Goal: Task Accomplishment & Management: Complete application form

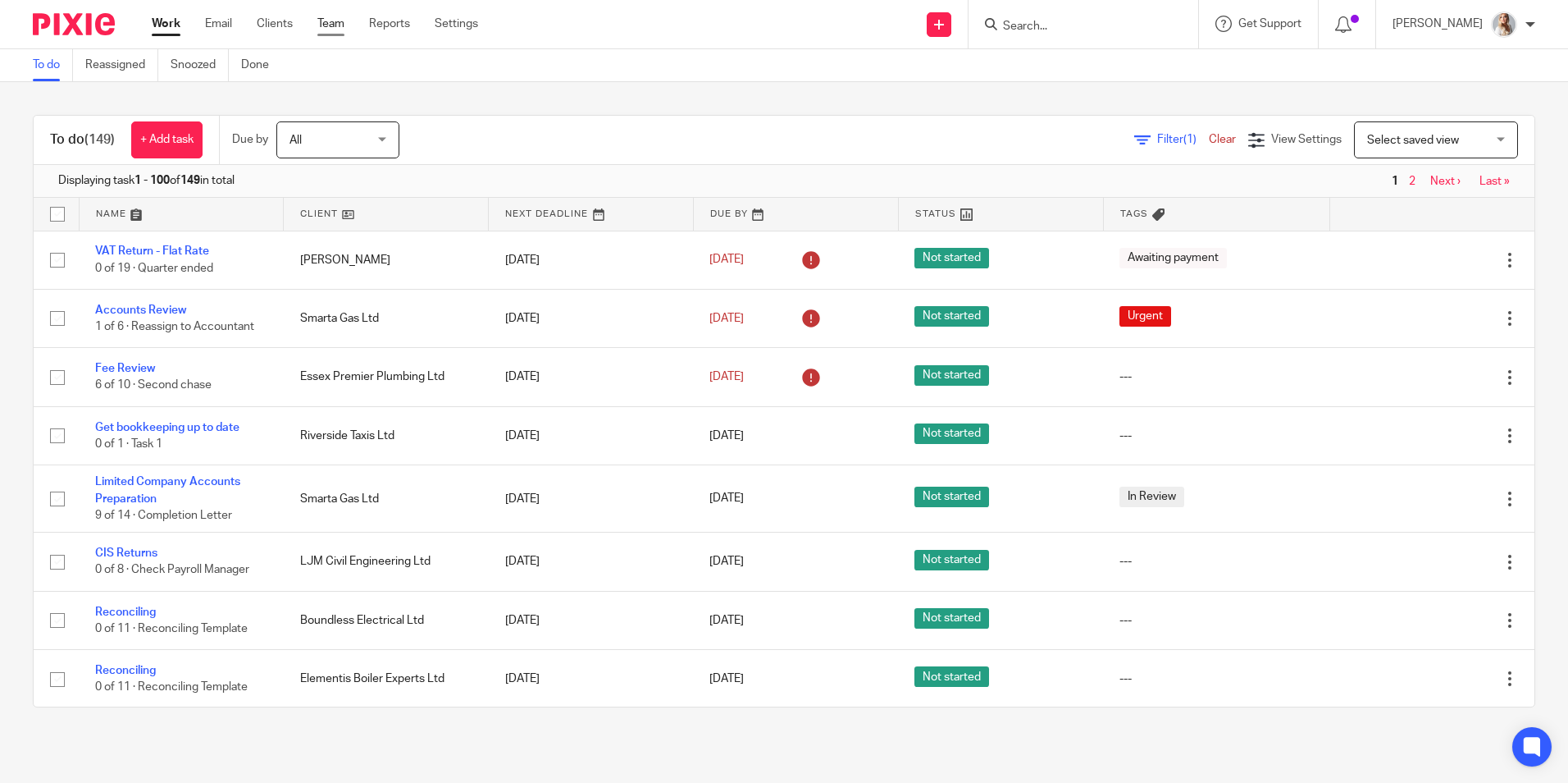
click at [334, 27] on link "Team" at bounding box center [330, 24] width 27 height 17
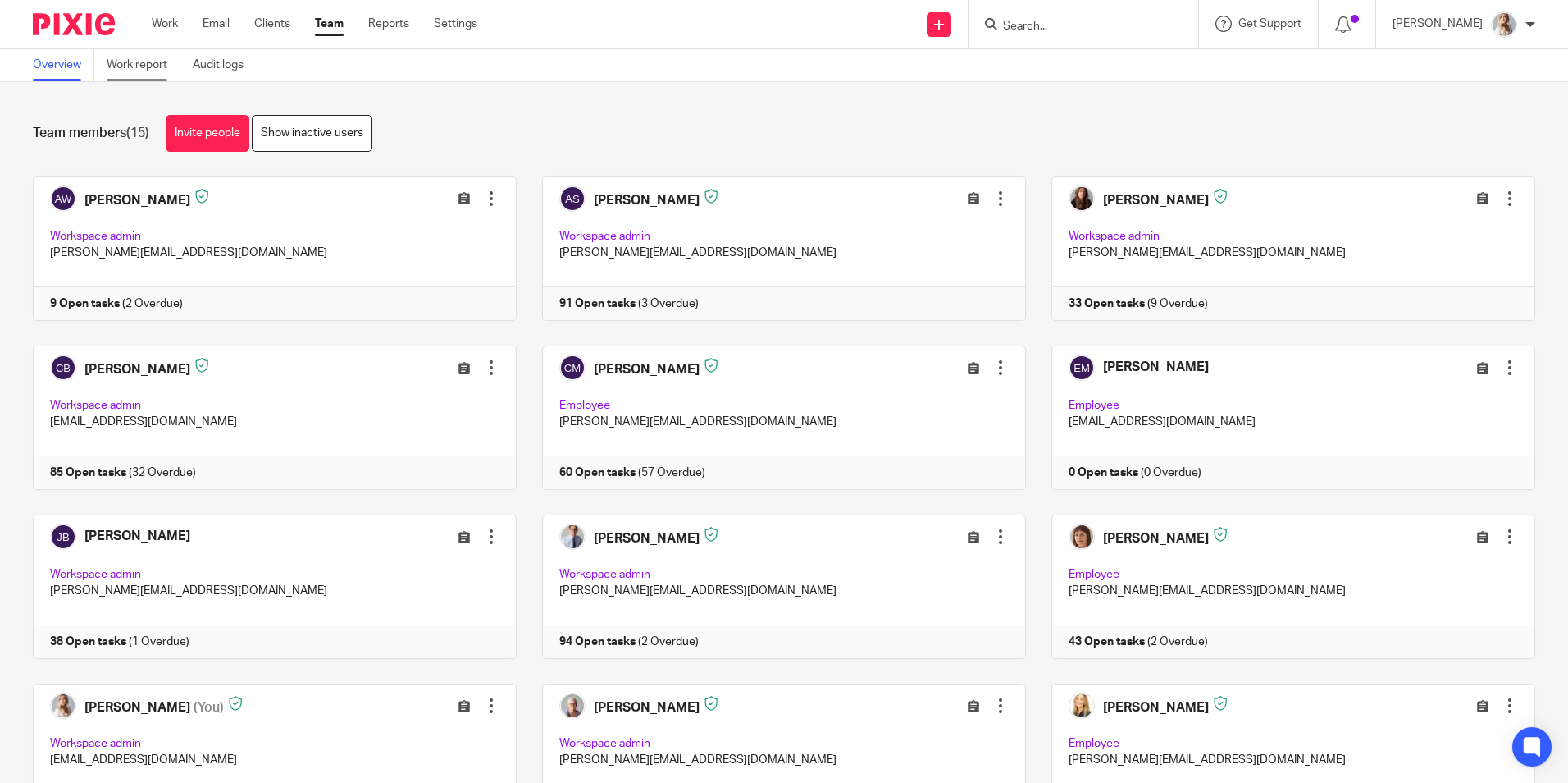
click at [141, 66] on link "Work report" at bounding box center [144, 65] width 74 height 32
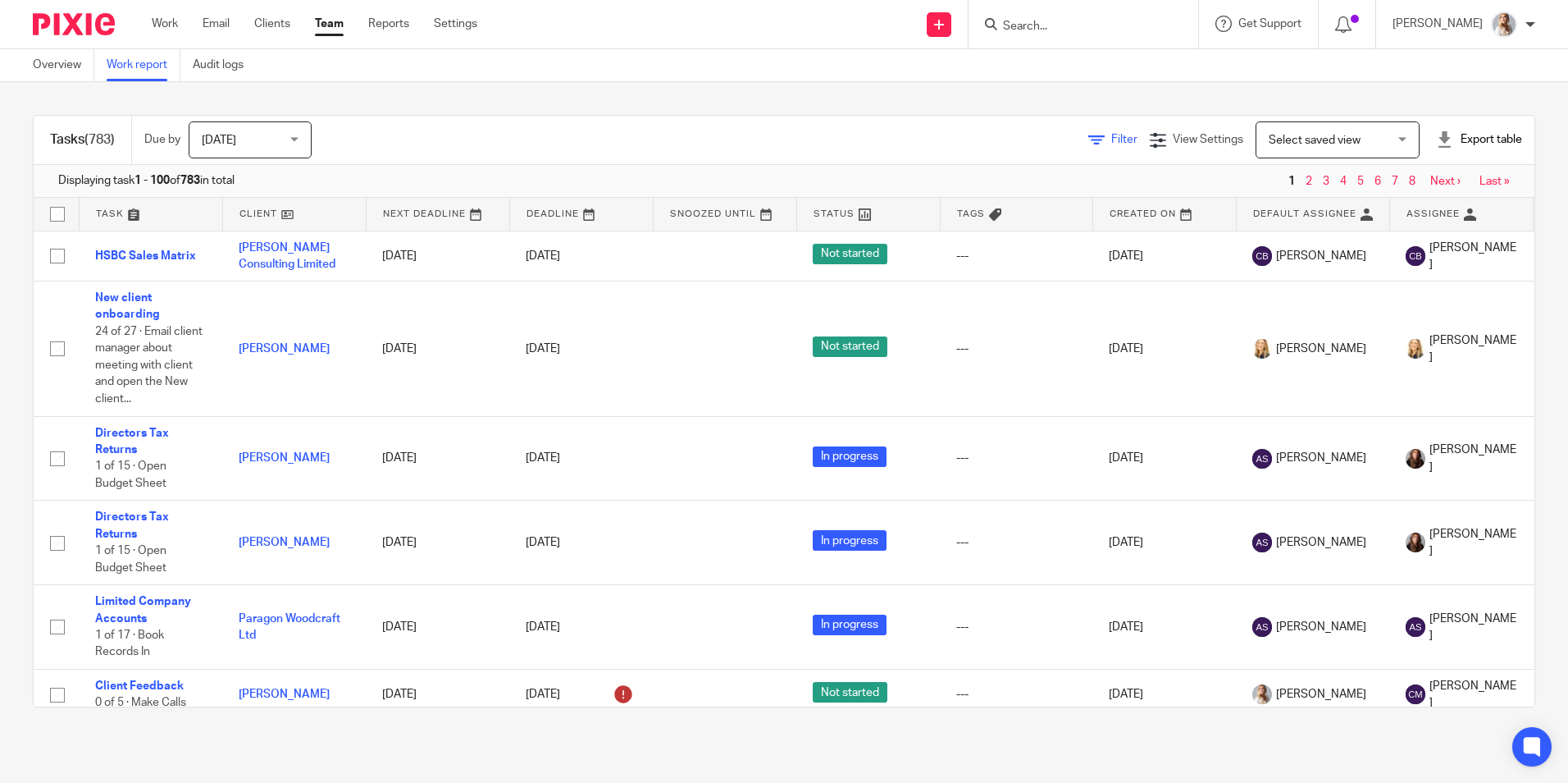
click at [1111, 142] on span "Filter" at bounding box center [1124, 139] width 26 height 11
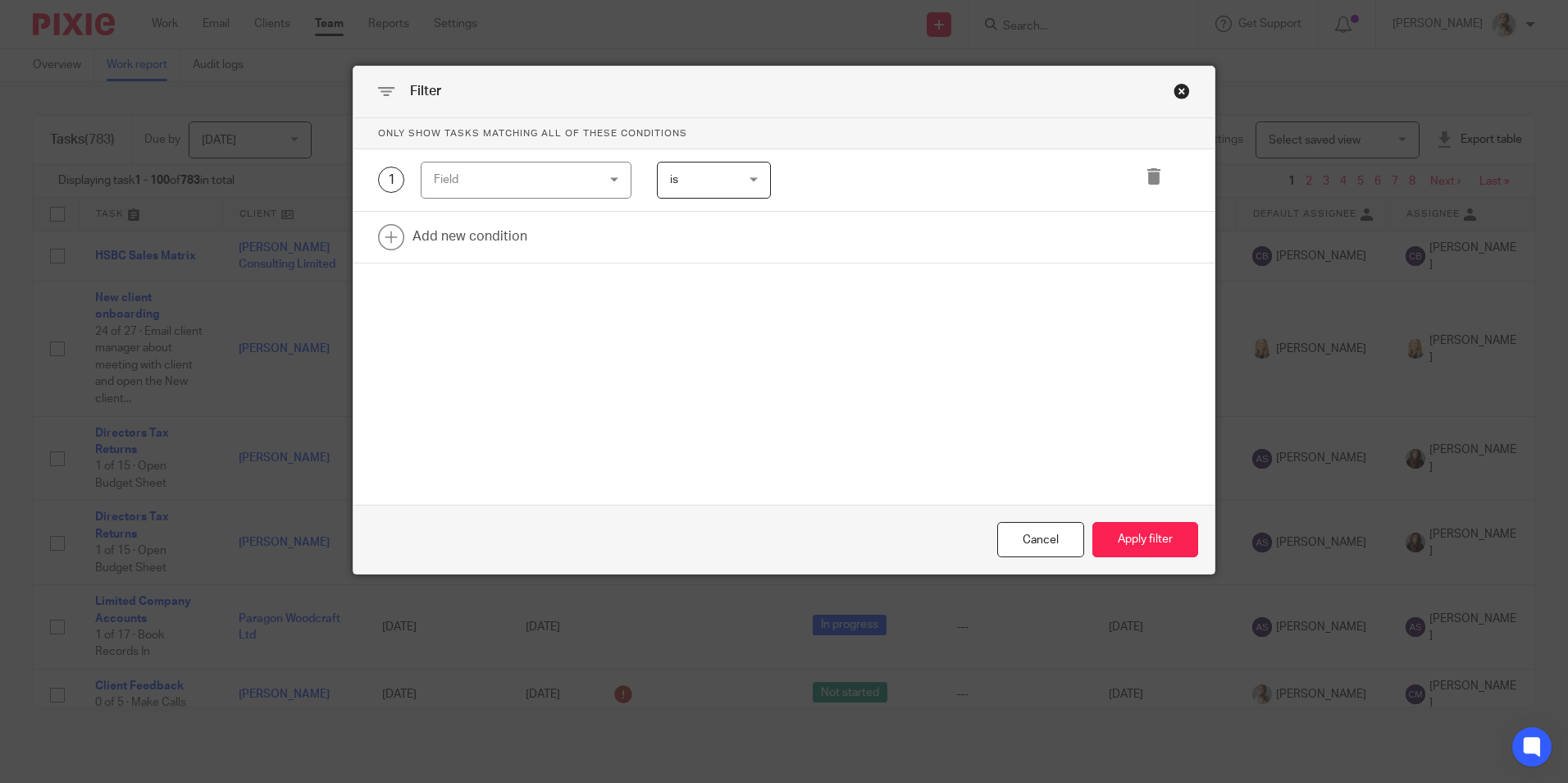
click at [483, 202] on div "1 Field Task fields Due by date Status Tags Created on Default assignee Assigne…" at bounding box center [784, 180] width 861 height 62
click at [481, 193] on div "Field" at bounding box center [513, 179] width 158 height 34
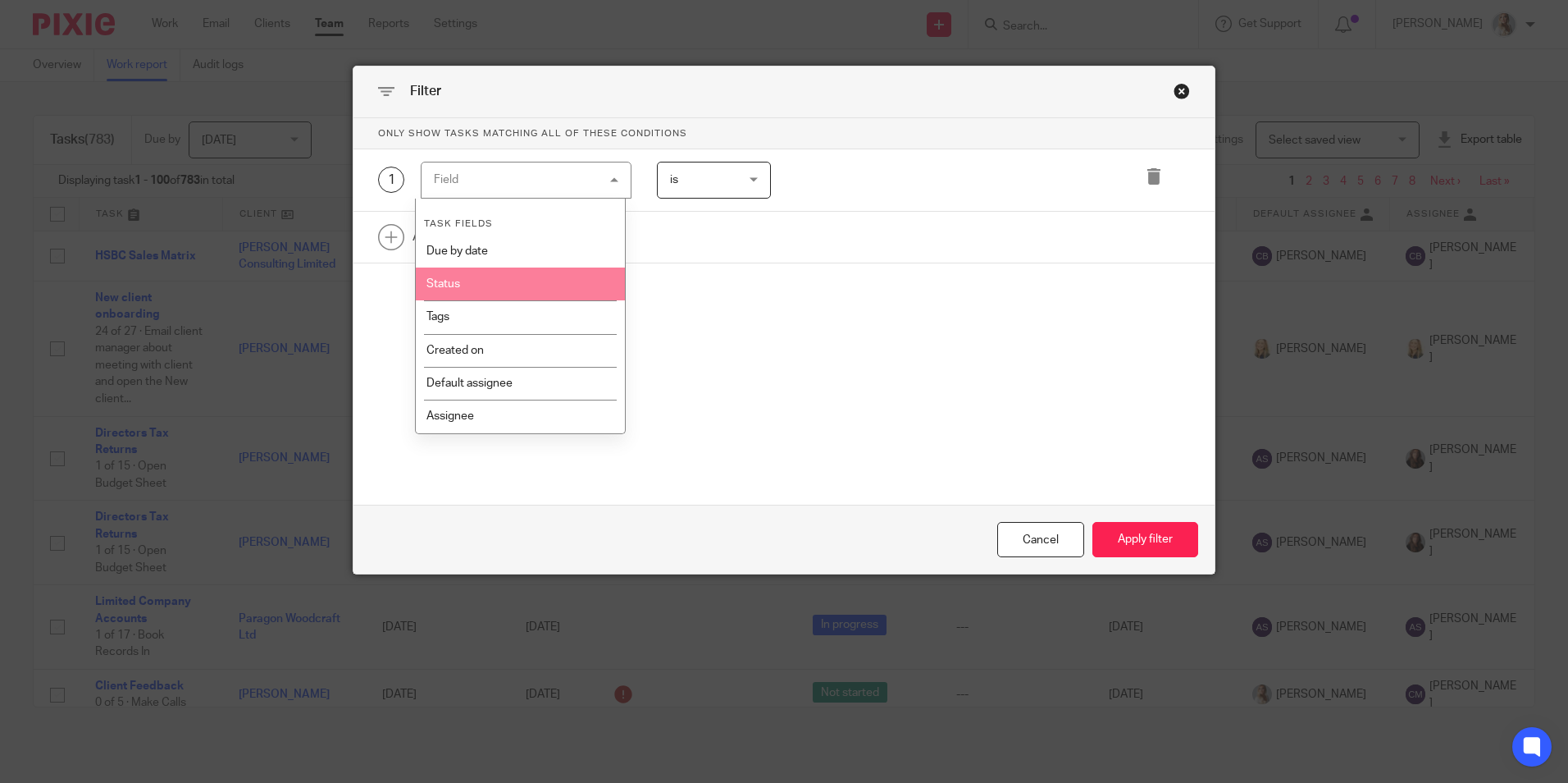
scroll to position [164, 0]
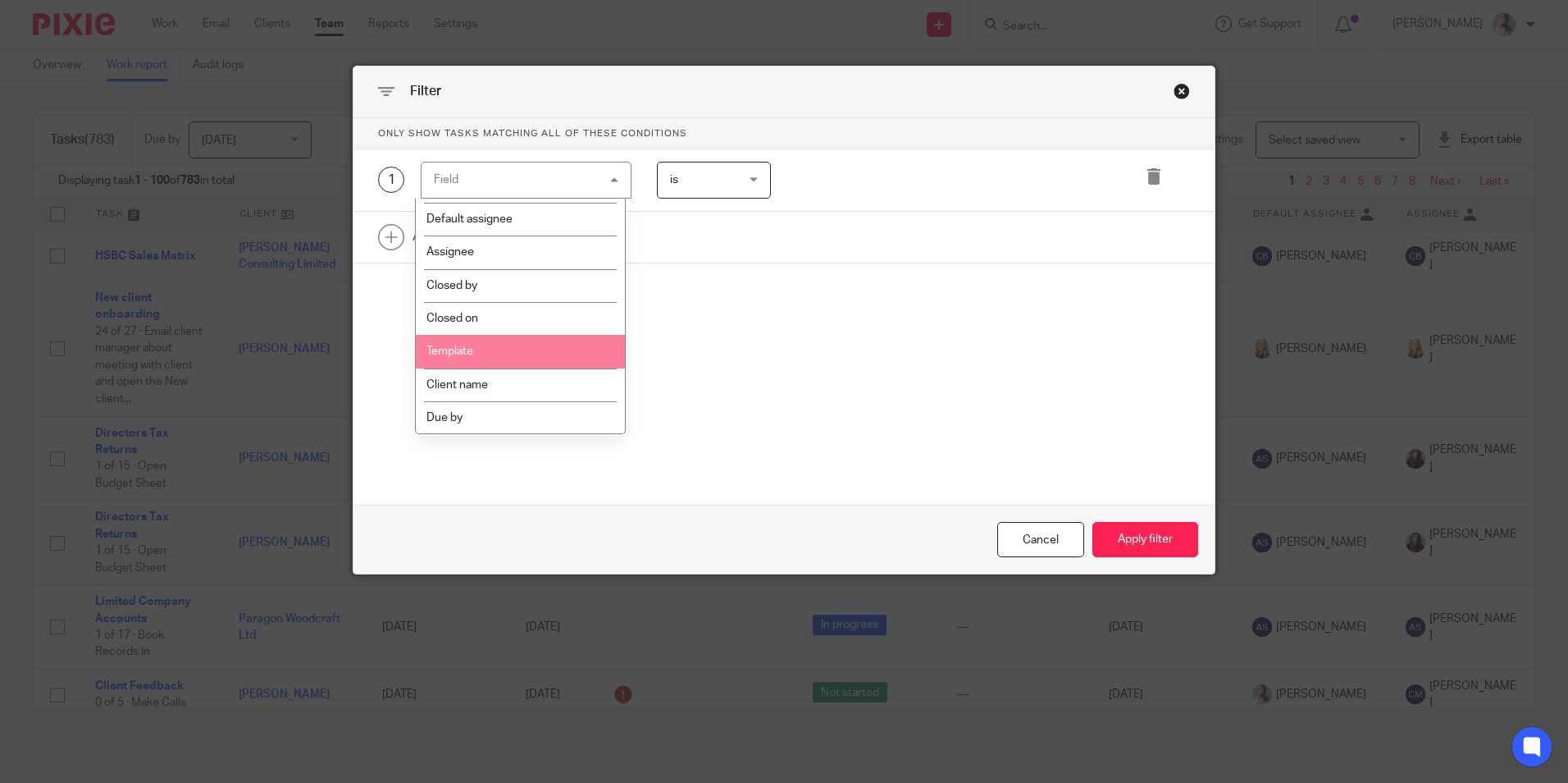
click at [474, 339] on li "Template" at bounding box center [520, 350] width 209 height 32
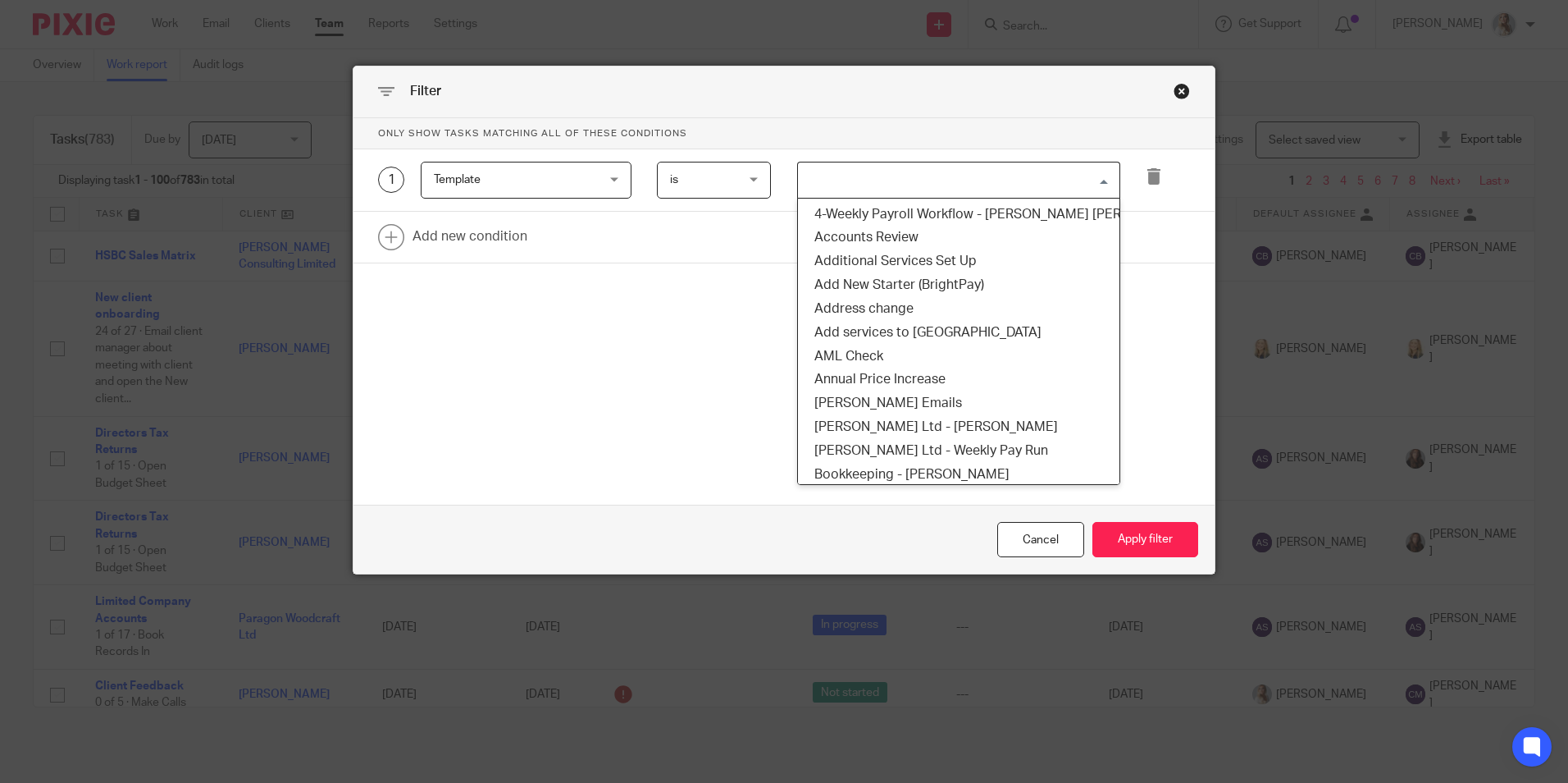
click at [835, 176] on input "Search for option" at bounding box center [954, 180] width 311 height 29
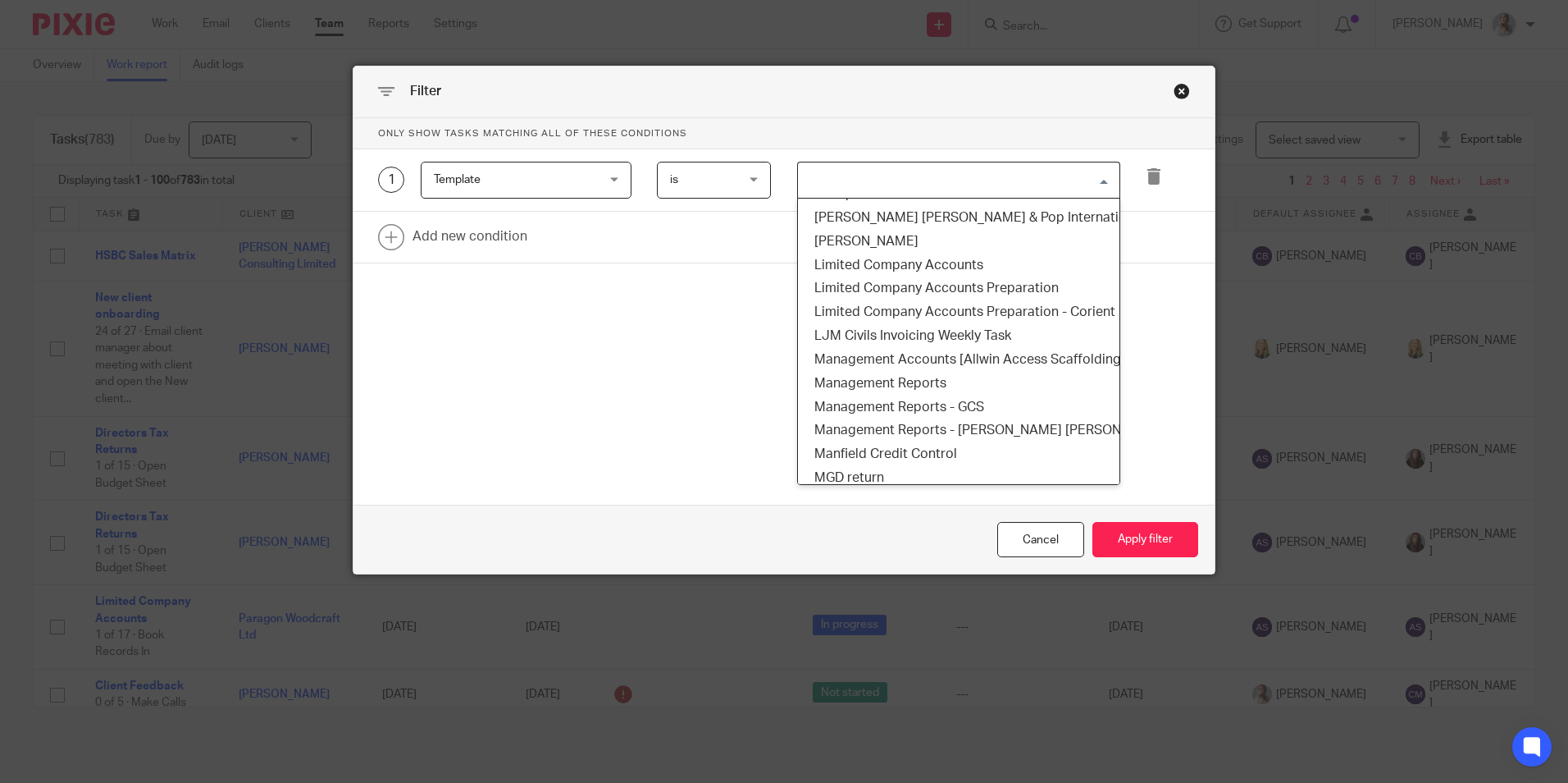
scroll to position [1313, 0]
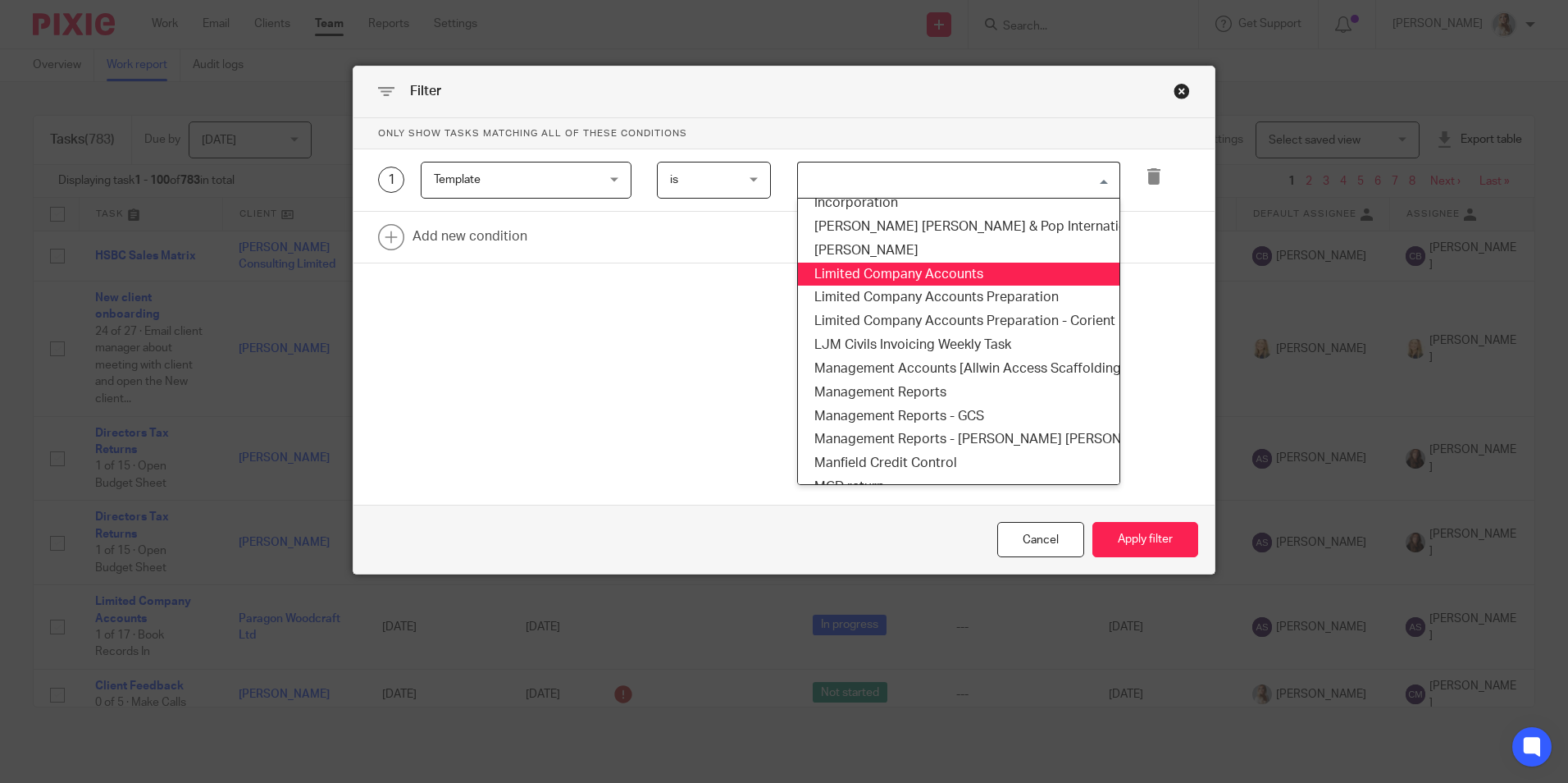
click at [840, 279] on li "Limited Company Accounts" at bounding box center [958, 274] width 321 height 24
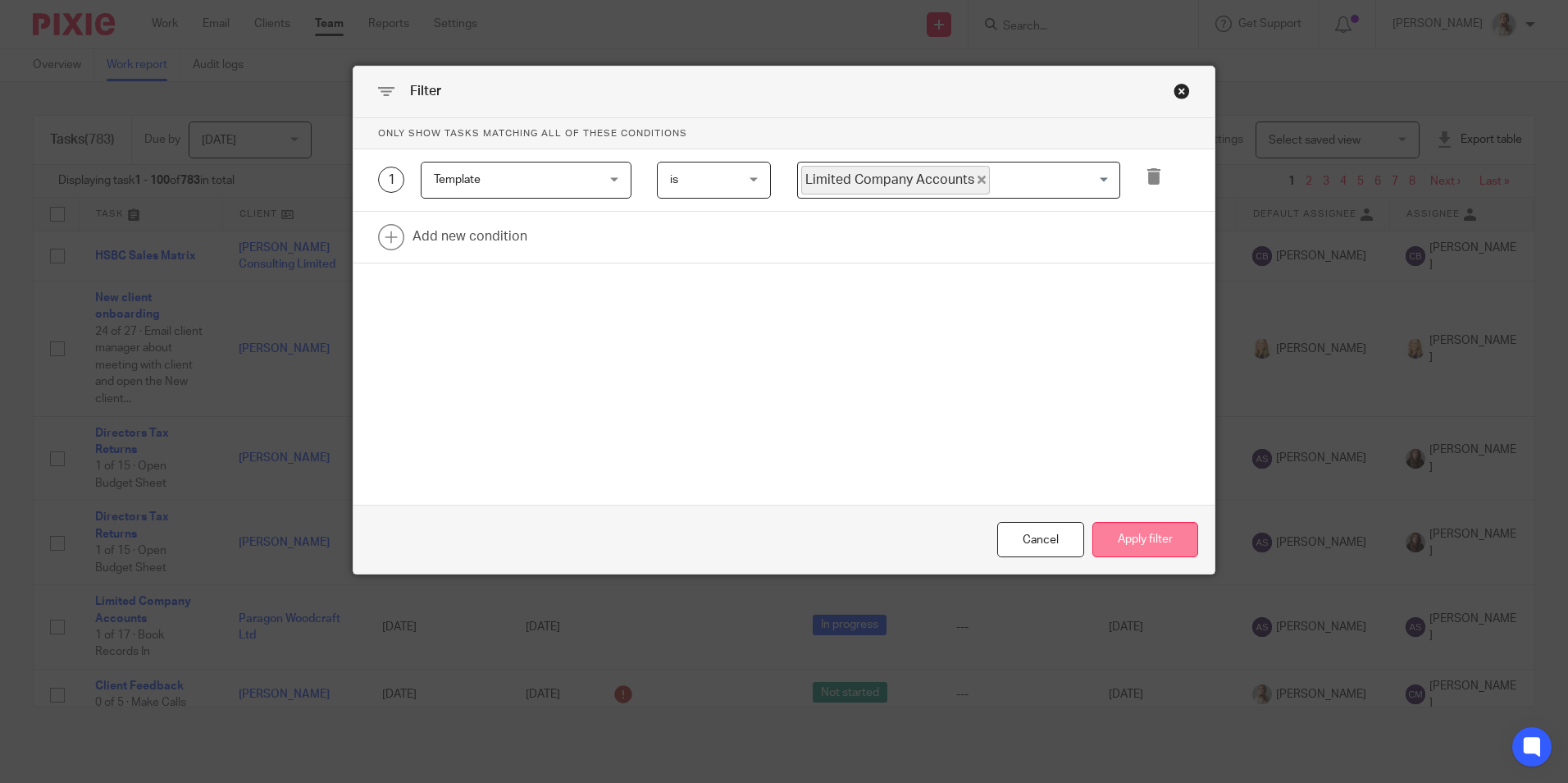
click at [1150, 545] on button "Apply filter" at bounding box center [1145, 540] width 106 height 35
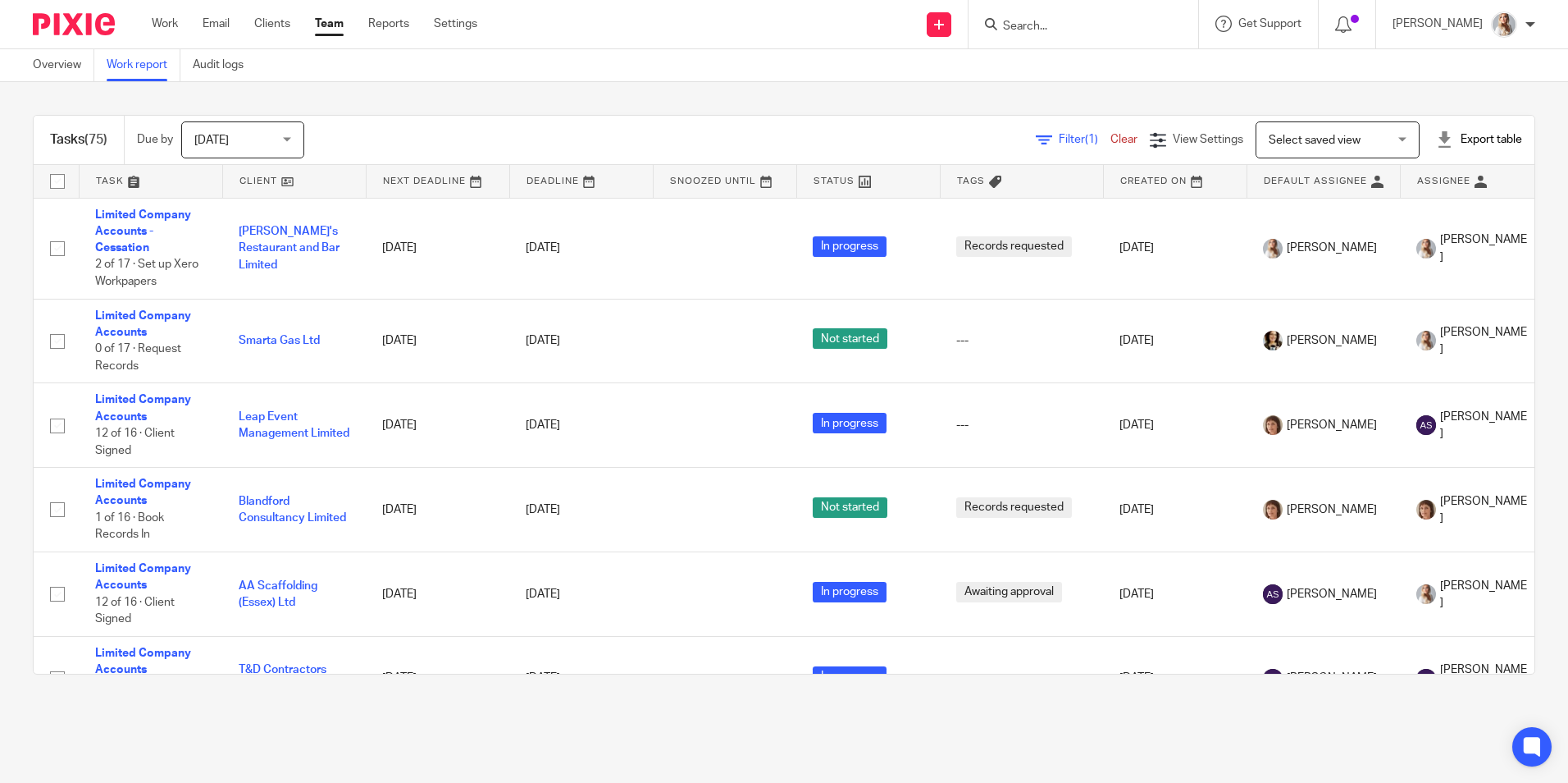
click at [1024, 28] on input "Search" at bounding box center [1075, 26] width 148 height 15
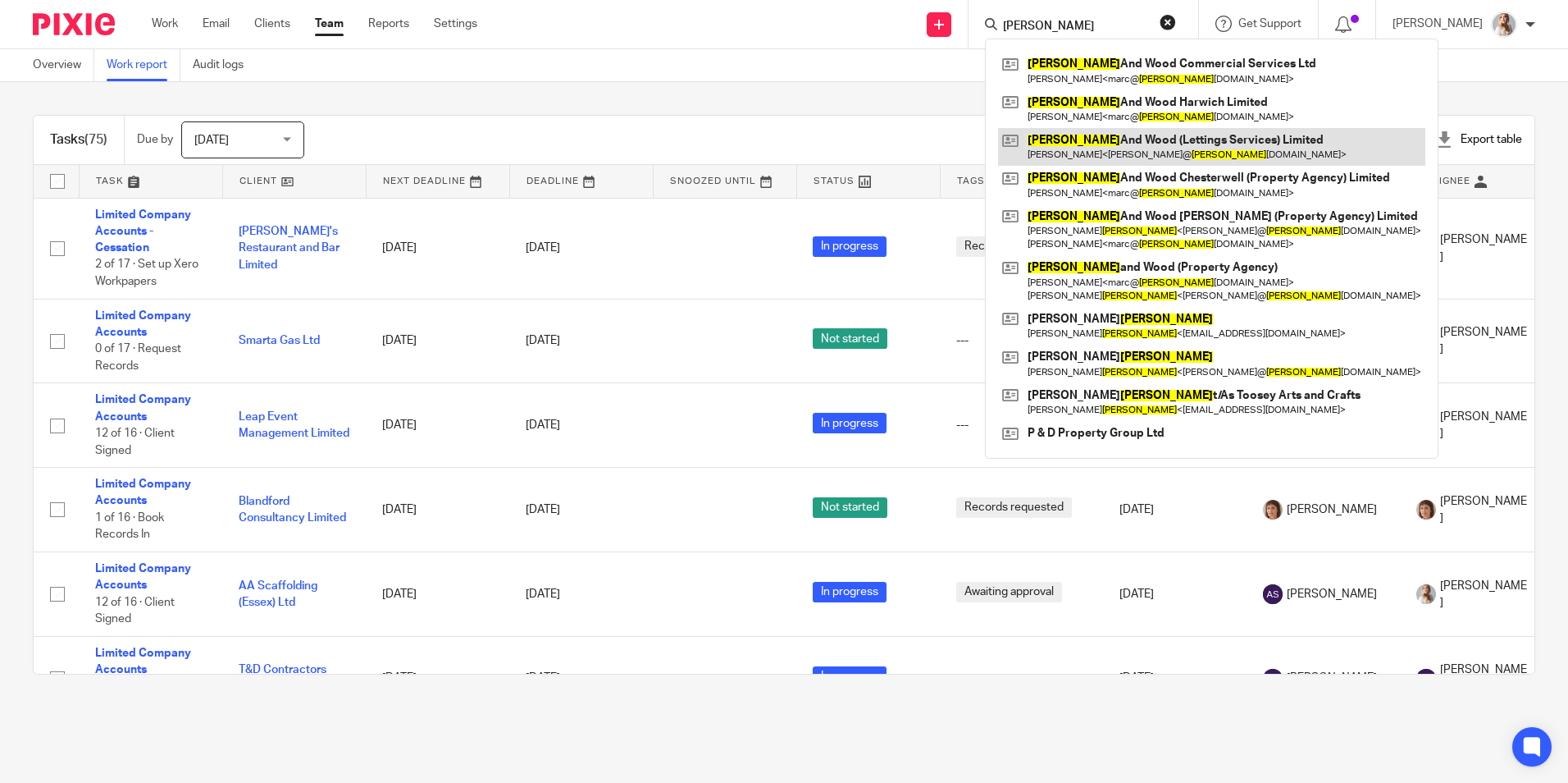
type input "harris"
click at [1135, 141] on link at bounding box center [1212, 146] width 427 height 38
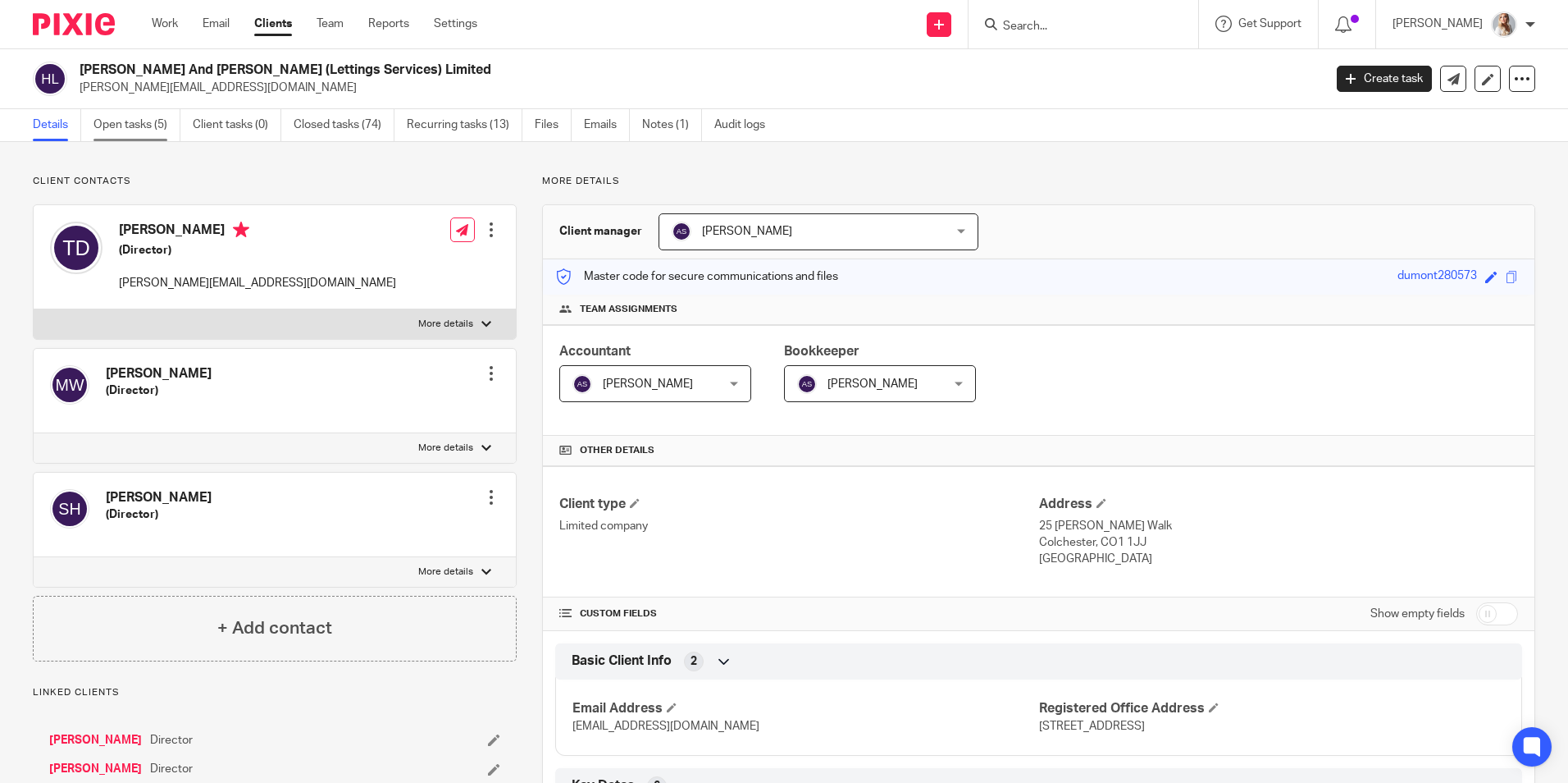
click at [144, 137] on link "Open tasks (5)" at bounding box center [137, 125] width 87 height 32
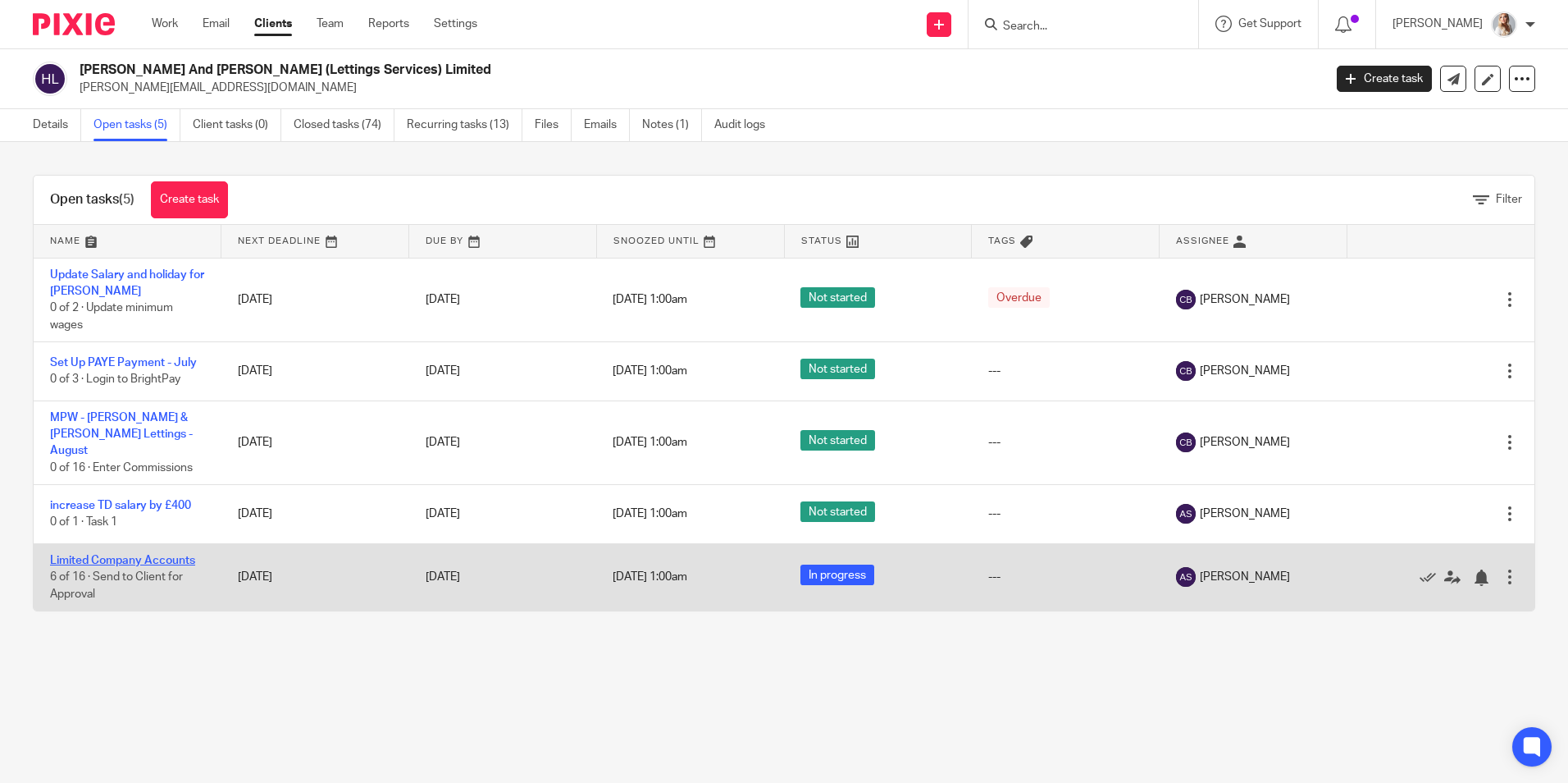
click at [162, 554] on link "Limited Company Accounts" at bounding box center [123, 560] width 145 height 11
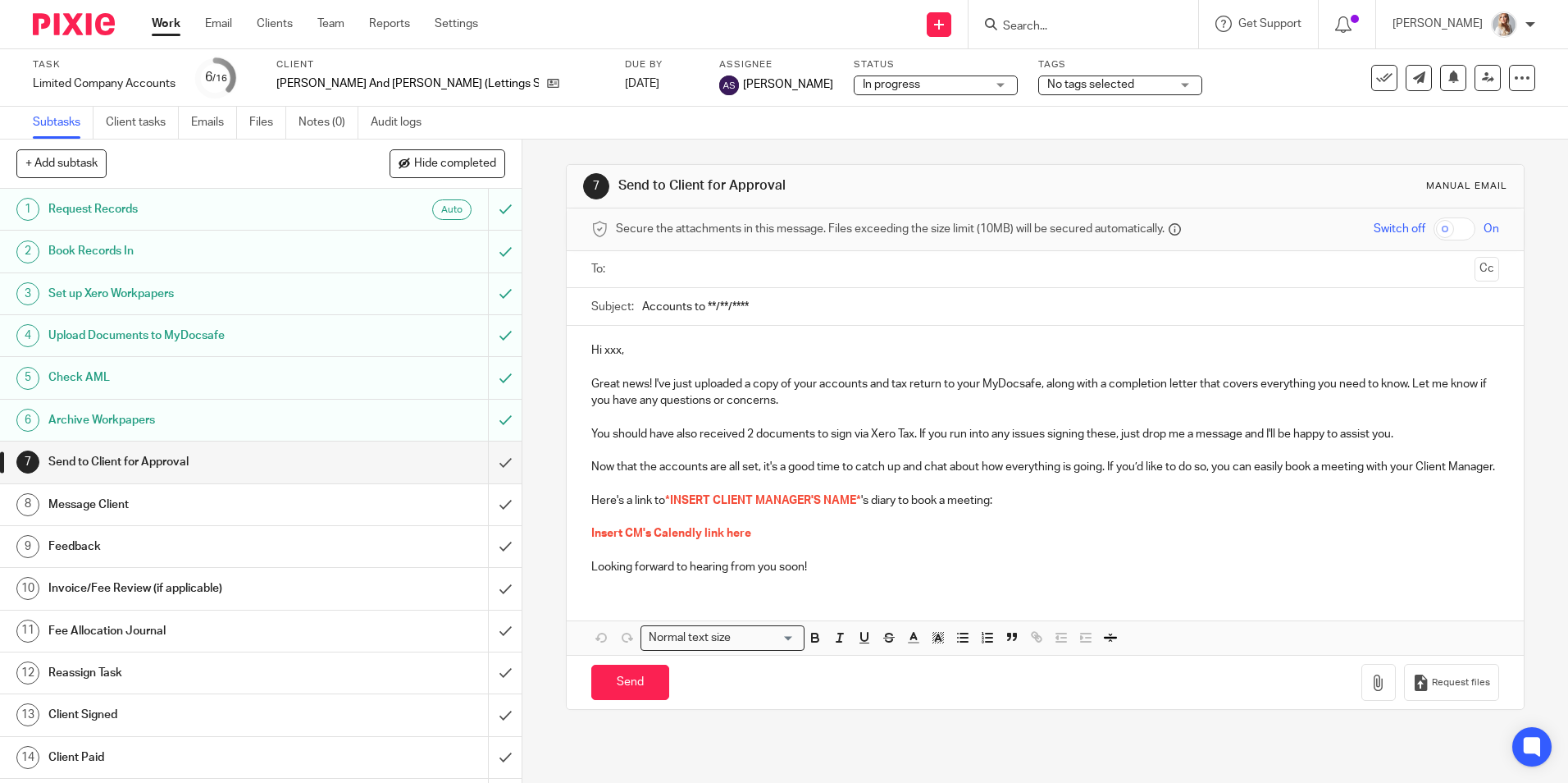
click at [1053, 23] on input "Search" at bounding box center [1075, 26] width 148 height 15
type input "hwr"
click at [1058, 66] on link at bounding box center [1100, 64] width 203 height 25
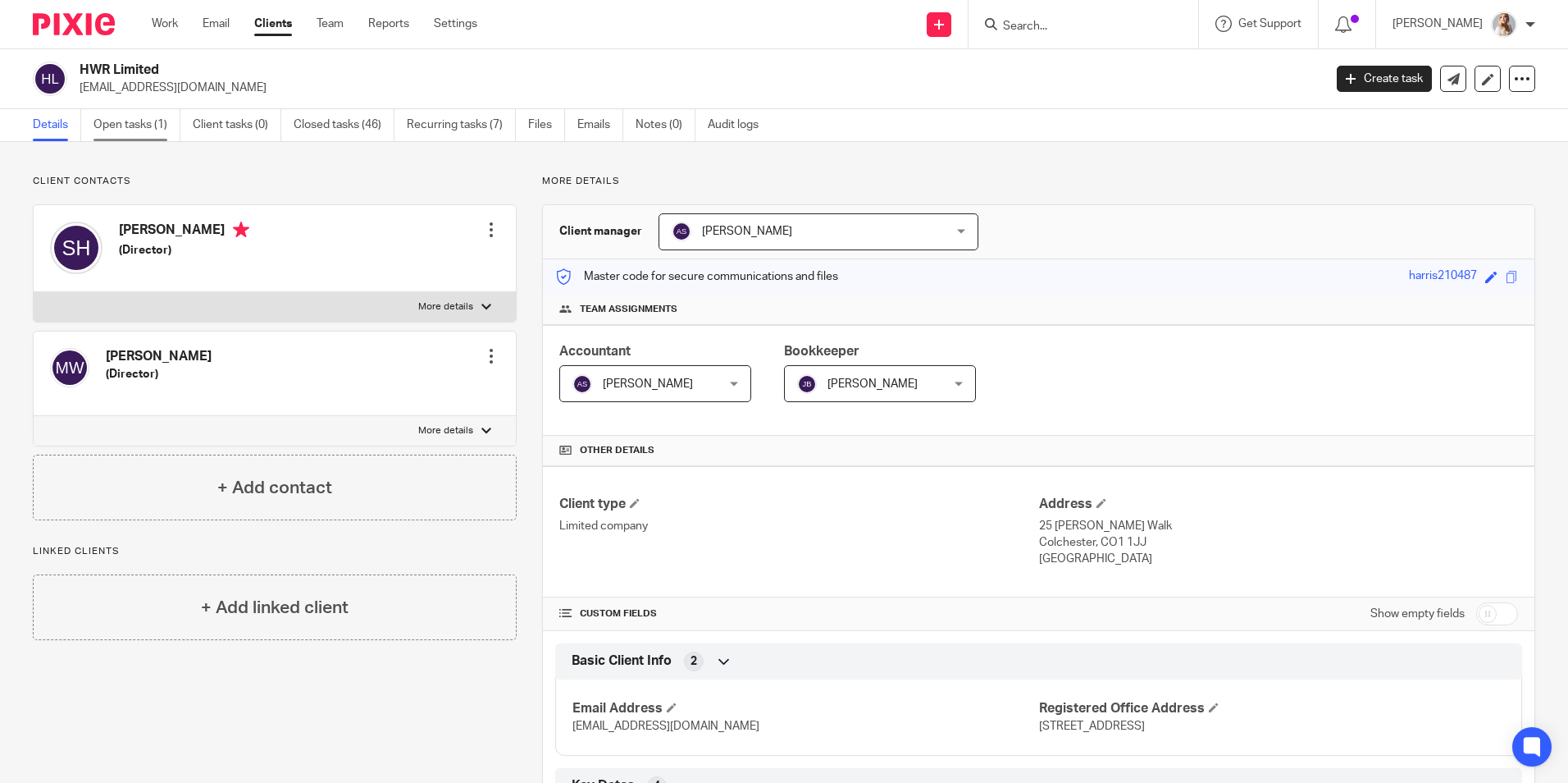
click at [138, 117] on link "Open tasks (1)" at bounding box center [137, 125] width 87 height 32
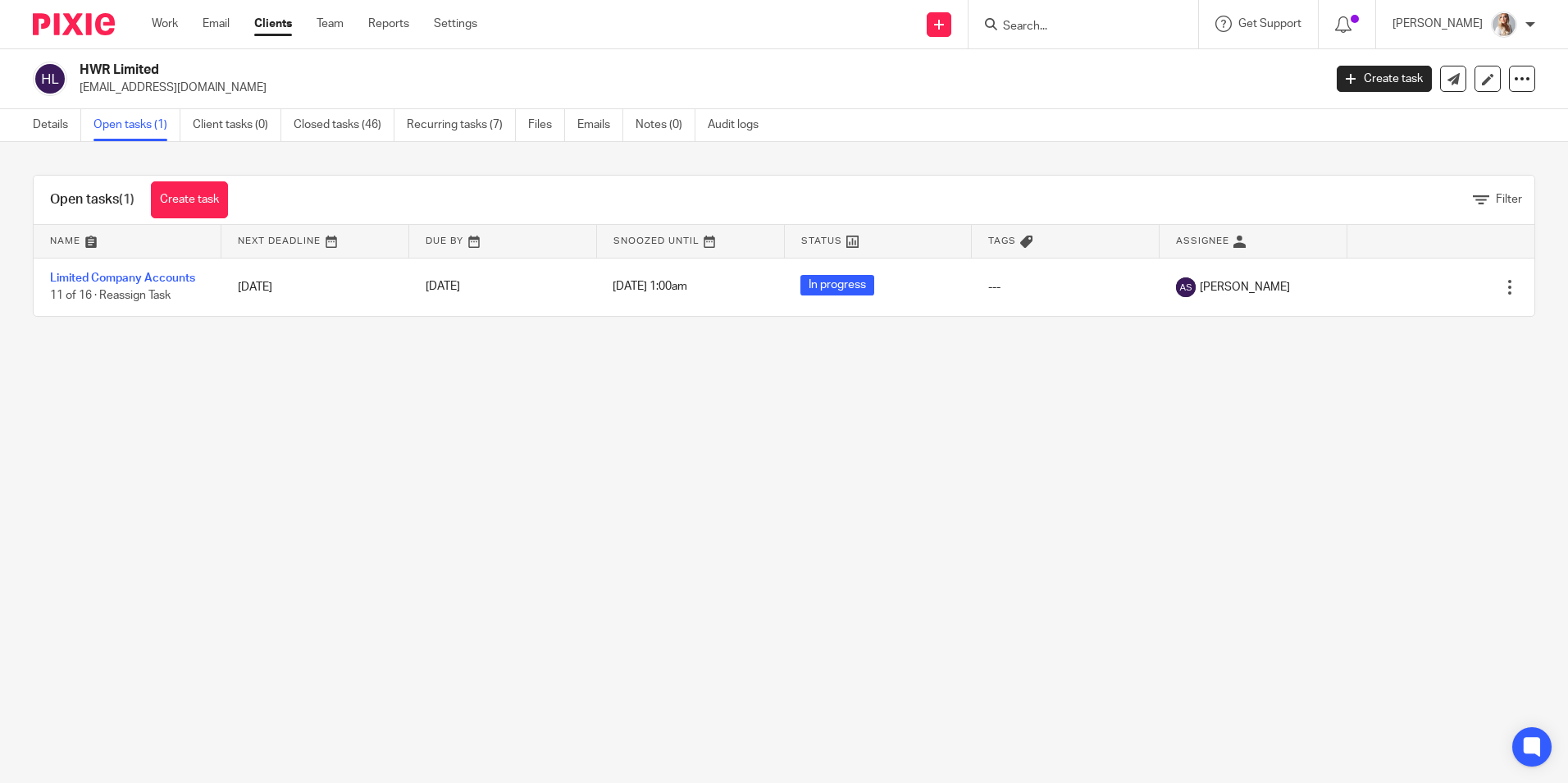
drag, startPoint x: 149, startPoint y: 281, endPoint x: 18, endPoint y: 102, distance: 221.8
click at [18, 98] on div "HWR Limited marc@harrisandwood.co.uk Create task Update from Companies House Ex…" at bounding box center [784, 79] width 1568 height 60
click at [42, 125] on link "Details" at bounding box center [56, 125] width 48 height 32
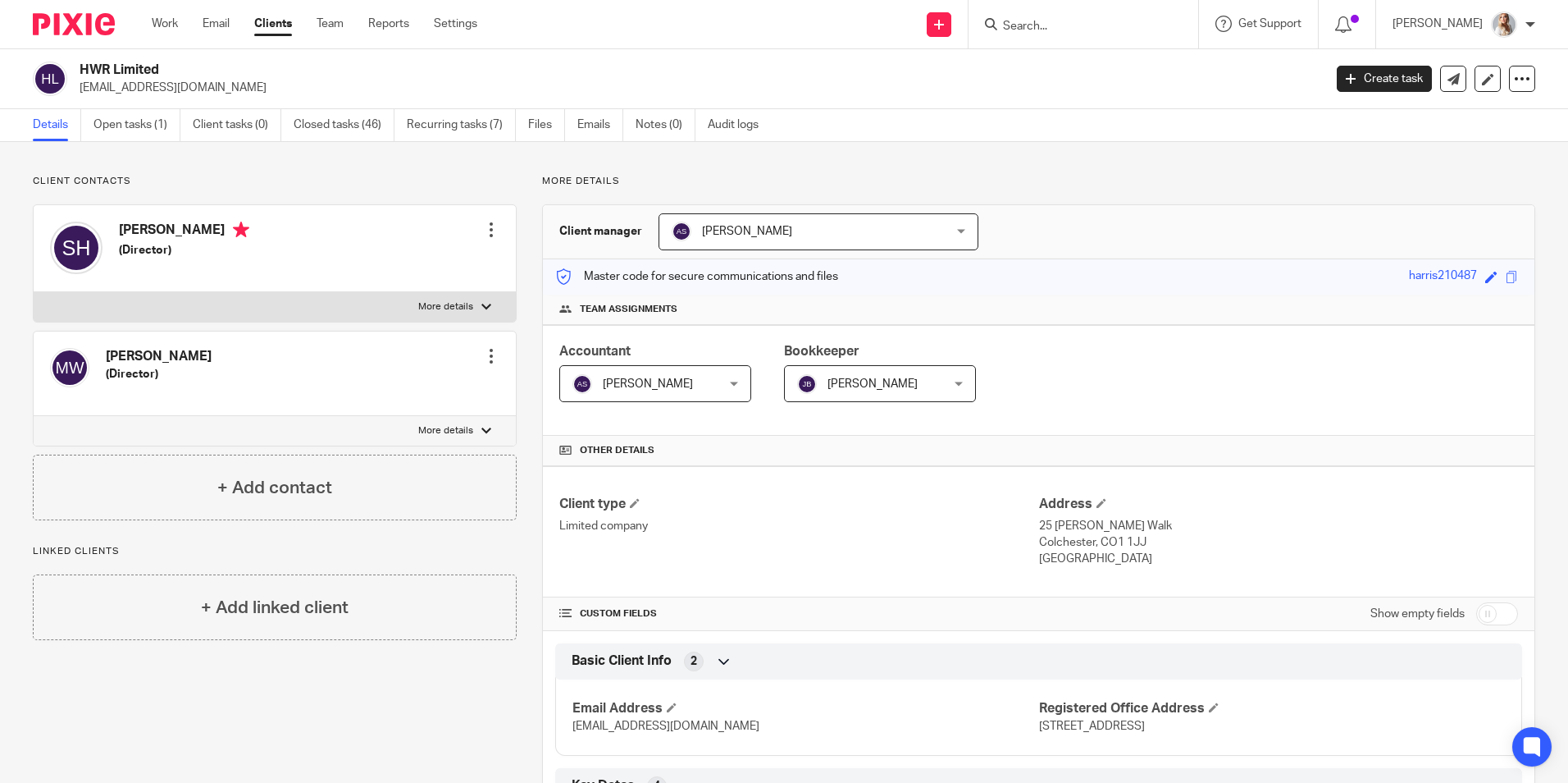
click at [147, 138] on div "Details Open tasks (1) Client tasks (0) Closed tasks (46) Recurring tasks (7) F…" at bounding box center [784, 125] width 1568 height 32
click at [147, 131] on link "Open tasks (1)" at bounding box center [137, 125] width 87 height 32
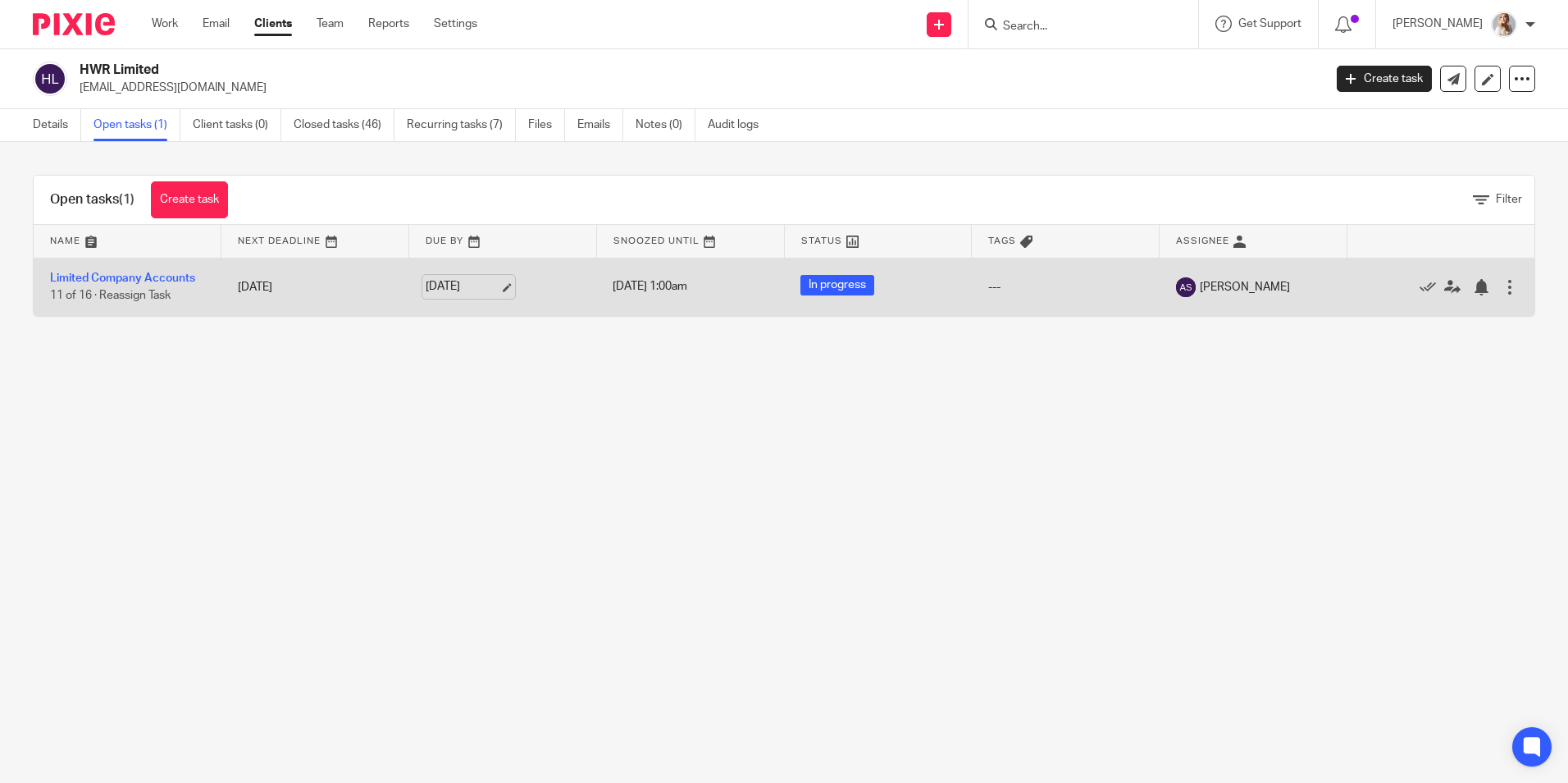
click at [443, 288] on link "16 Oct 2025" at bounding box center [462, 287] width 74 height 18
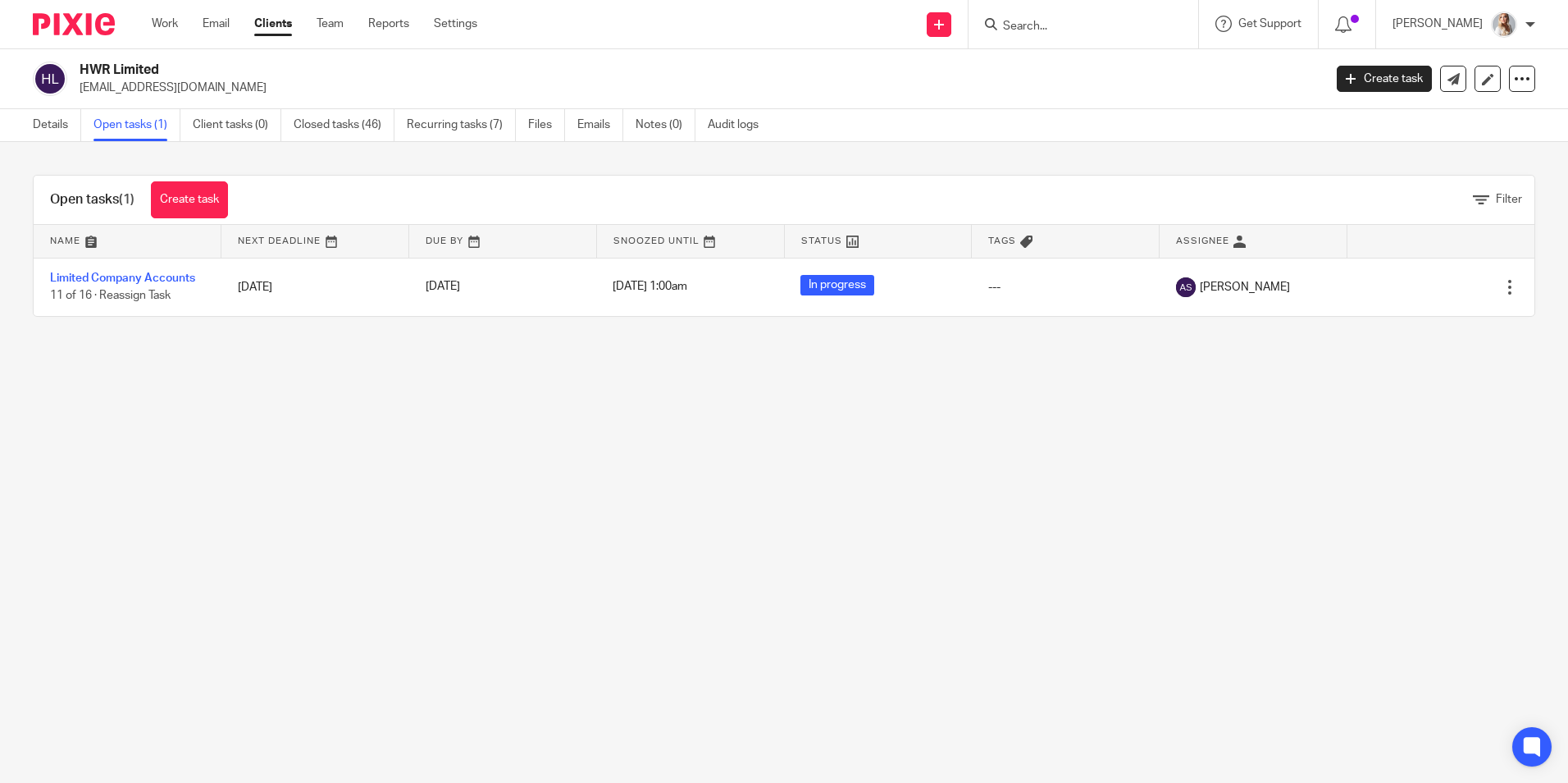
click at [1030, 29] on input "Search" at bounding box center [1075, 26] width 148 height 15
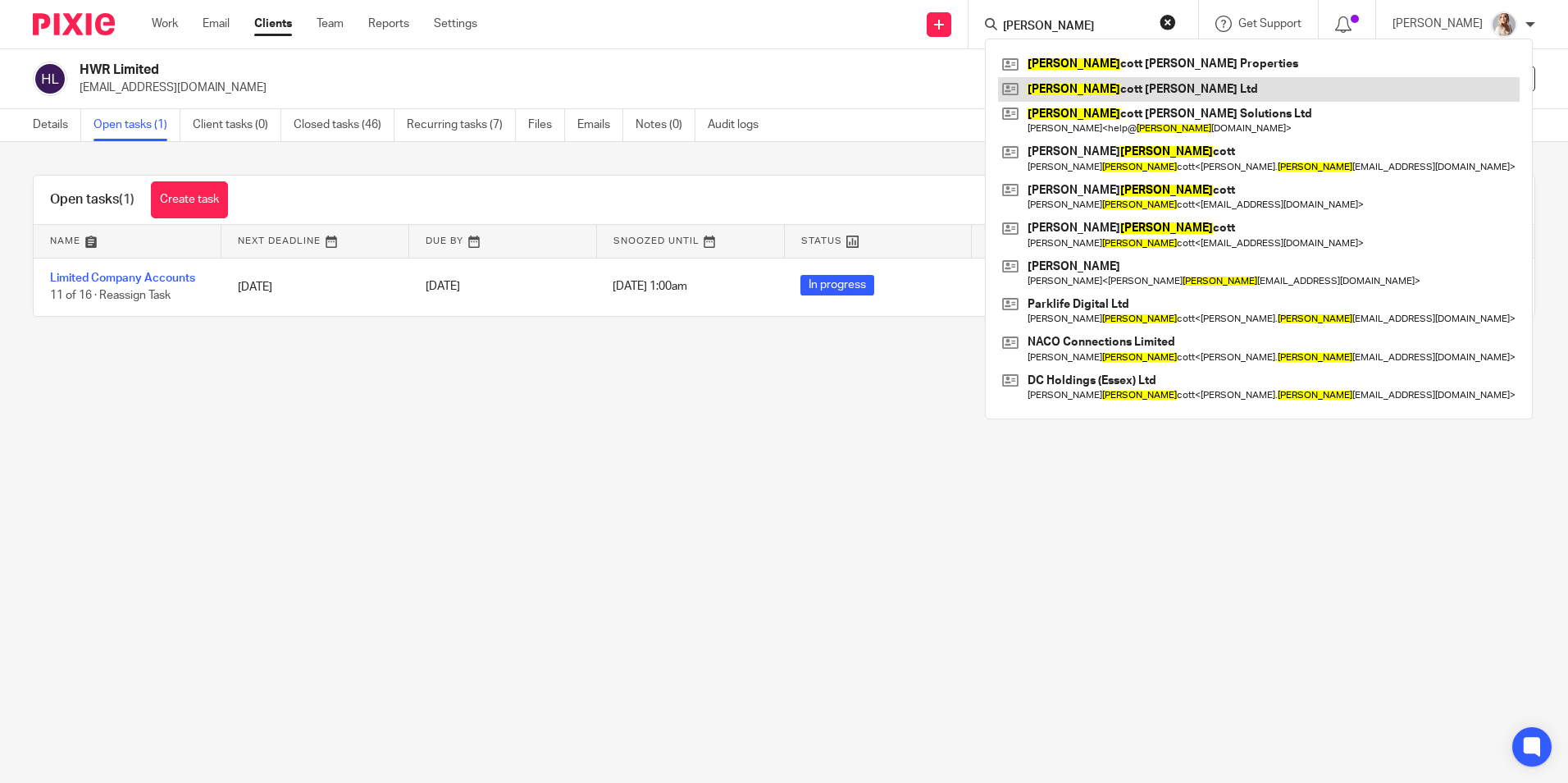
type input "ella"
click at [1058, 87] on link at bounding box center [1259, 89] width 522 height 25
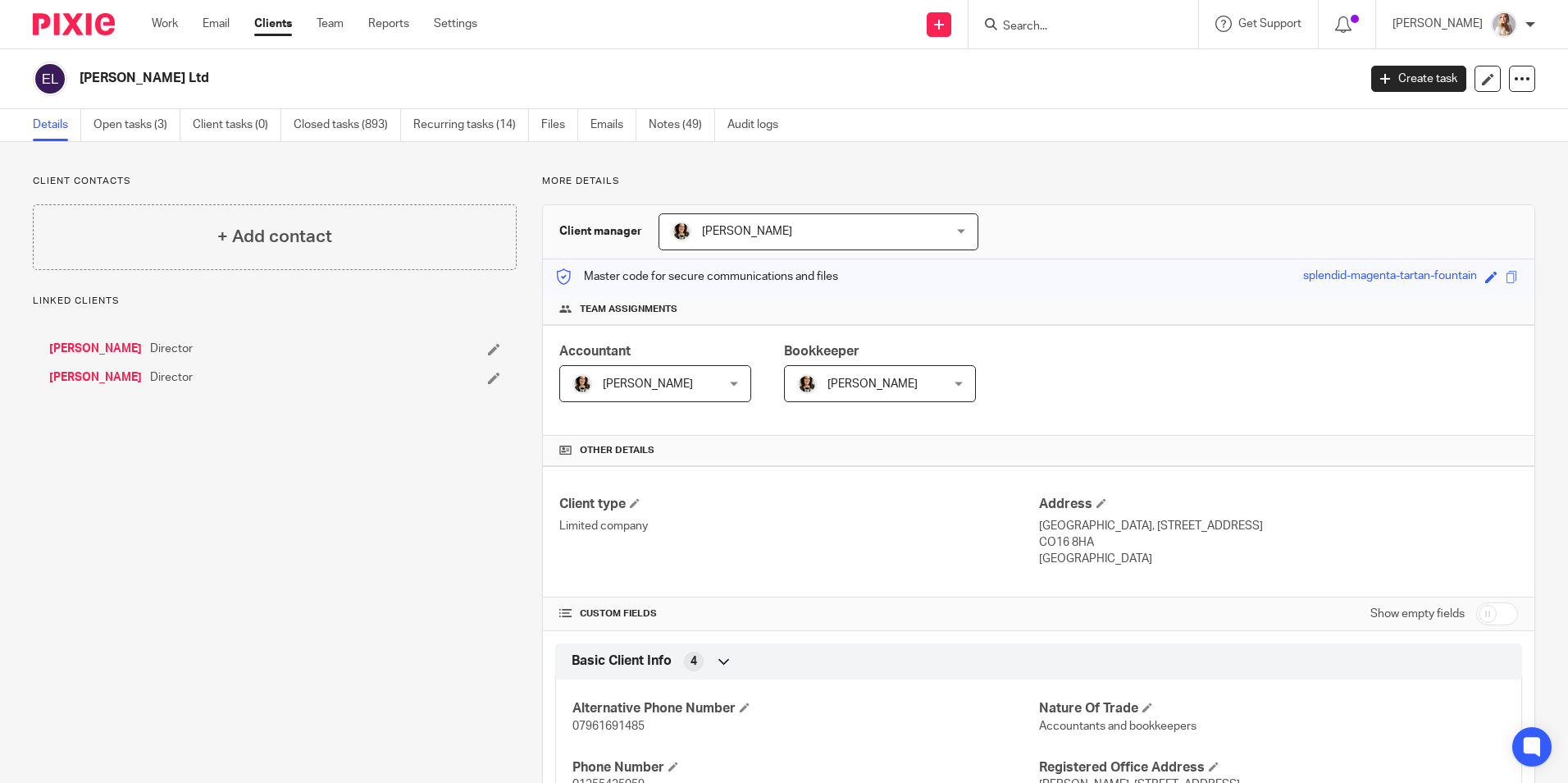
click at [453, 132] on link "Recurring tasks (14)" at bounding box center [471, 125] width 116 height 32
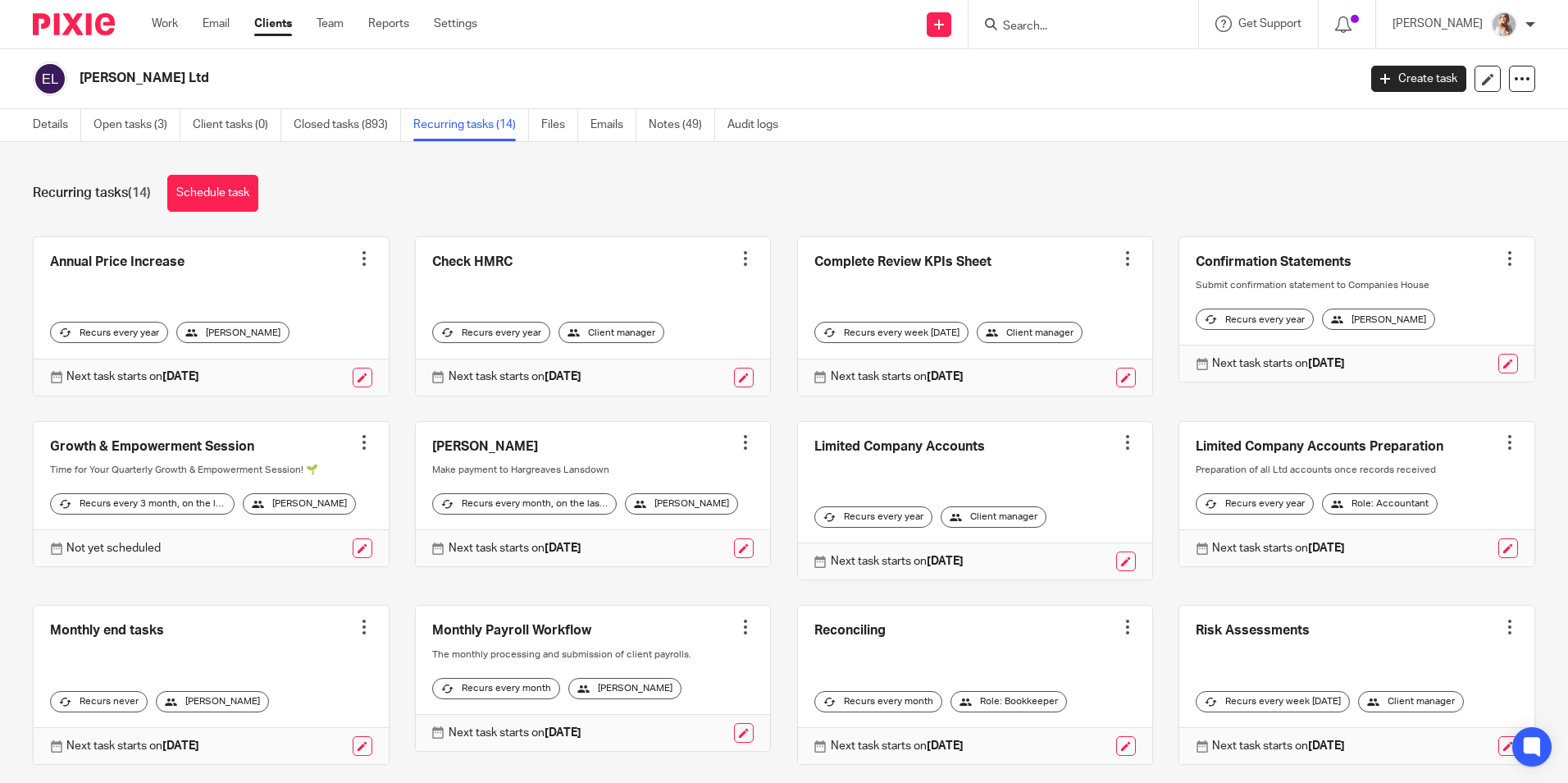
click at [32, 126] on div "Details Open tasks (3) Client tasks (0) Closed tasks (893) Recurring tasks (14)…" at bounding box center [410, 125] width 819 height 32
click at [136, 129] on link "Open tasks (3)" at bounding box center [137, 125] width 87 height 32
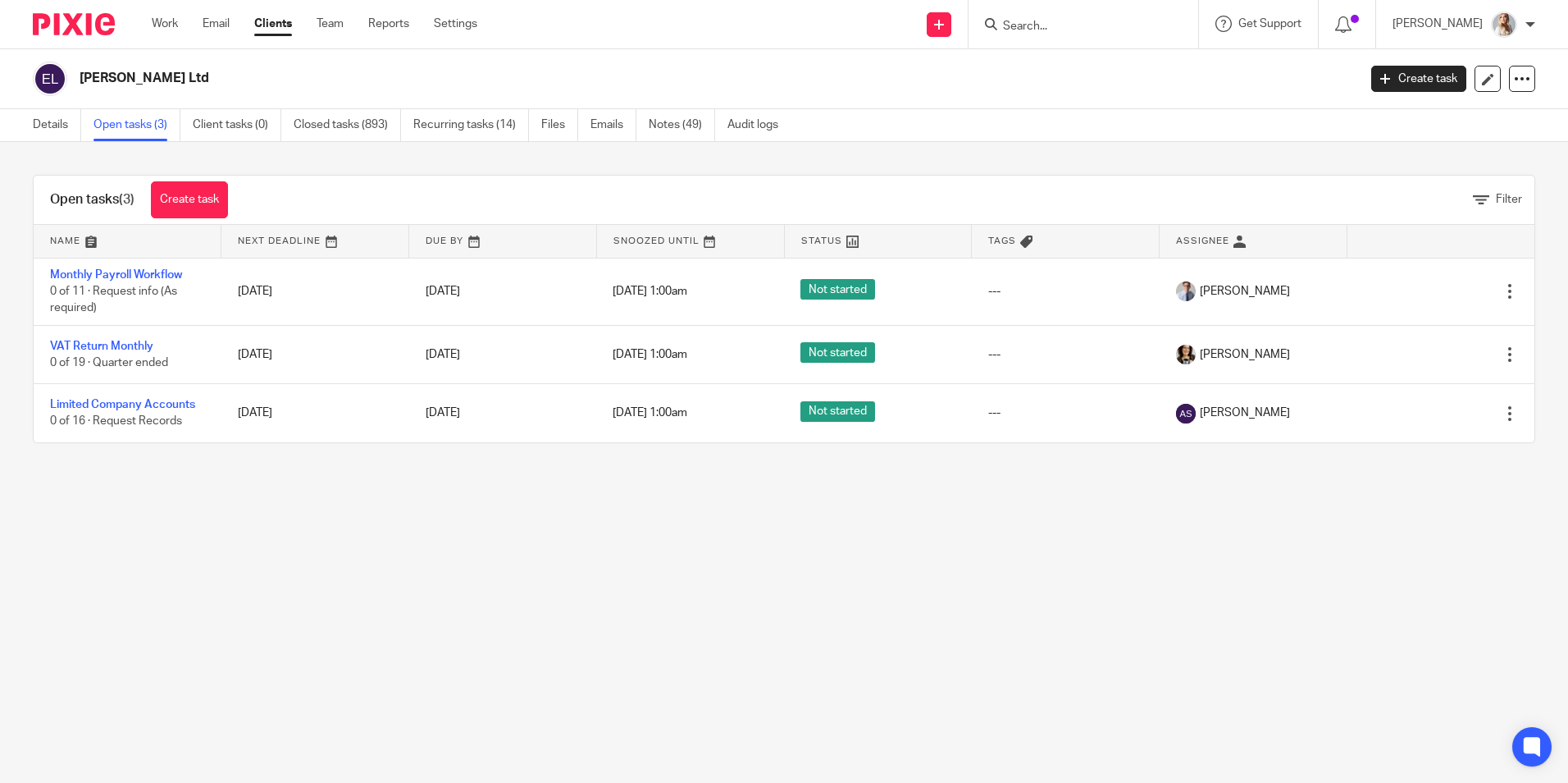
click at [1100, 26] on input "Search" at bounding box center [1075, 26] width 148 height 15
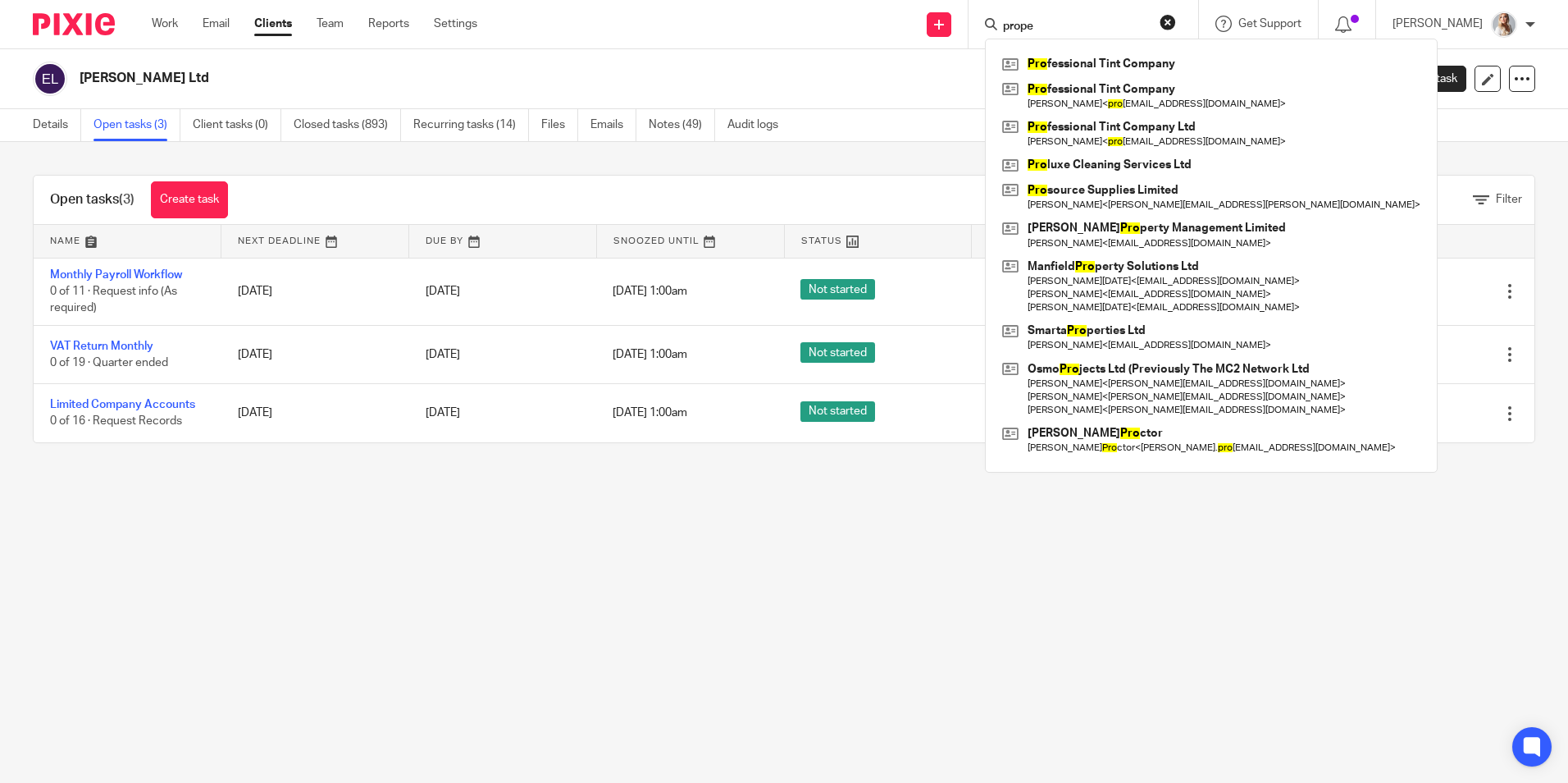
type input "proper"
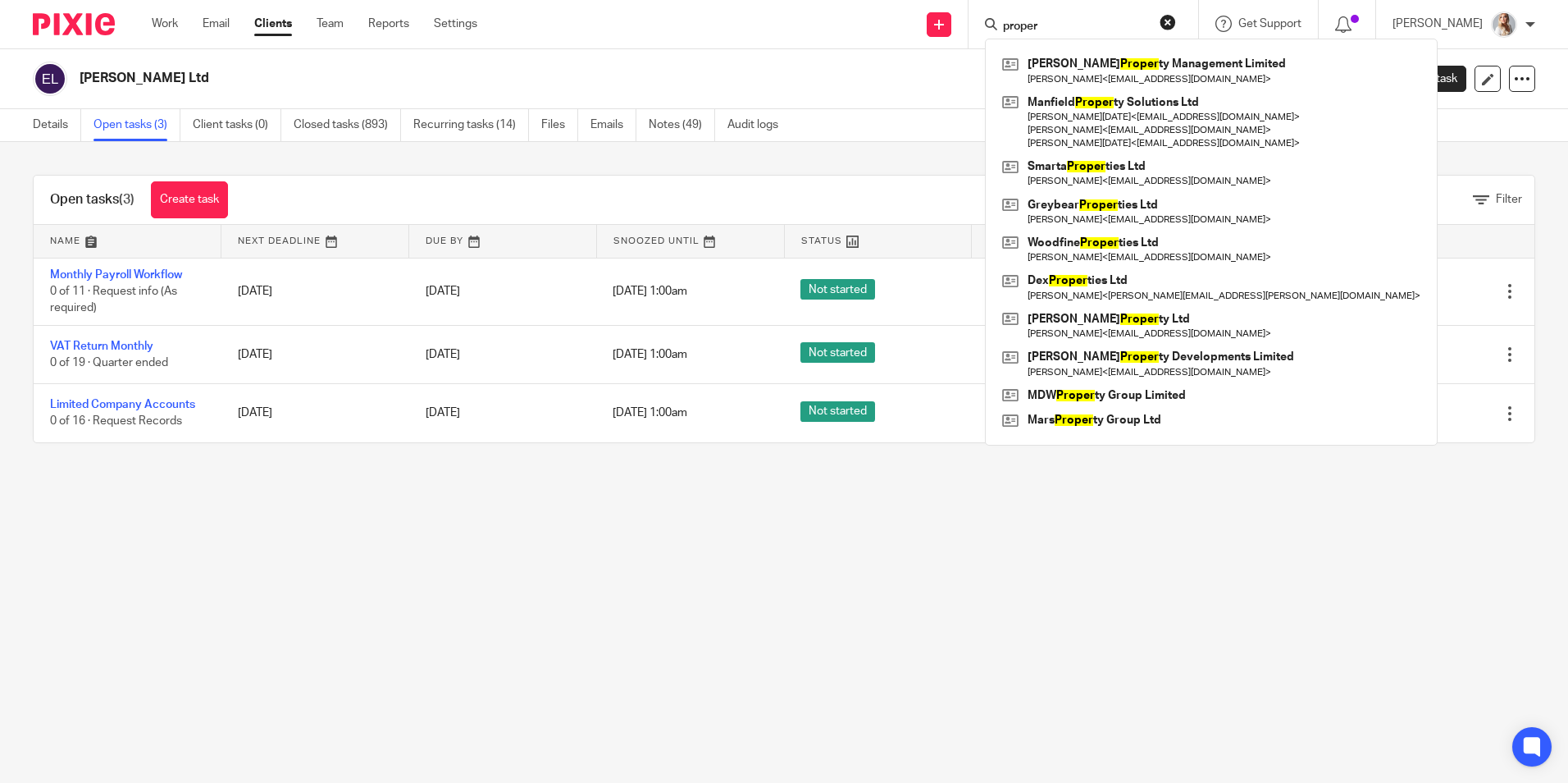
drag, startPoint x: 1015, startPoint y: 27, endPoint x: 911, endPoint y: 44, distance: 105.4
click at [939, 37] on div "Send new email Create task Add client Request signature proper [PERSON_NAME] Pr…" at bounding box center [1035, 24] width 1066 height 48
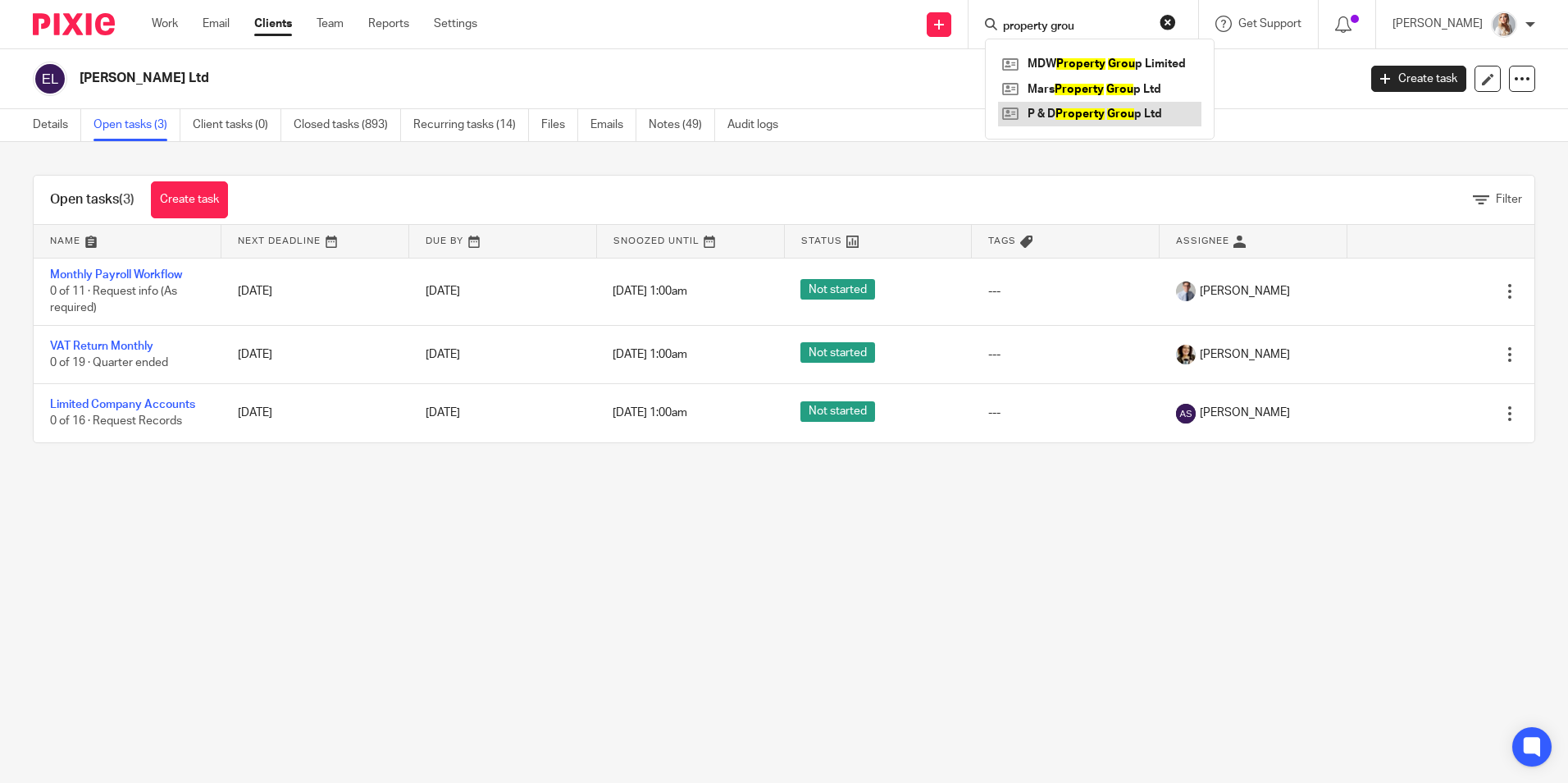
type input "property grou"
click at [1051, 112] on link at bounding box center [1100, 114] width 203 height 25
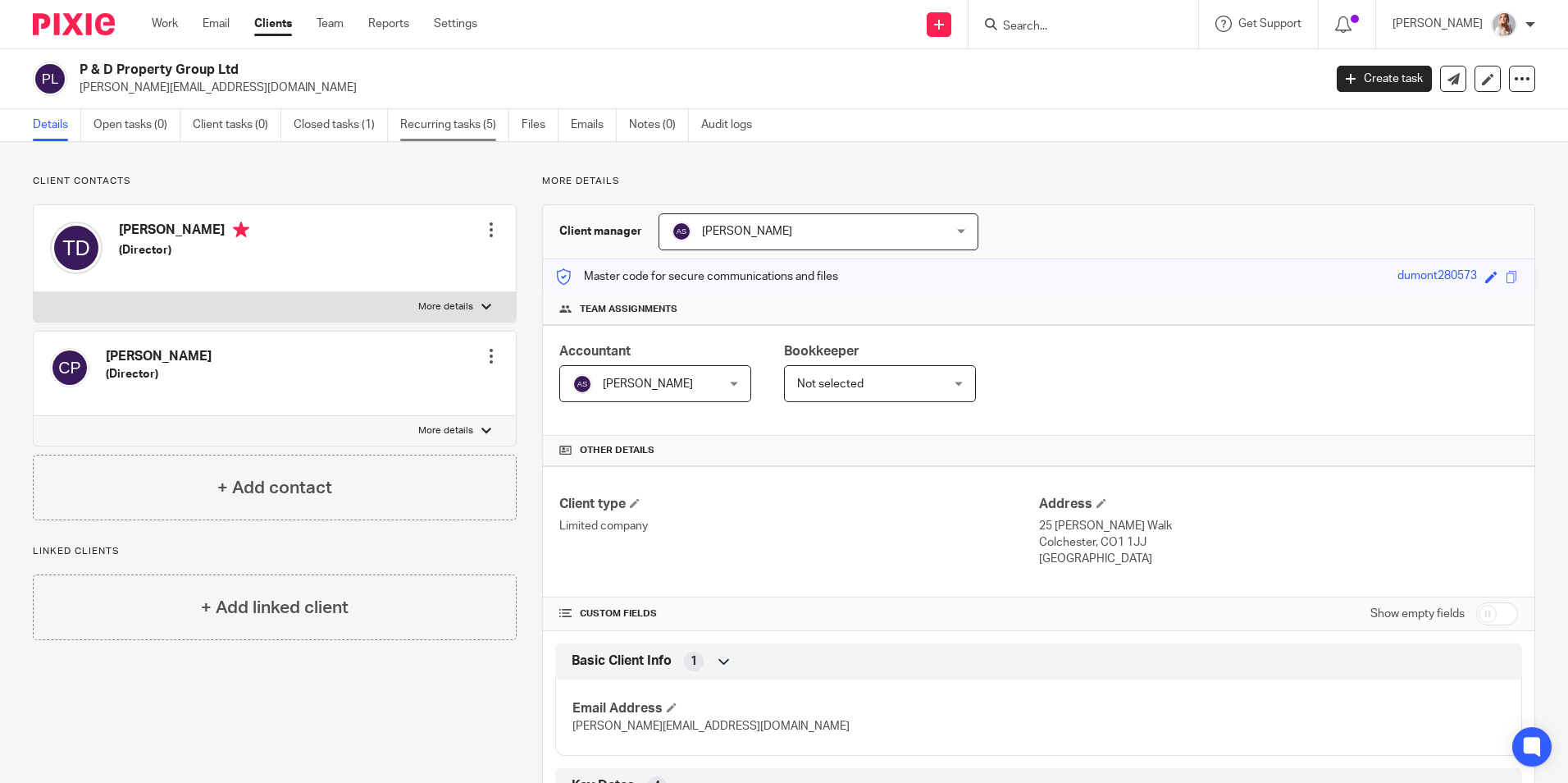
drag, startPoint x: 395, startPoint y: 130, endPoint x: 419, endPoint y: 129, distance: 24.0
click at [399, 130] on ul "Details Open tasks (0) Client tasks (0) Closed tasks (1) Recurring tasks (5) Fi…" at bounding box center [404, 125] width 744 height 32
click at [419, 129] on link "Recurring tasks (5)" at bounding box center [454, 125] width 109 height 32
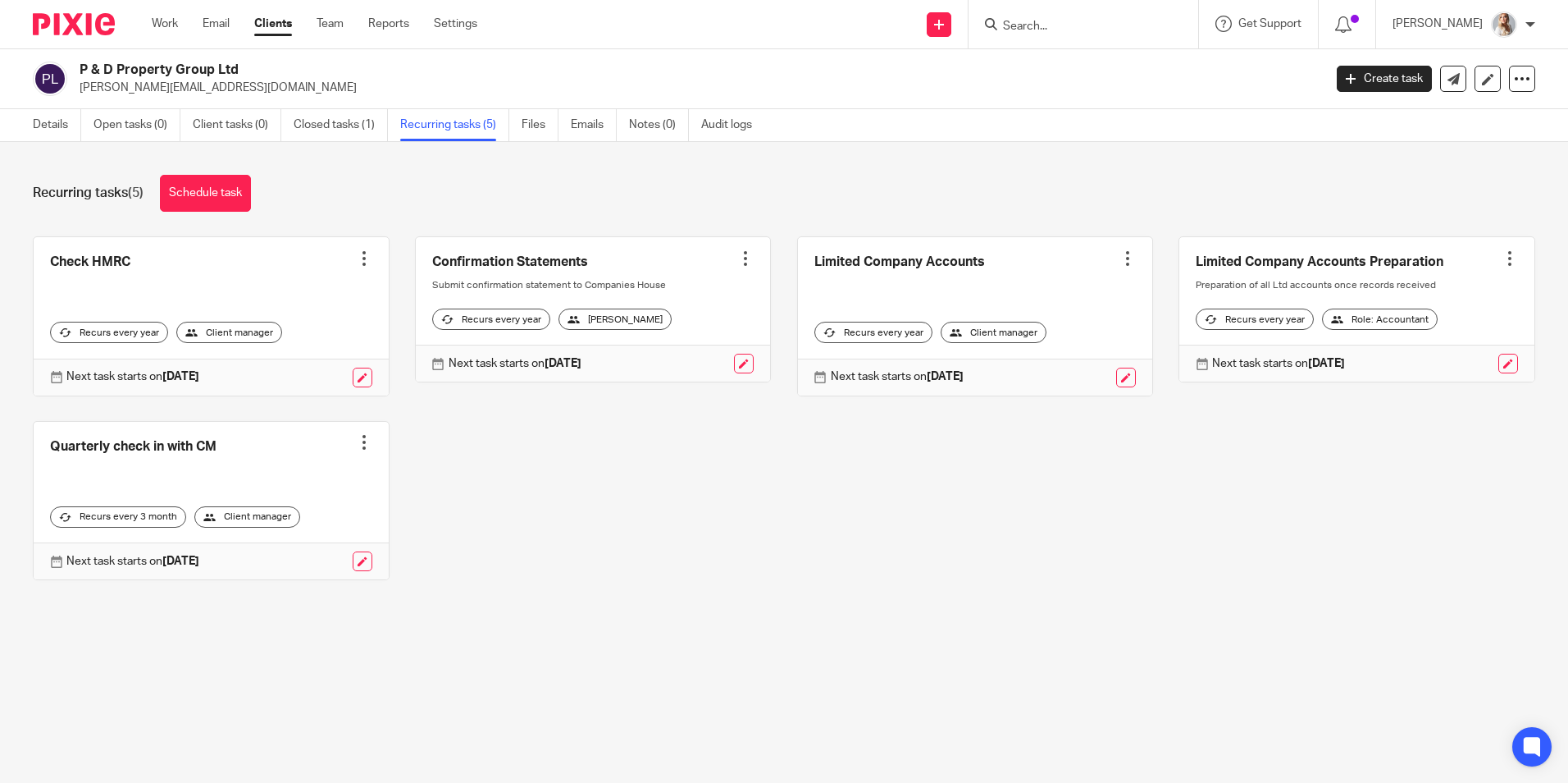
click at [1118, 27] on input "Search" at bounding box center [1075, 26] width 148 height 15
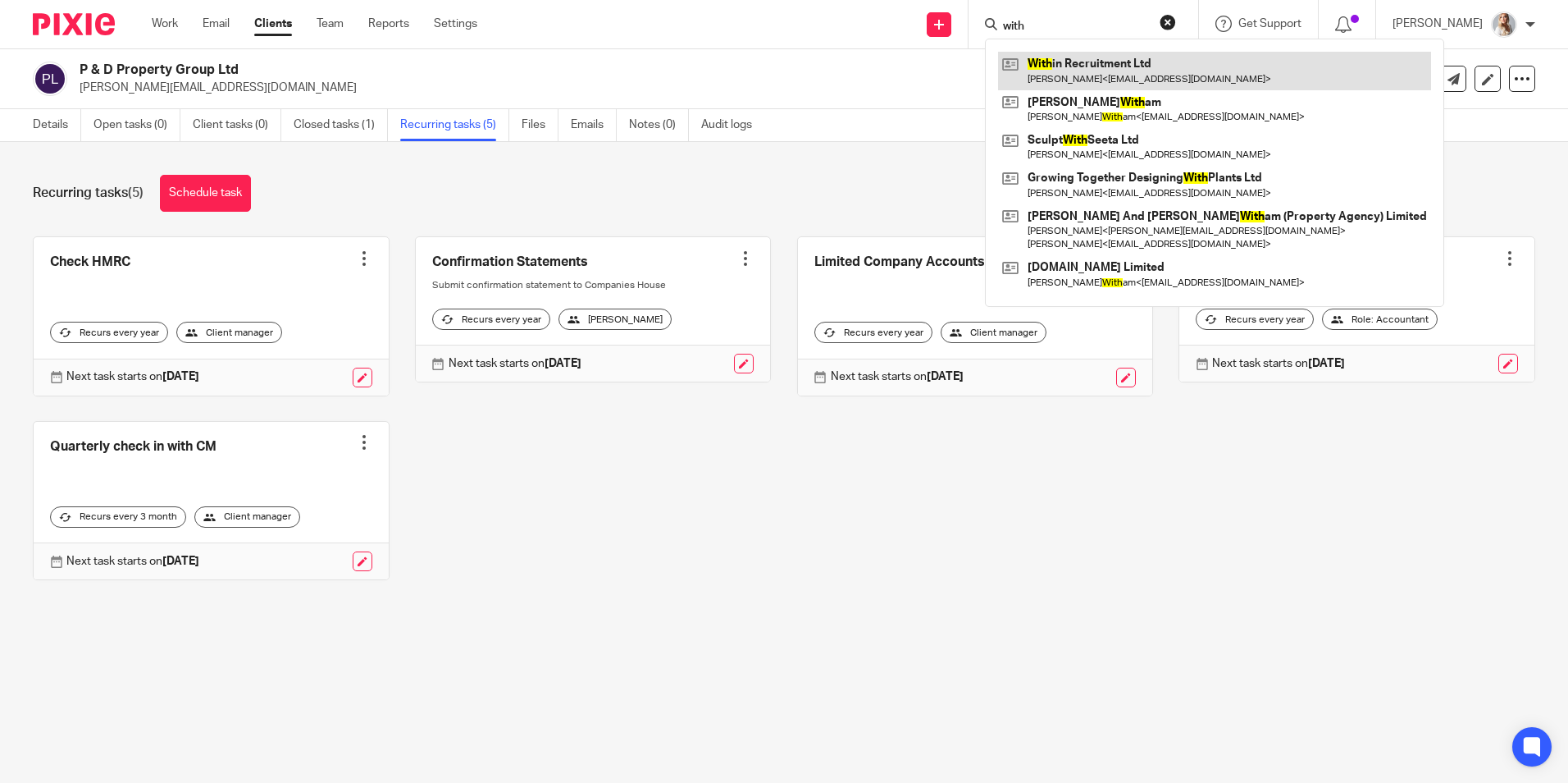
type input "with"
click at [1103, 68] on link at bounding box center [1214, 70] width 433 height 38
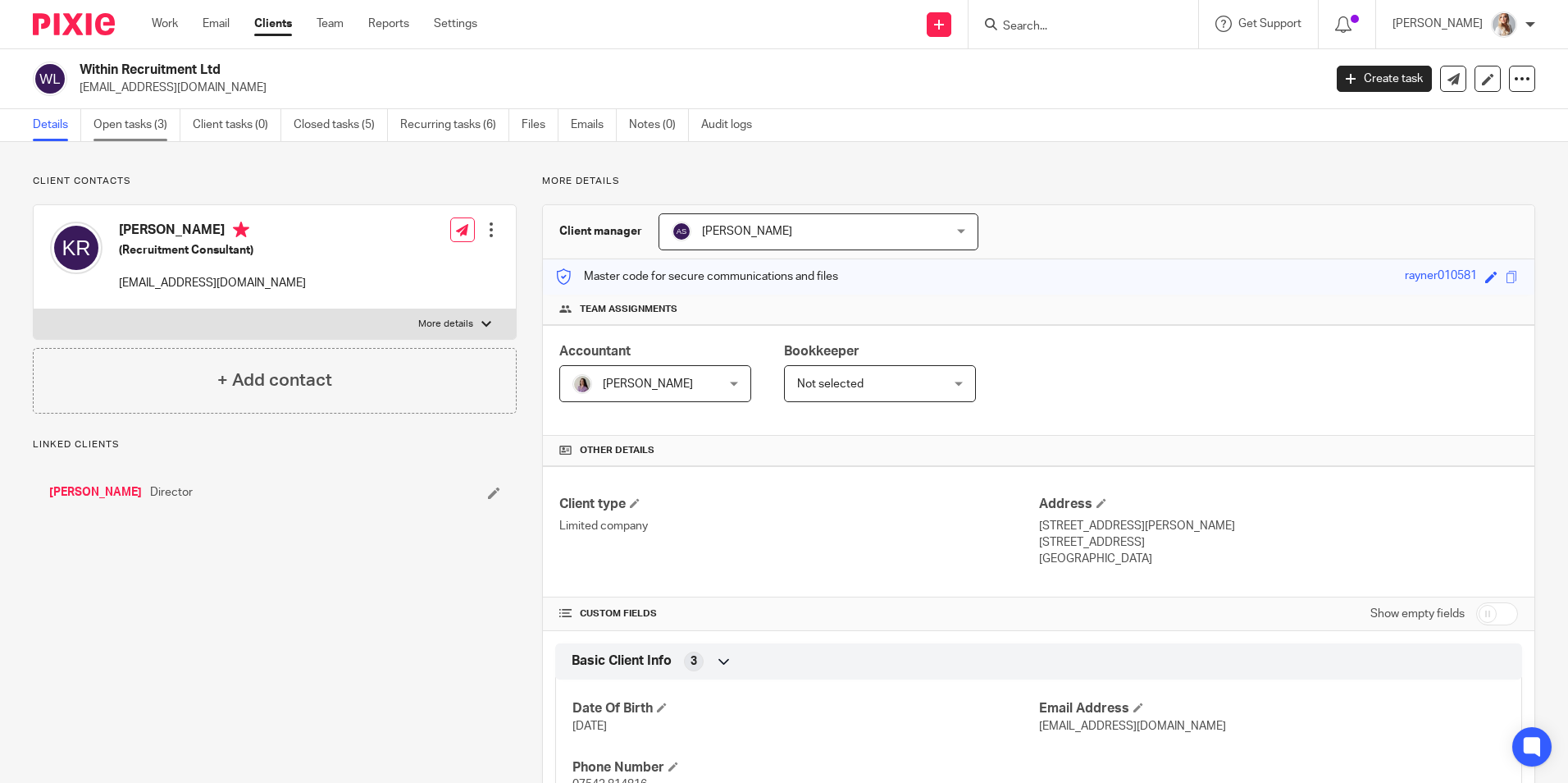
click at [123, 125] on link "Open tasks (3)" at bounding box center [137, 125] width 87 height 32
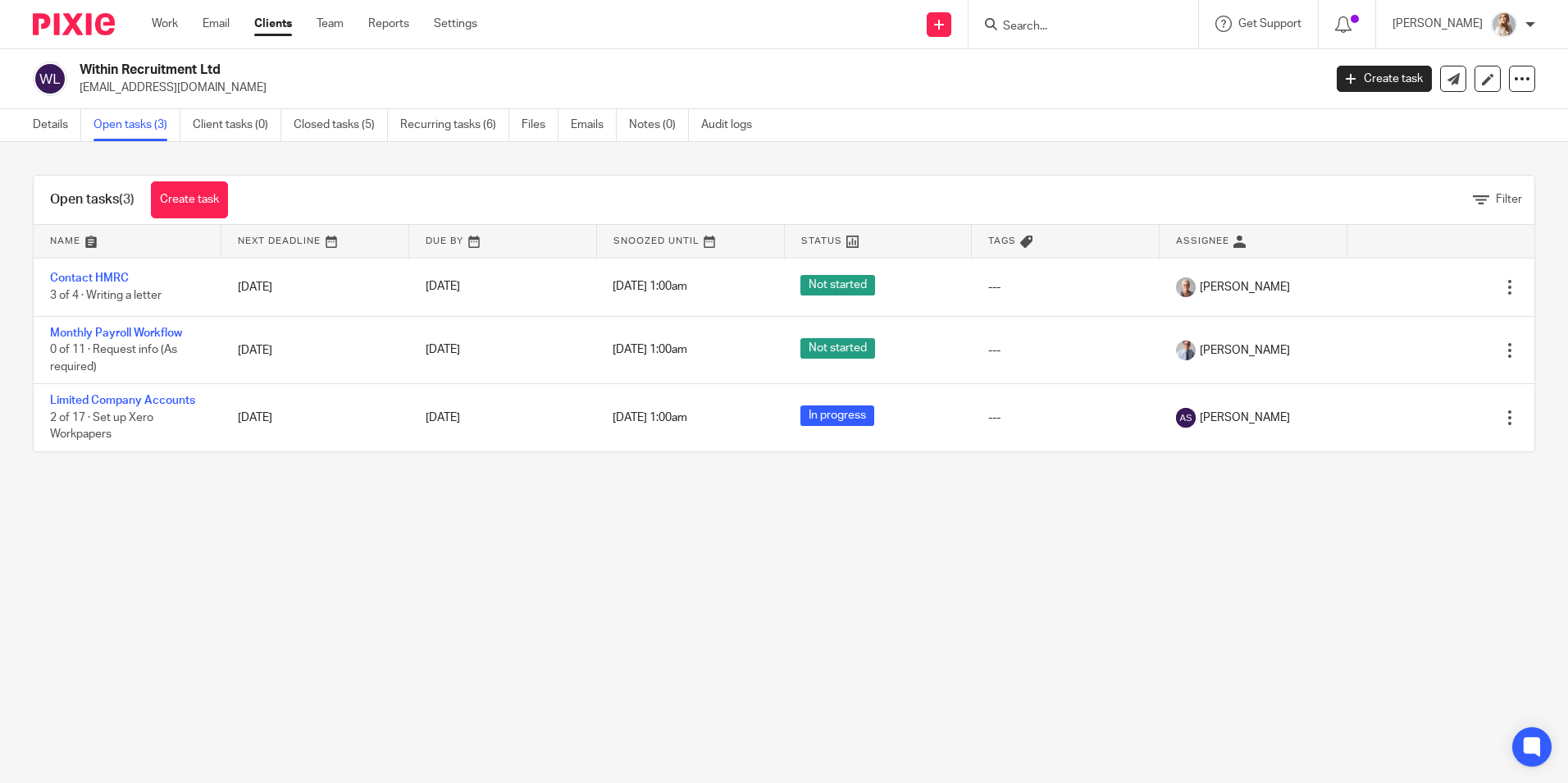
click at [1079, 16] on form at bounding box center [1089, 24] width 175 height 20
click at [1046, 23] on input "Search" at bounding box center [1075, 26] width 148 height 15
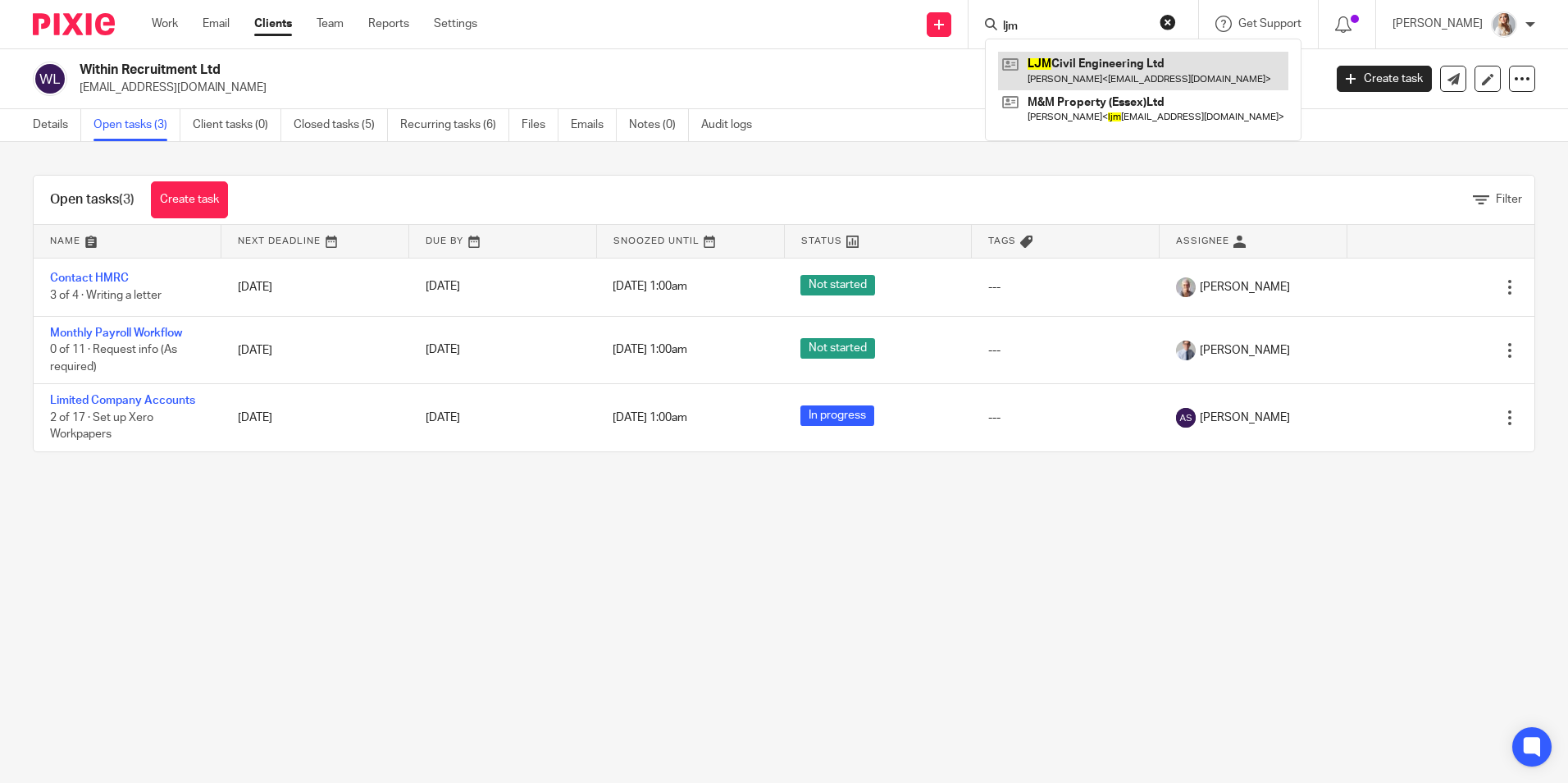
type input "ljm"
click at [1065, 69] on link at bounding box center [1143, 70] width 291 height 38
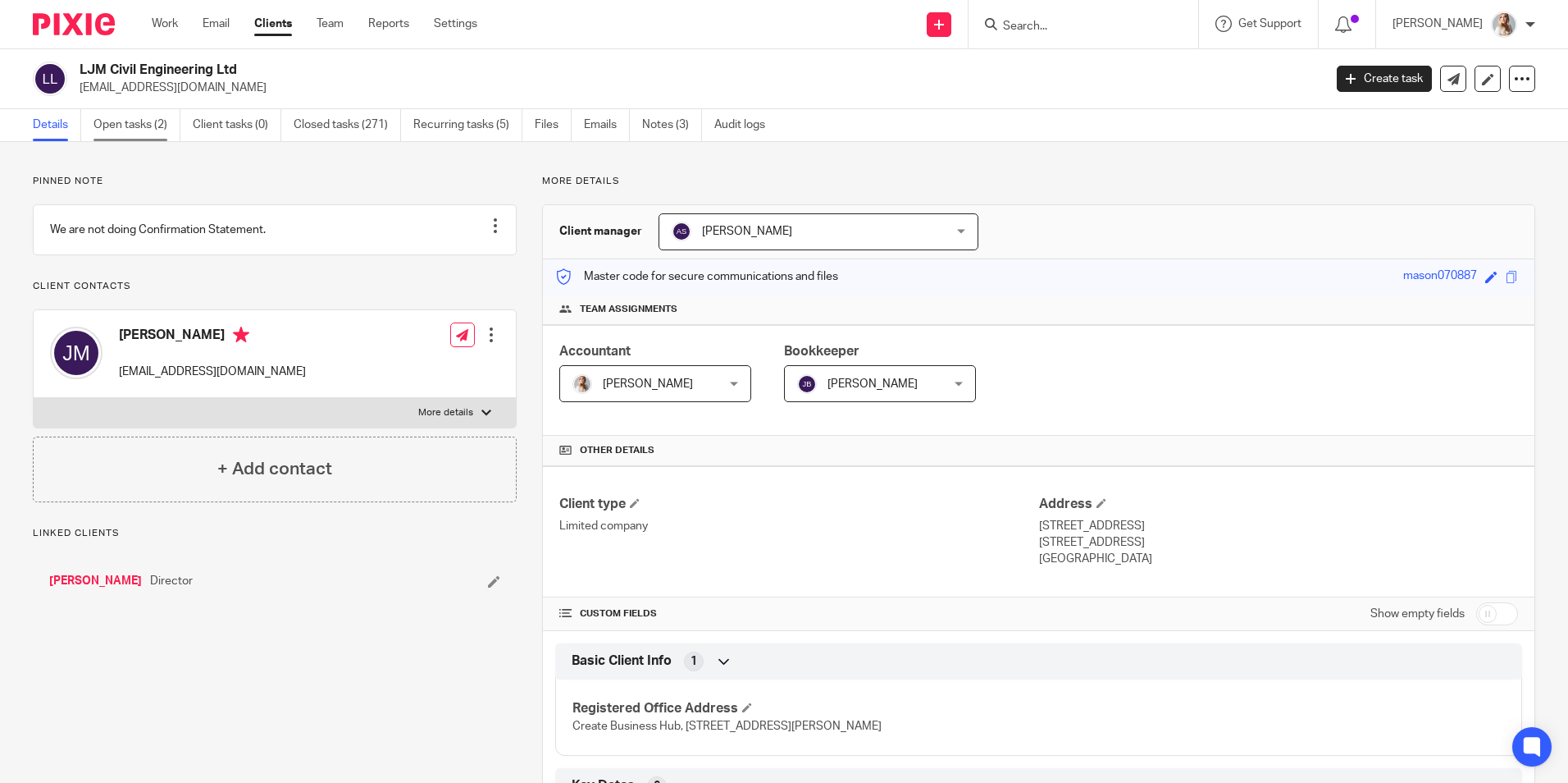
click at [113, 110] on link "Open tasks (2)" at bounding box center [137, 125] width 87 height 32
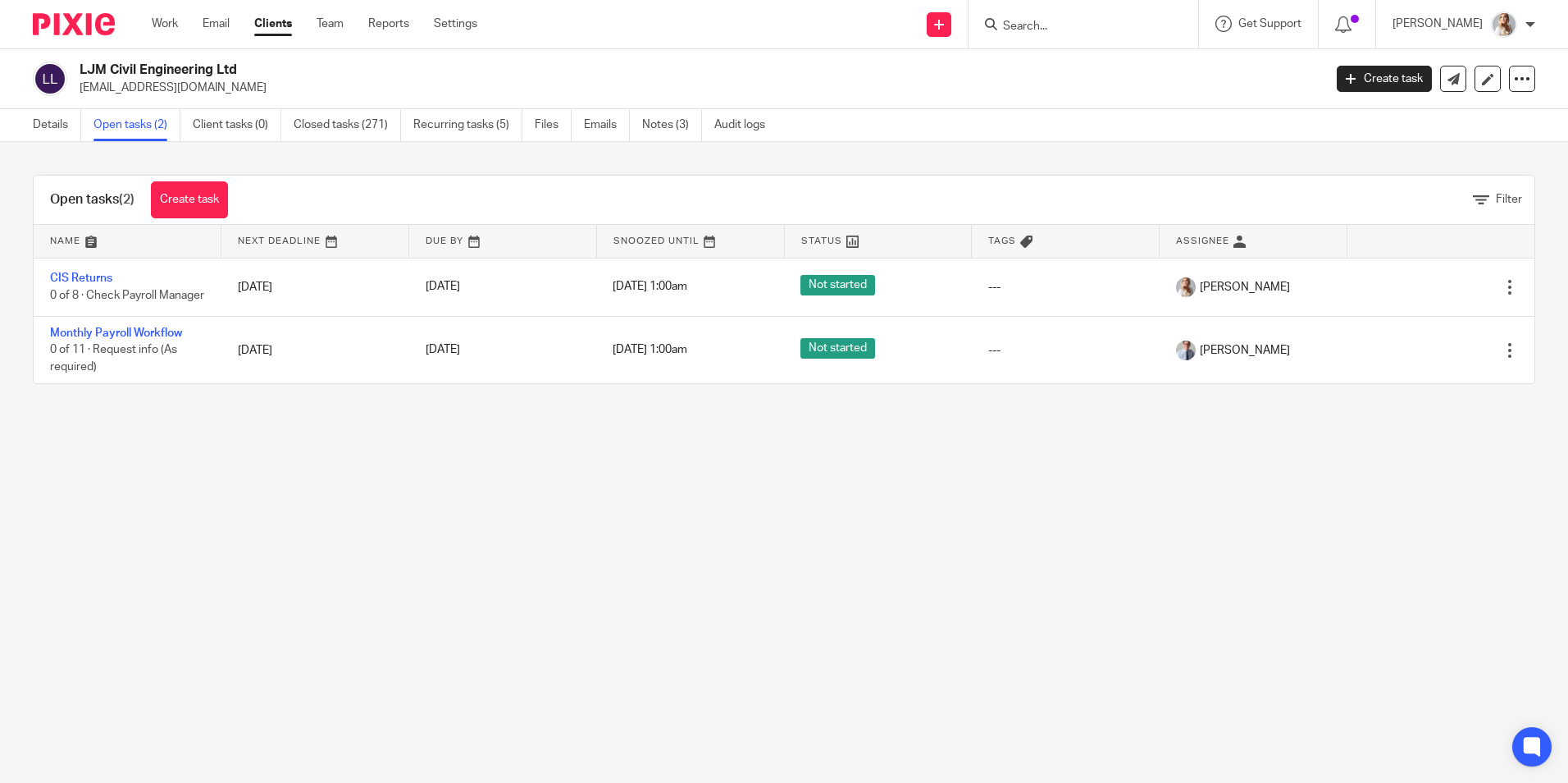
click at [302, 150] on div "Open tasks (2) Create task Filter Name Next Deadline Due By Snoozed Until Statu…" at bounding box center [784, 279] width 1568 height 275
click at [416, 131] on link "Recurring tasks (5)" at bounding box center [468, 125] width 109 height 32
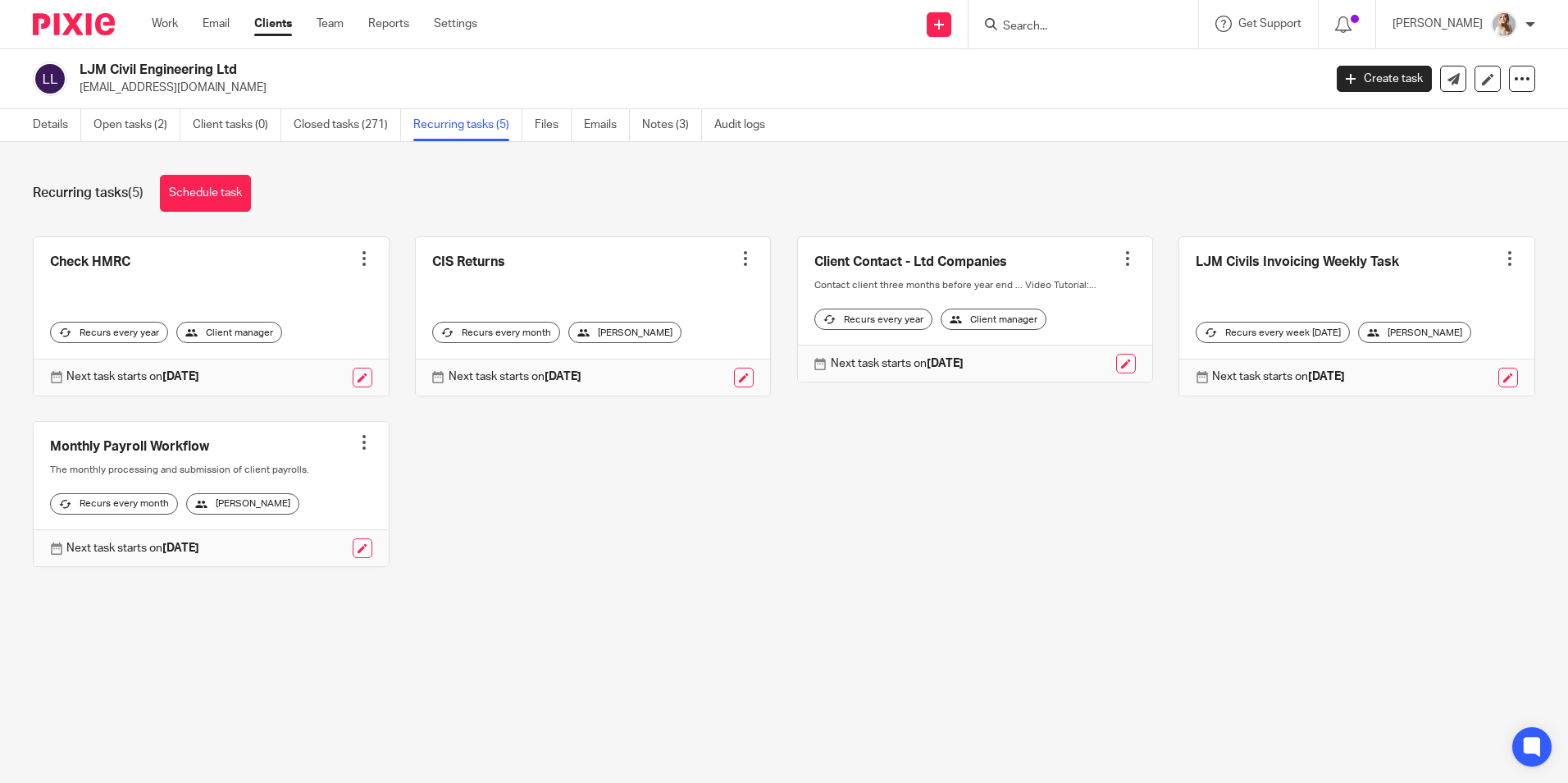
click at [1036, 30] on input "Search" at bounding box center [1075, 26] width 148 height 15
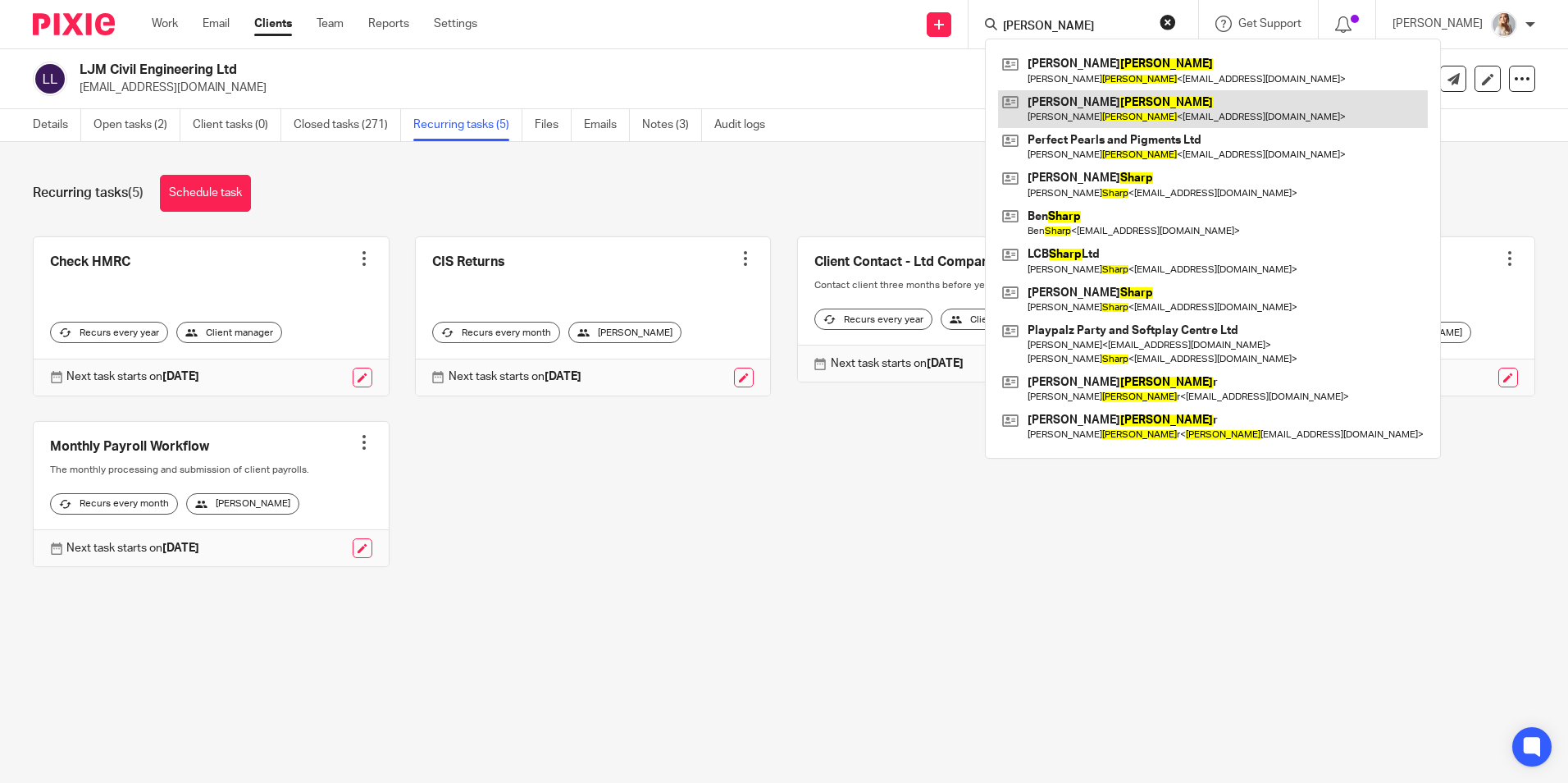
type input "[PERSON_NAME]"
click at [1062, 118] on link at bounding box center [1213, 109] width 430 height 38
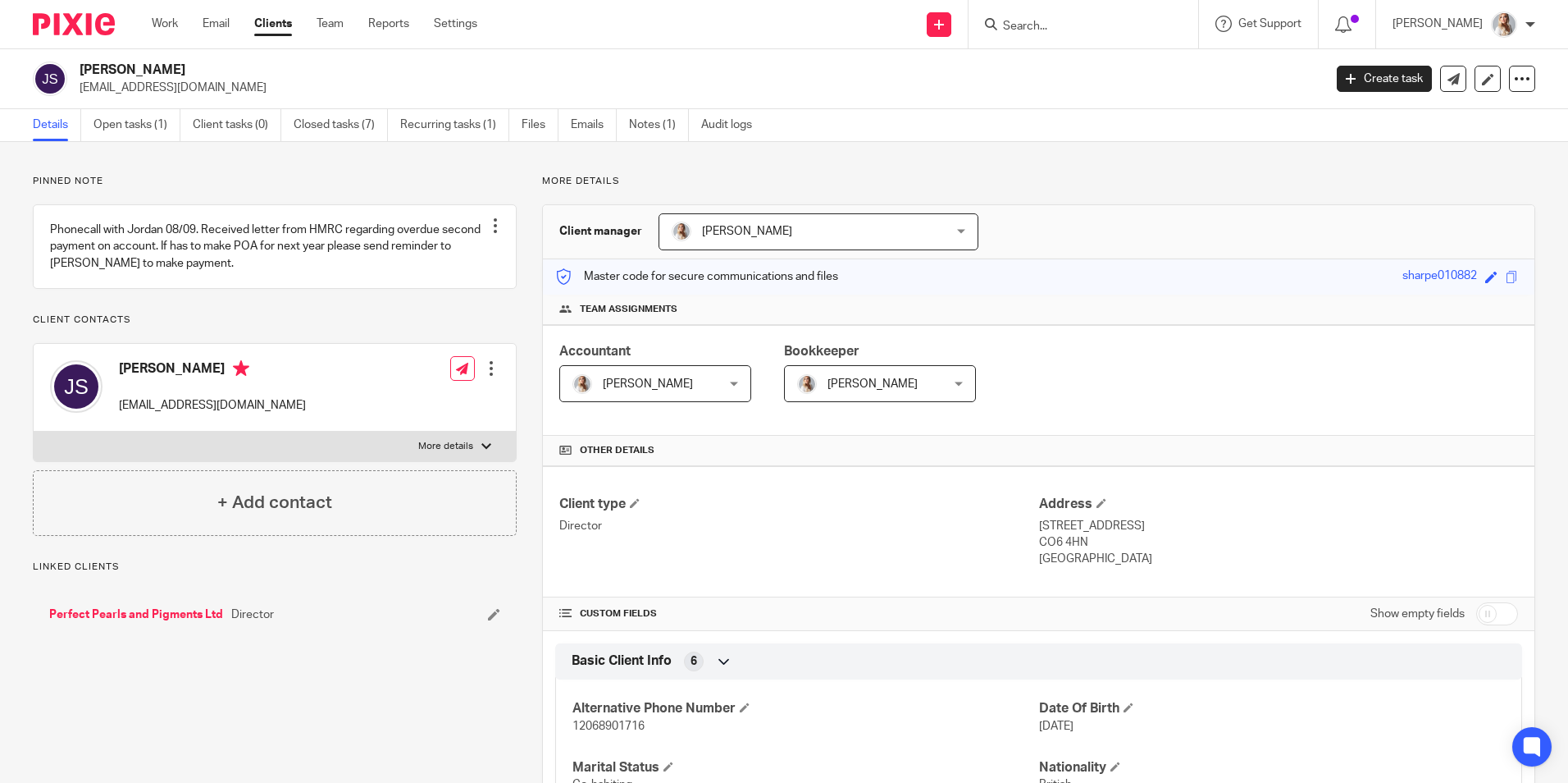
click at [1082, 19] on input "Search" at bounding box center [1075, 26] width 148 height 15
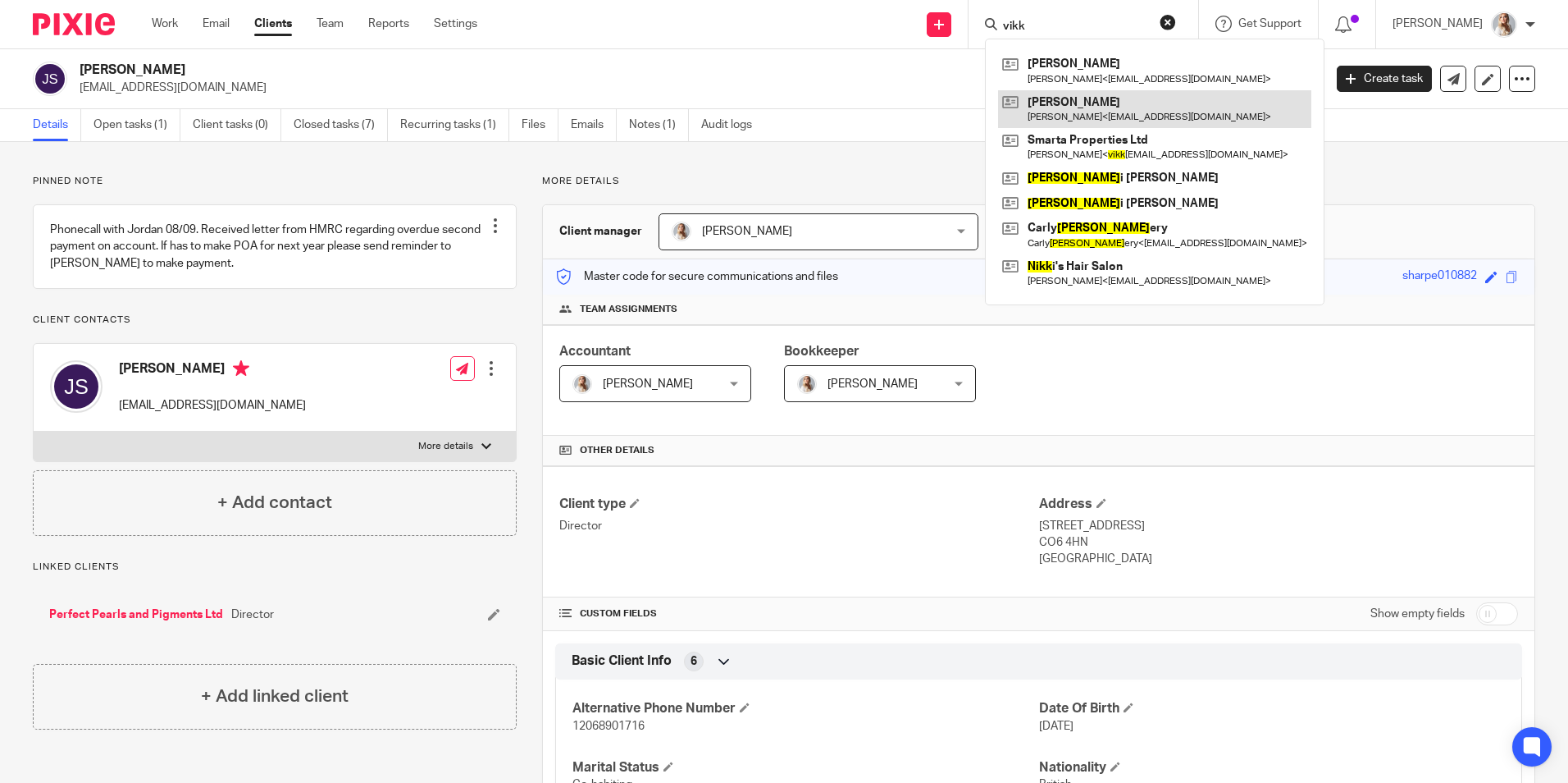
type input "vikk"
click at [1069, 107] on link at bounding box center [1155, 109] width 313 height 38
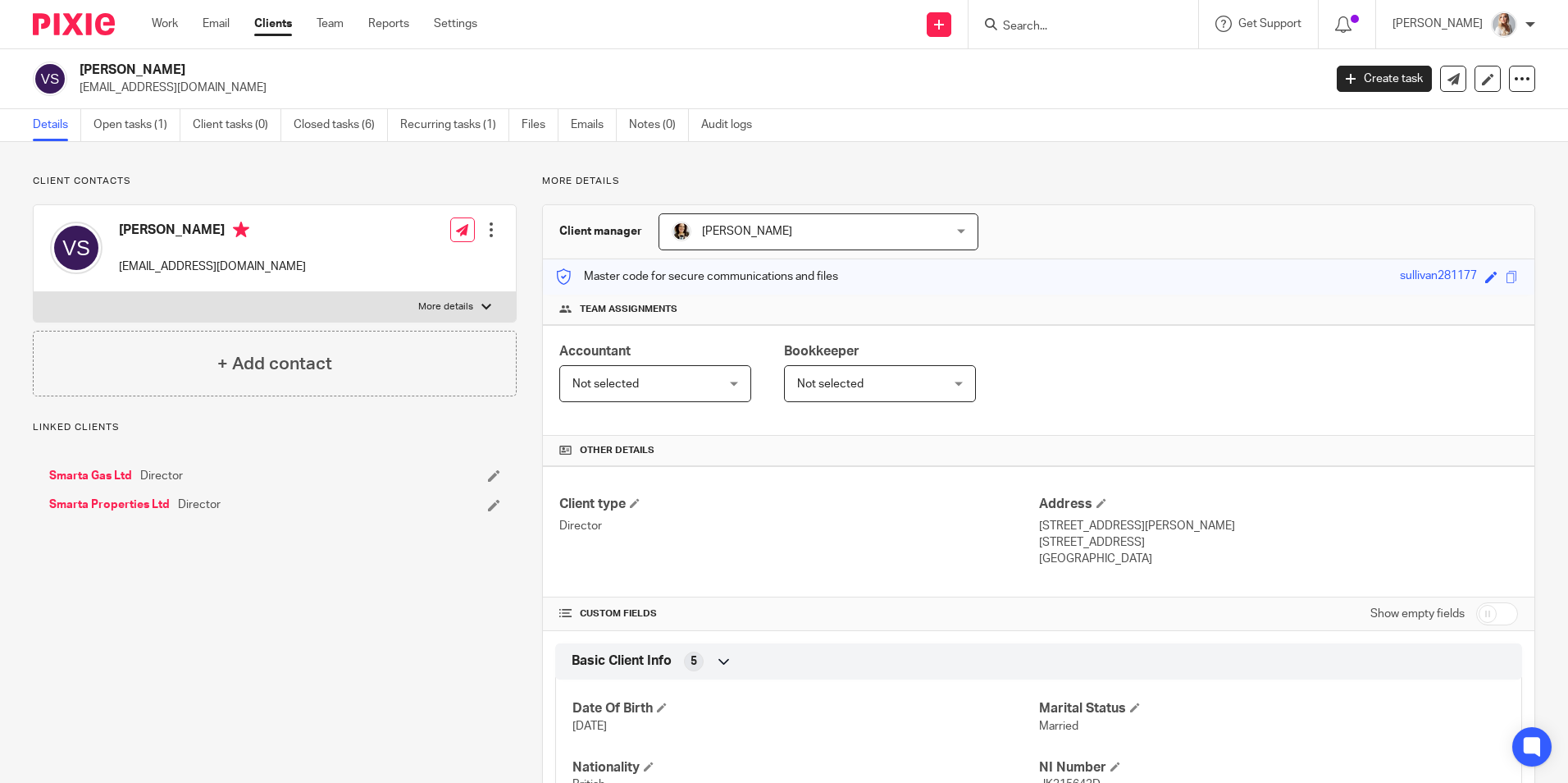
click at [709, 370] on div "Not selected Not selected" at bounding box center [655, 384] width 192 height 37
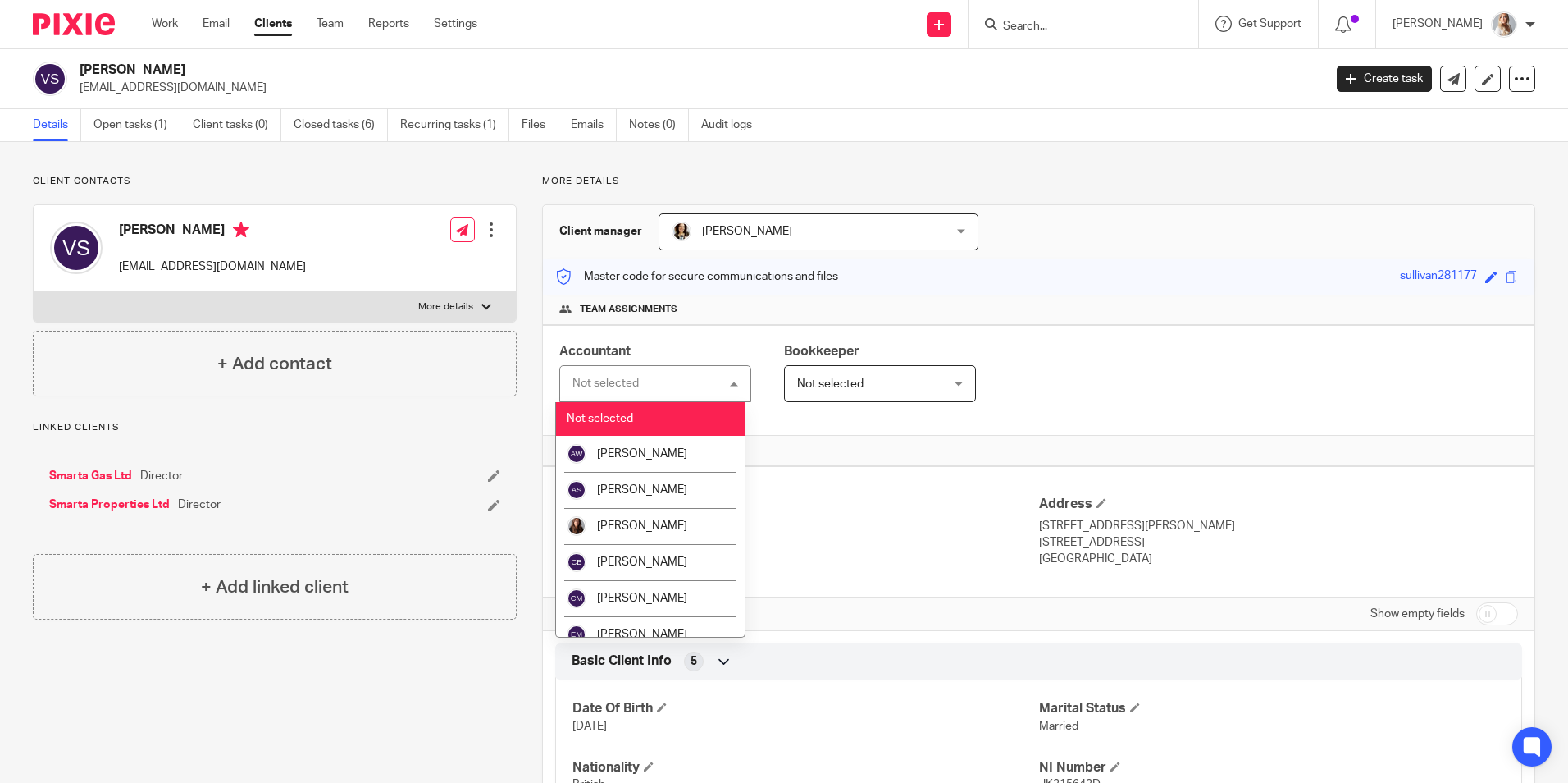
click at [1032, 28] on input "Search" at bounding box center [1075, 26] width 148 height 15
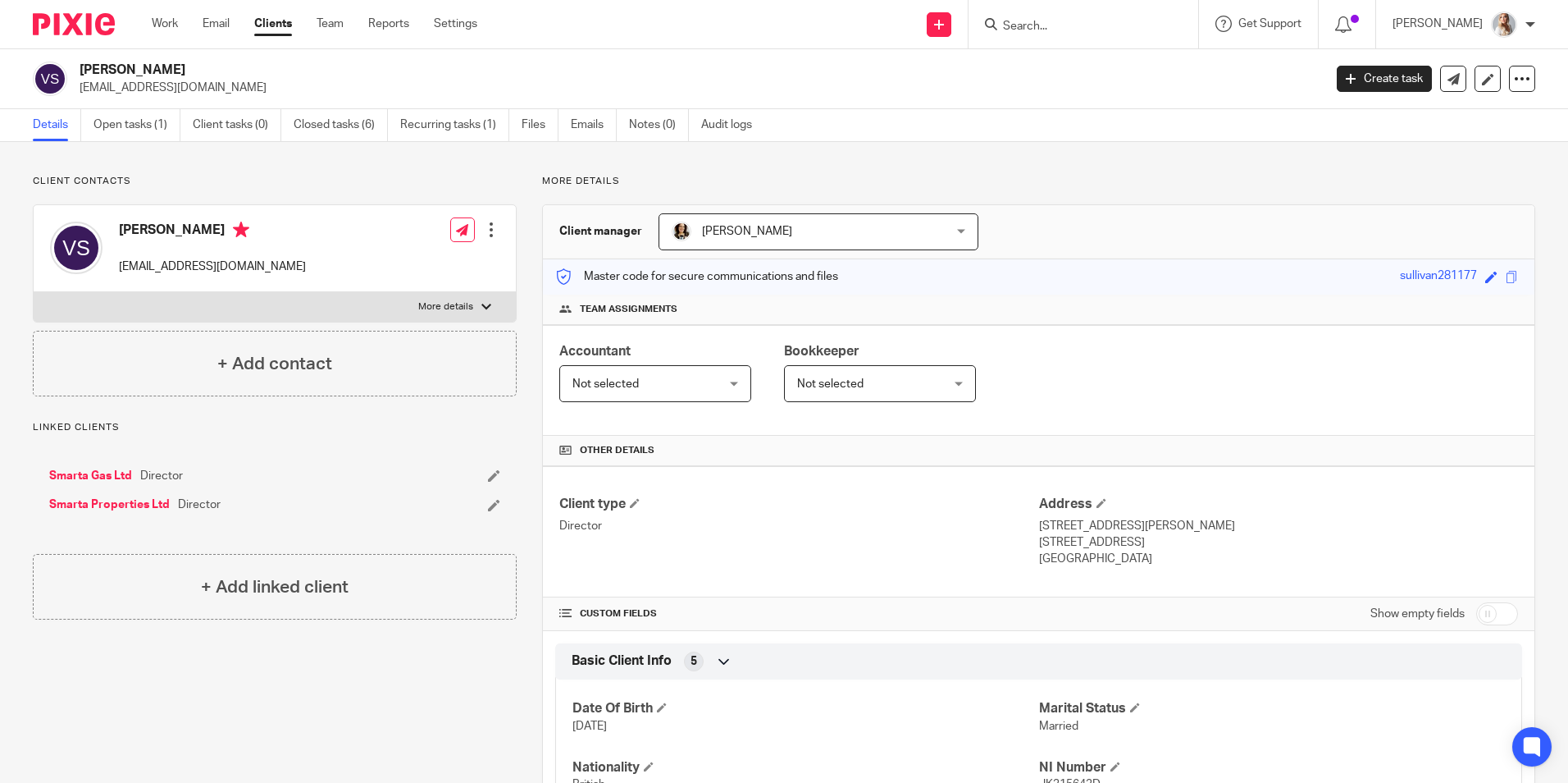
click at [1044, 19] on input "Search" at bounding box center [1075, 26] width 148 height 15
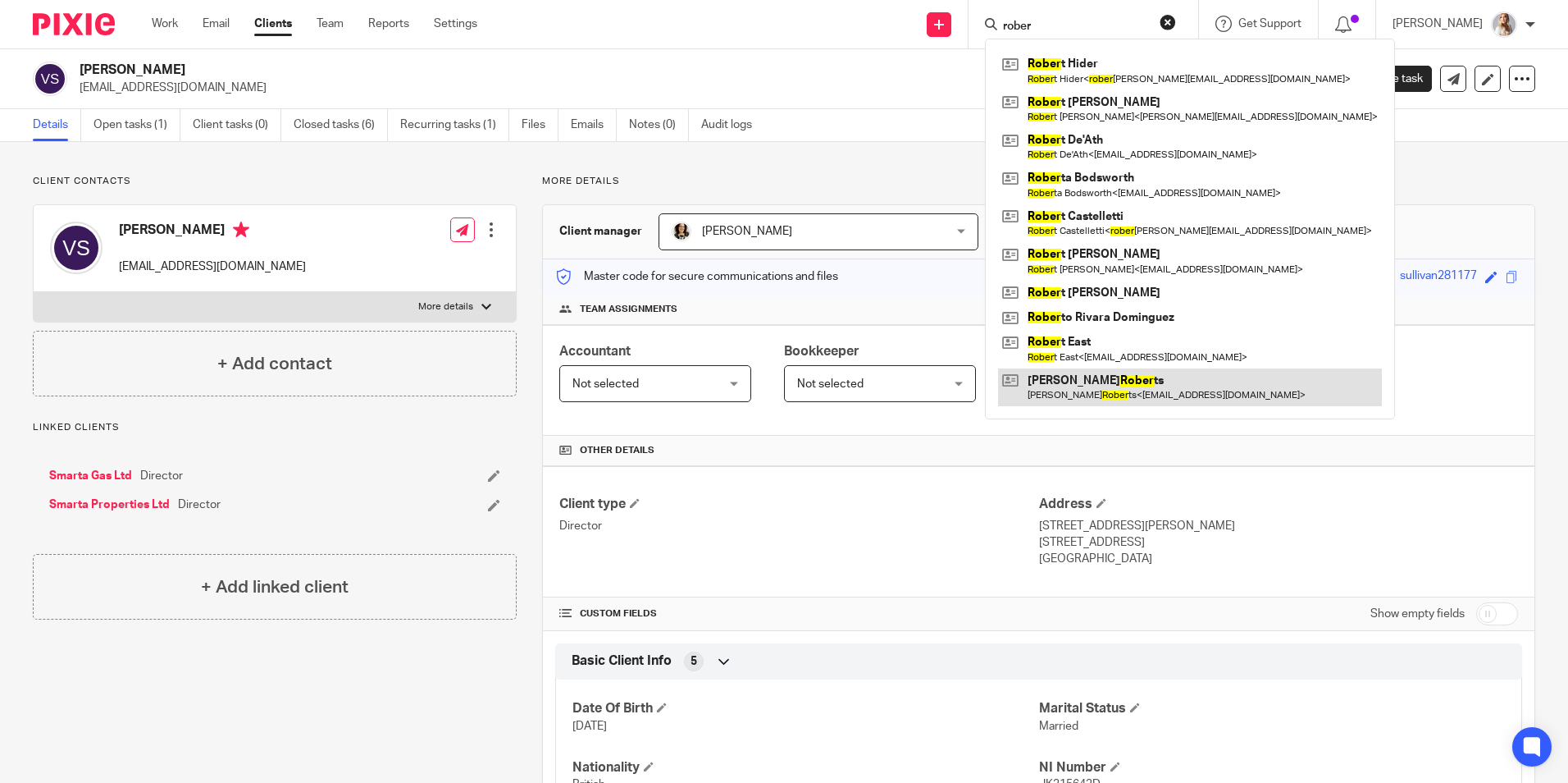
type input "rober"
click at [1079, 384] on link at bounding box center [1190, 387] width 383 height 38
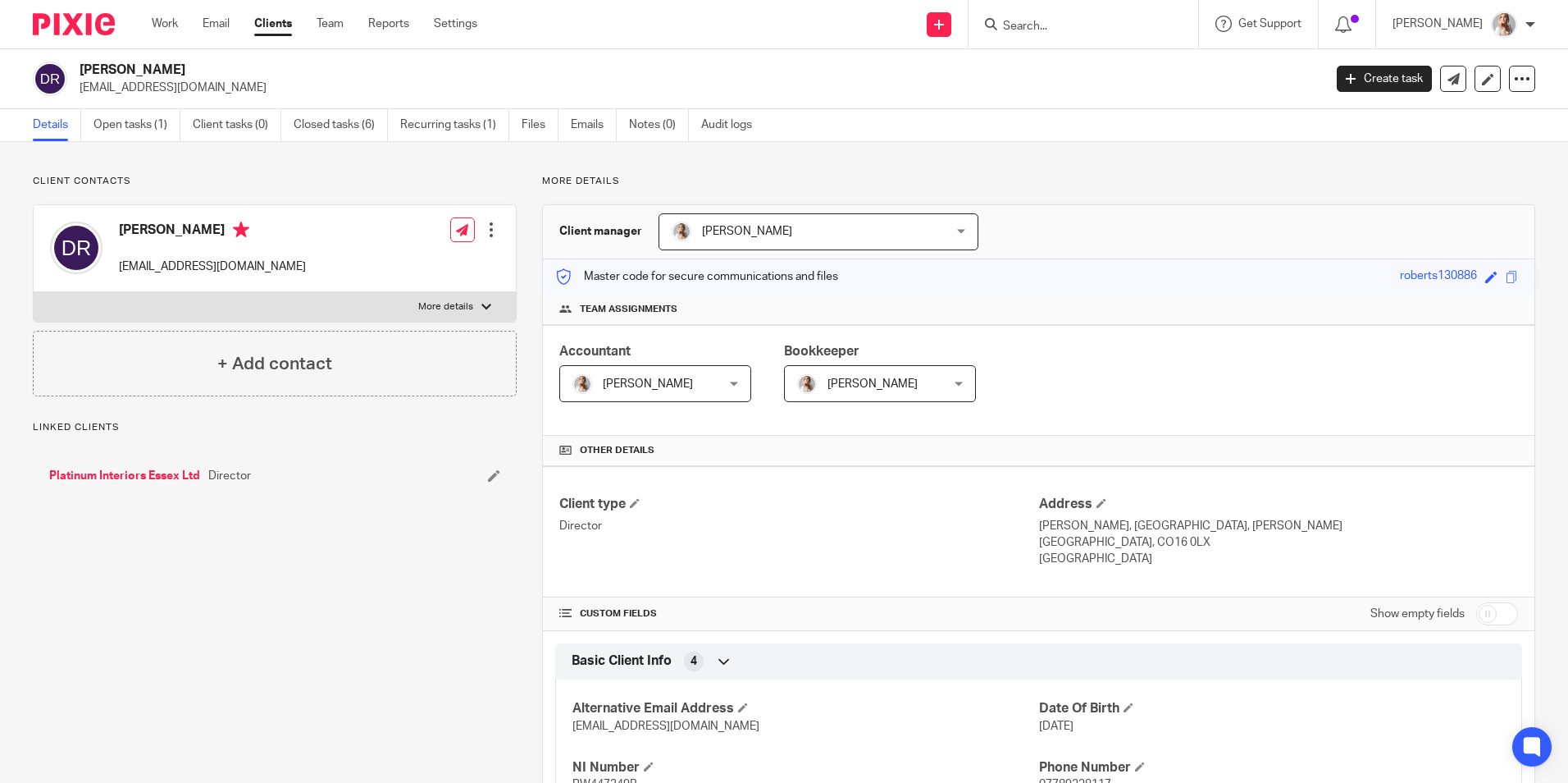
click at [1052, 36] on div at bounding box center [1083, 24] width 229 height 48
click at [1050, 27] on input "Search" at bounding box center [1075, 26] width 148 height 15
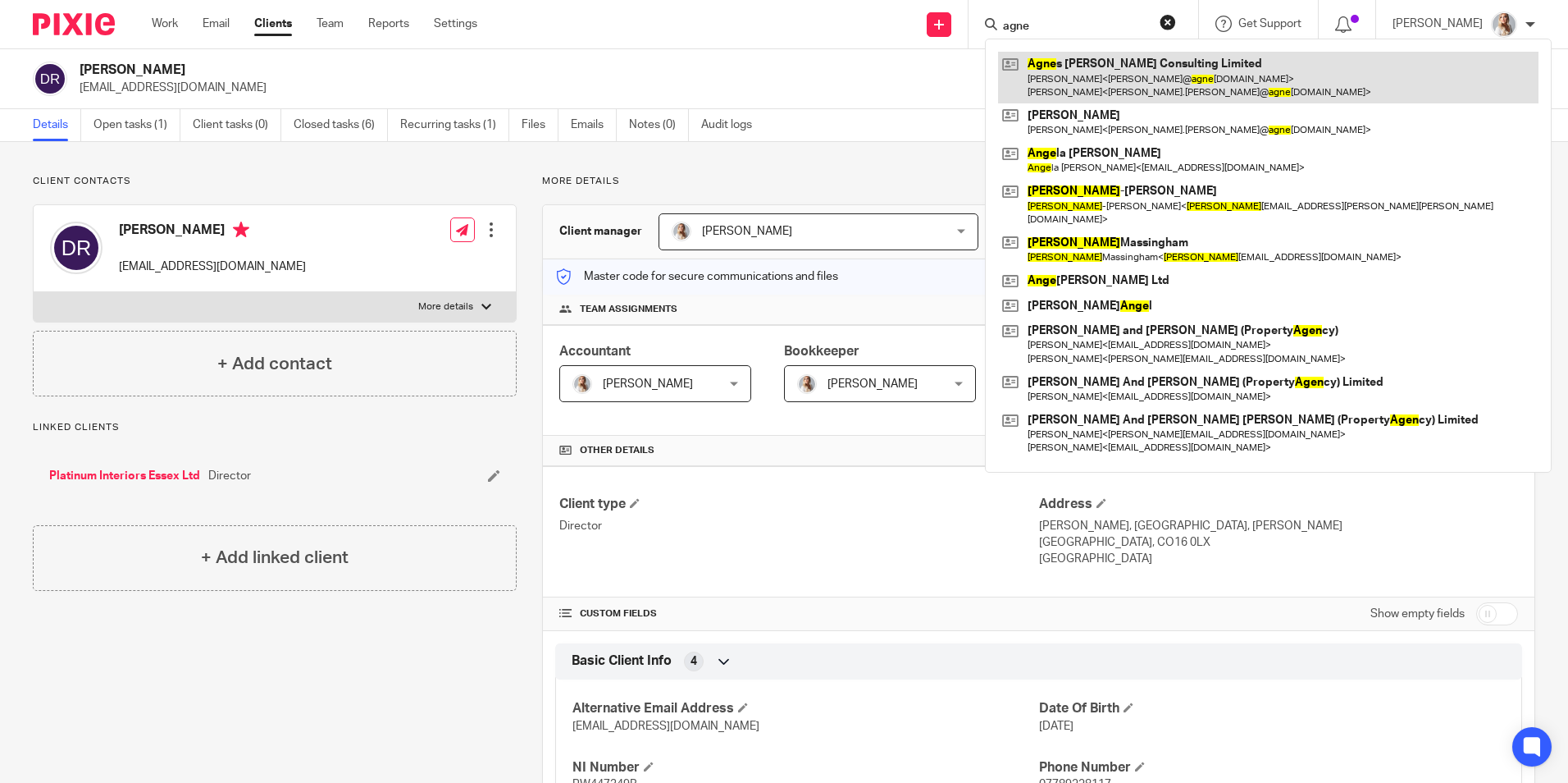
type input "agne"
click at [1062, 95] on link at bounding box center [1268, 77] width 540 height 51
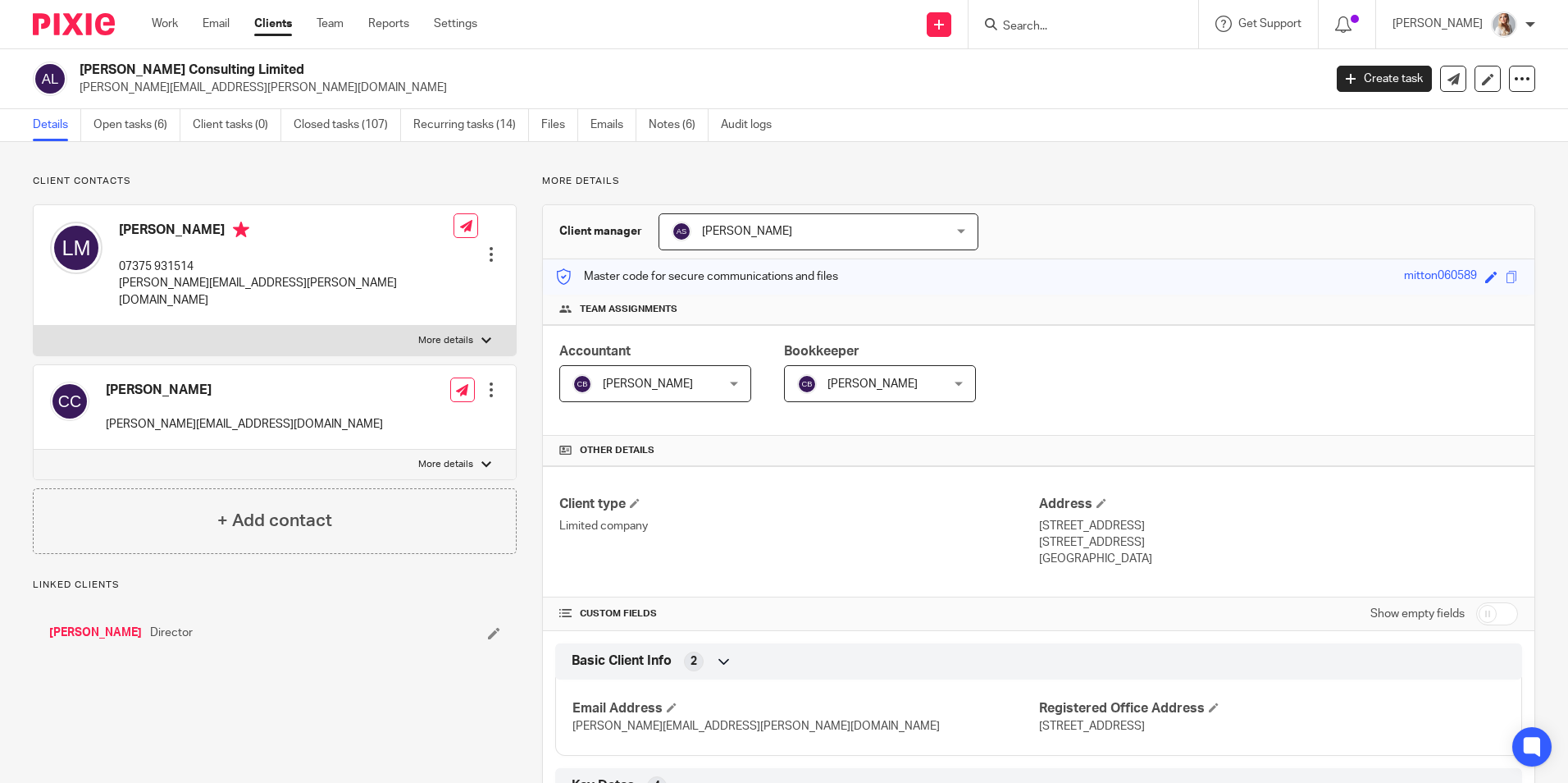
click at [1058, 24] on input "Search" at bounding box center [1075, 26] width 148 height 15
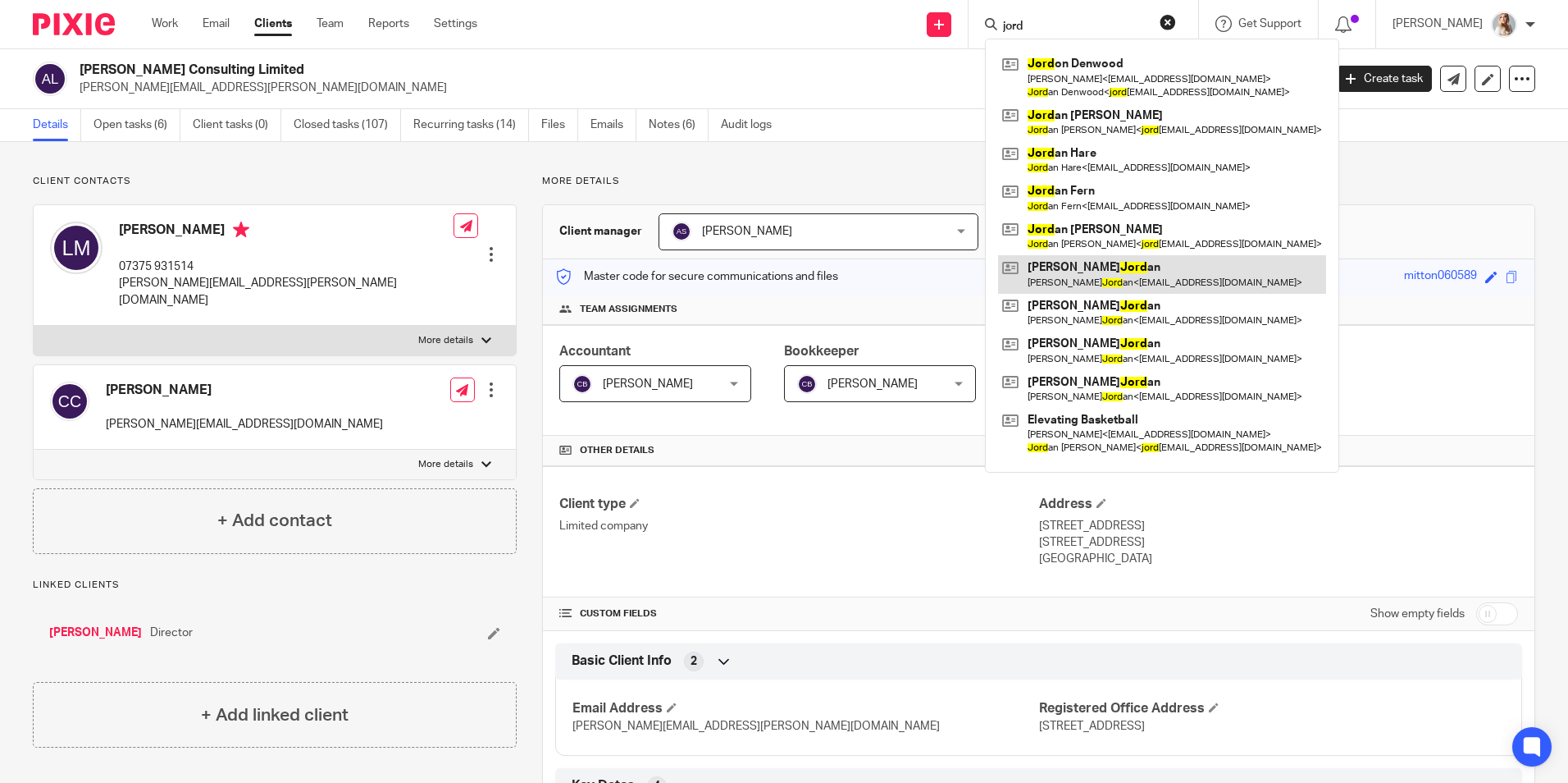
type input "jord"
click at [1092, 277] on link at bounding box center [1162, 273] width 328 height 38
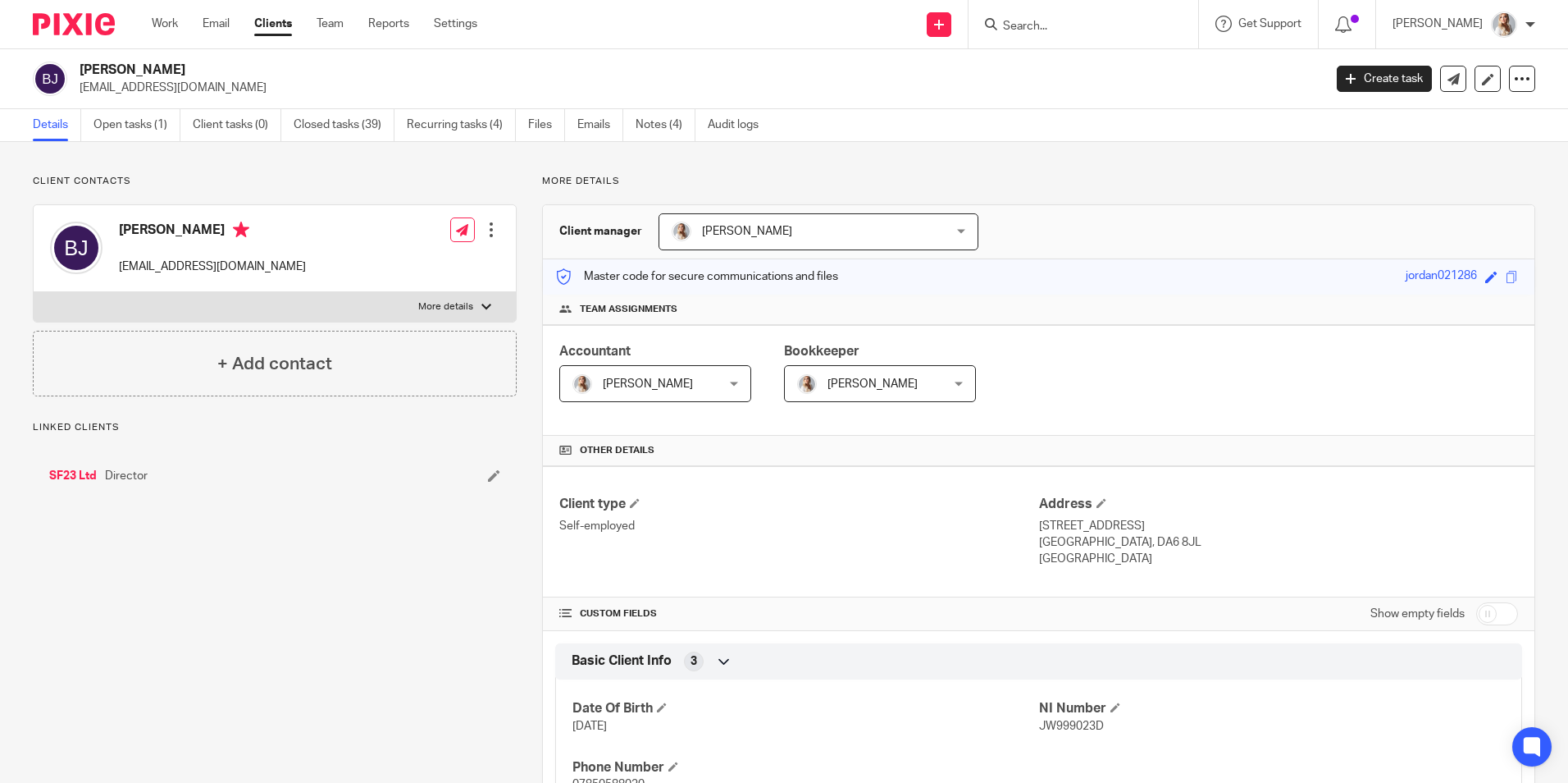
click at [1034, 21] on input "Search" at bounding box center [1075, 26] width 148 height 15
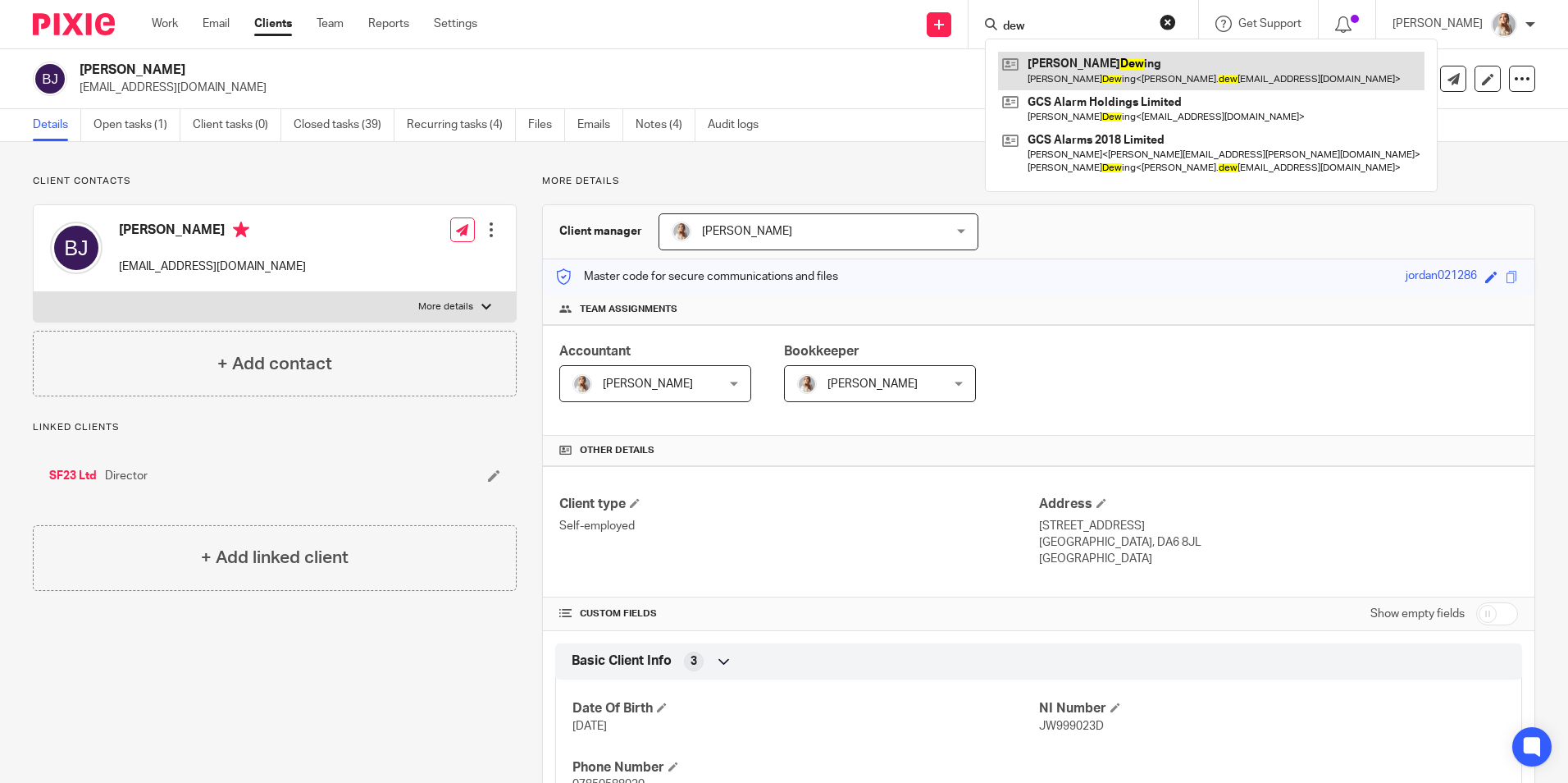
type input "dew"
click at [1079, 82] on link at bounding box center [1211, 70] width 426 height 38
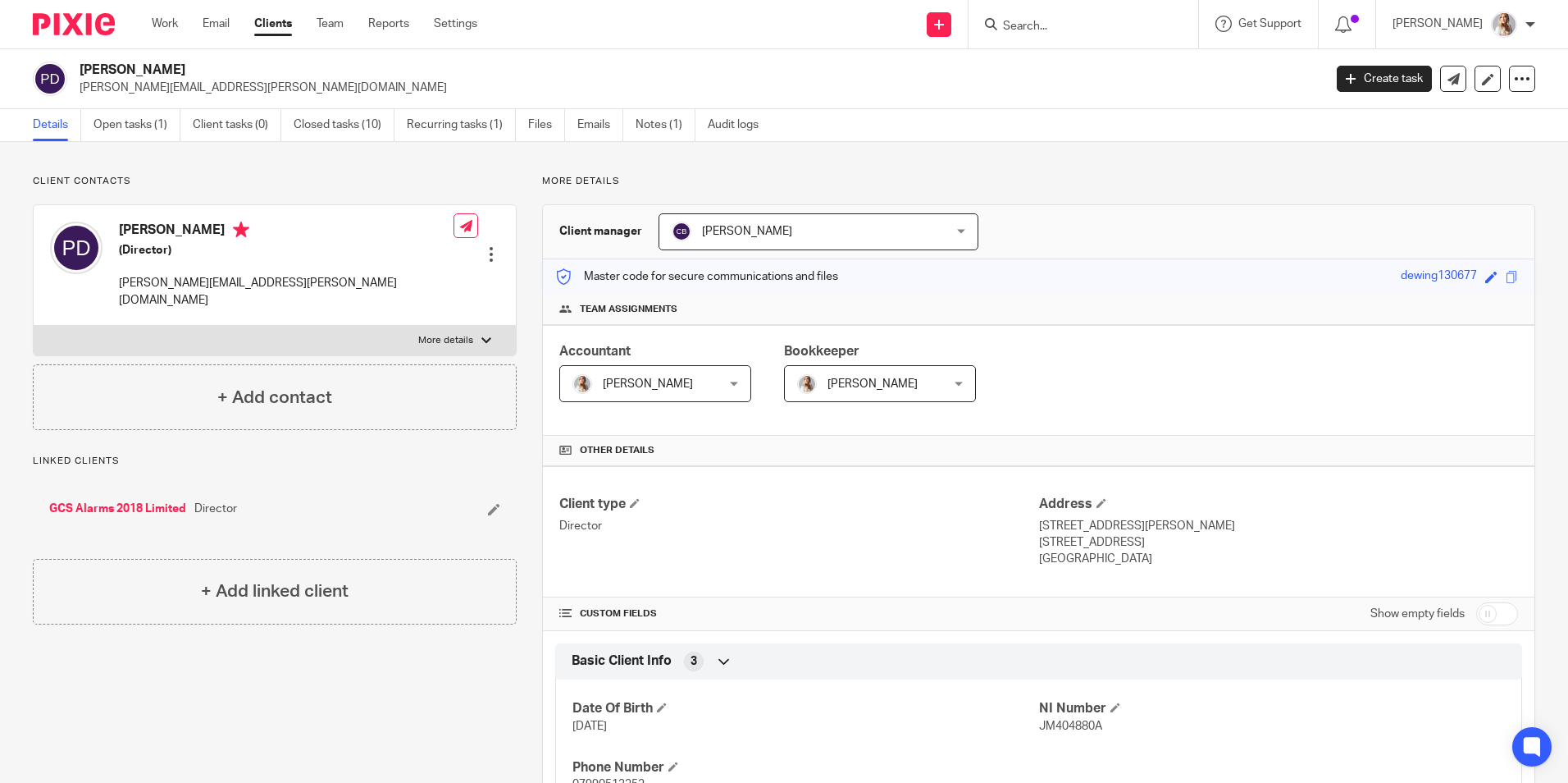
click at [1105, 18] on form at bounding box center [1089, 24] width 175 height 20
click at [1072, 32] on input "Search" at bounding box center [1075, 26] width 148 height 15
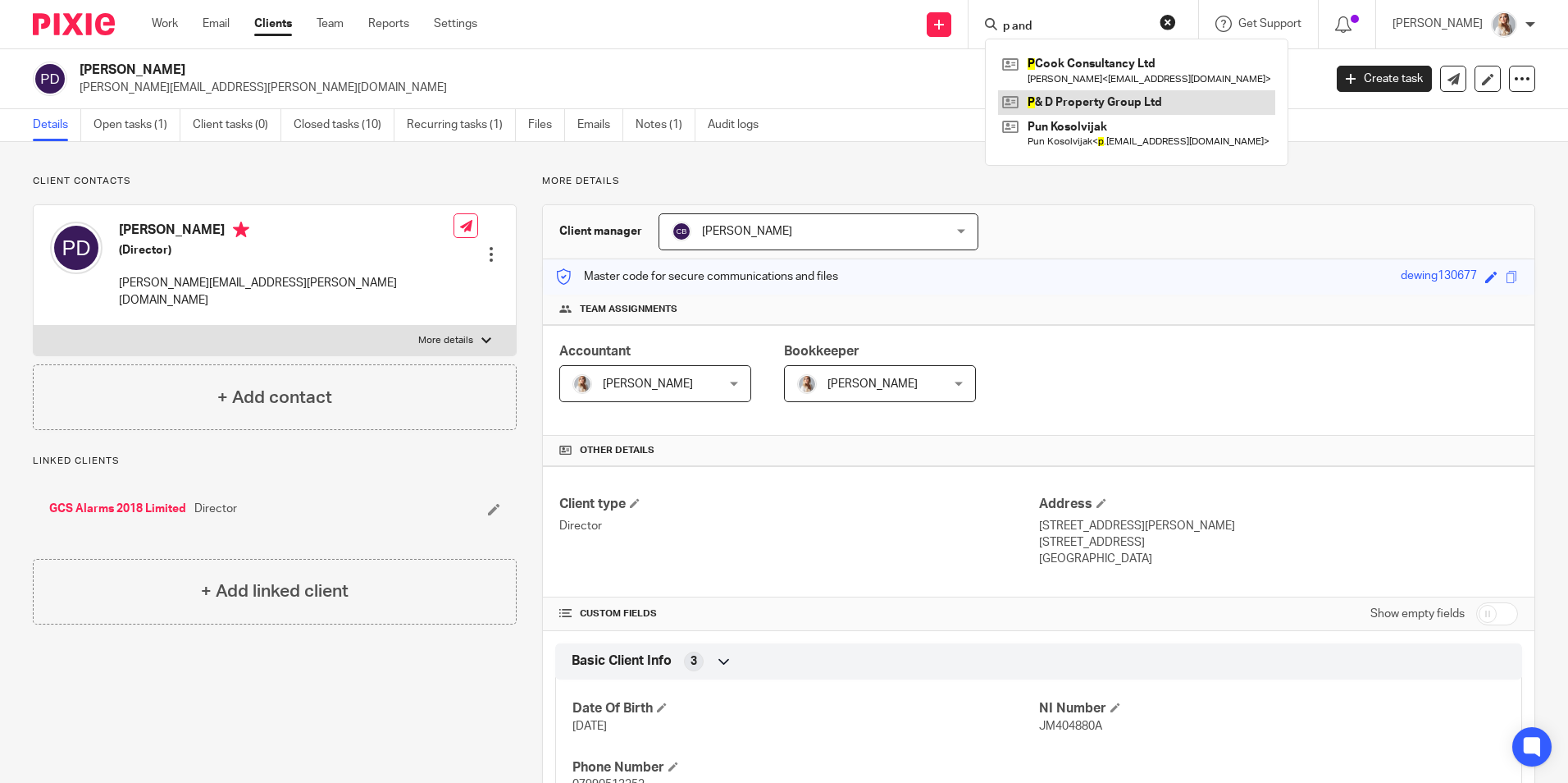
type input "p and"
click at [1078, 100] on link at bounding box center [1136, 102] width 278 height 25
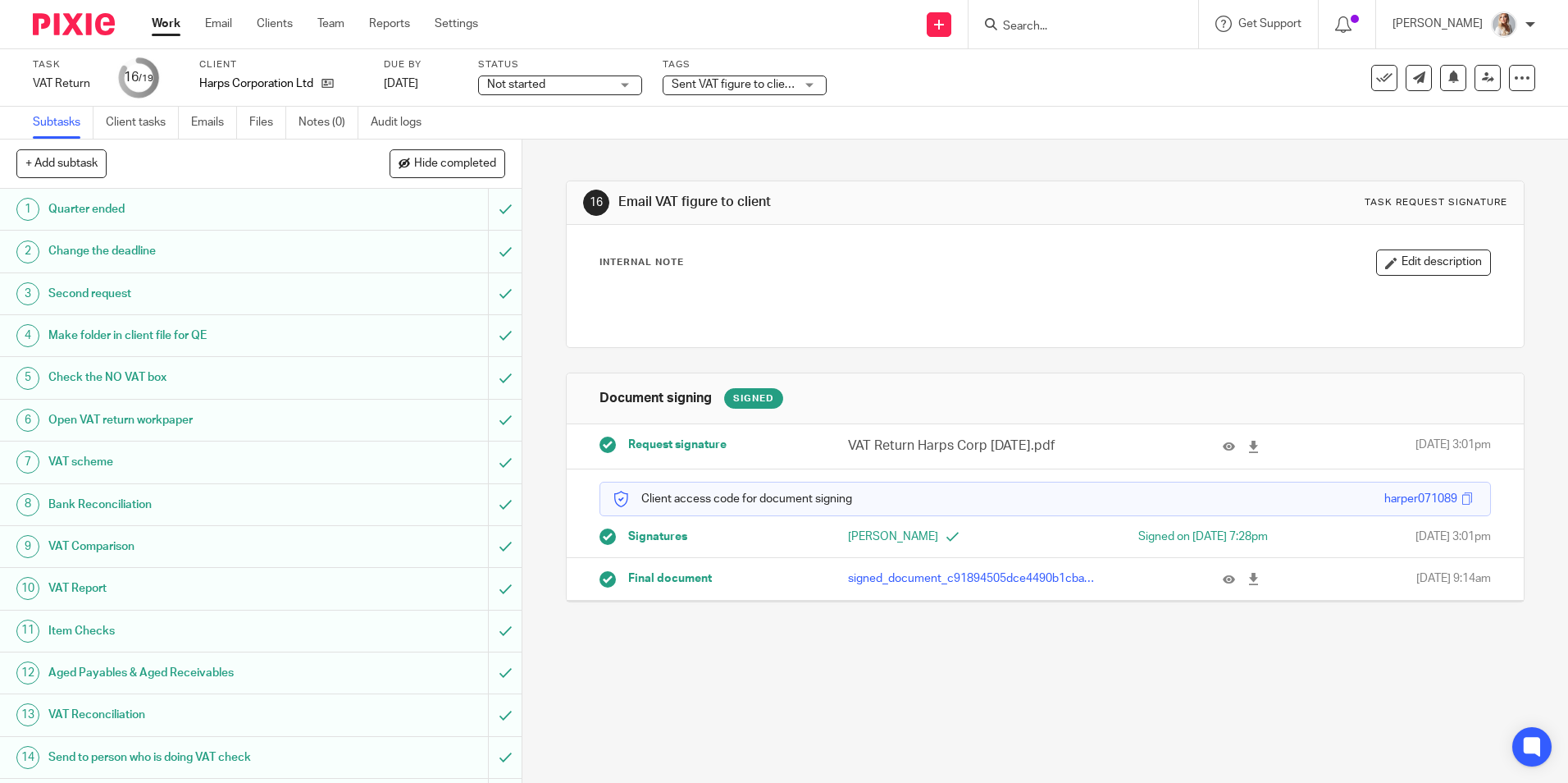
click at [688, 91] on span "Sent VAT figure to client" at bounding box center [733, 85] width 123 height 18
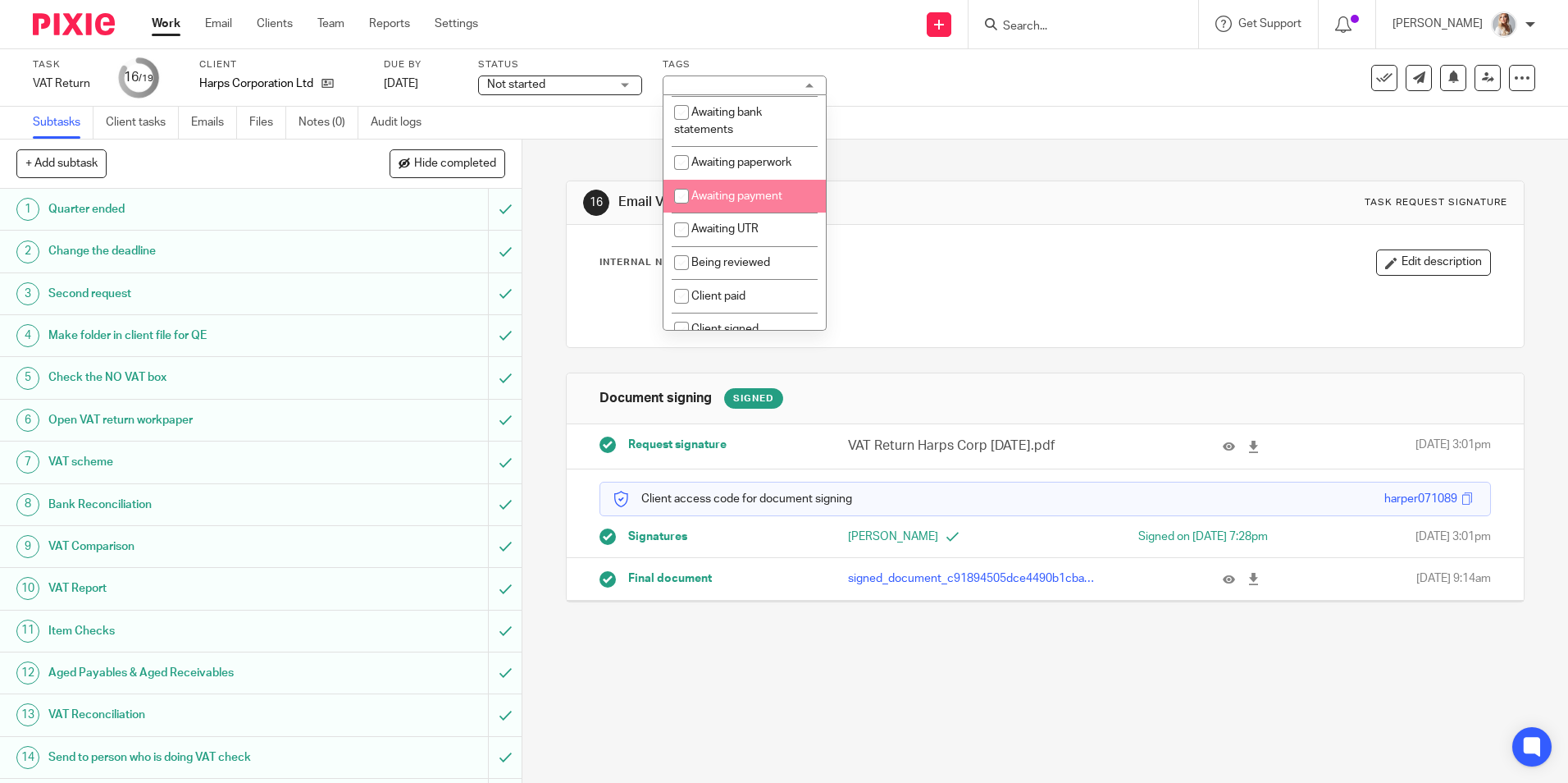
scroll to position [328, 0]
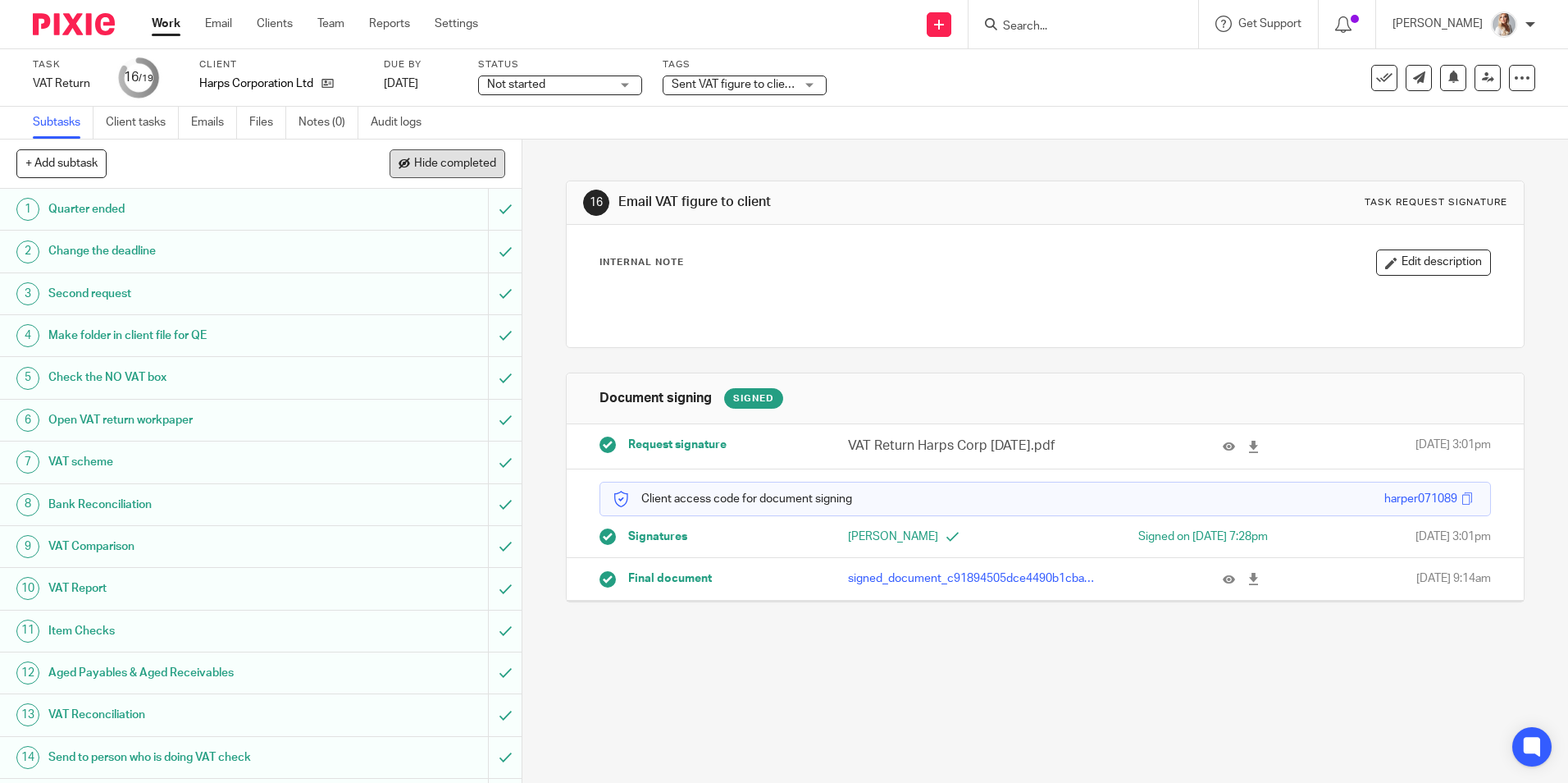
click at [452, 170] on span "Hide completed" at bounding box center [455, 164] width 82 height 13
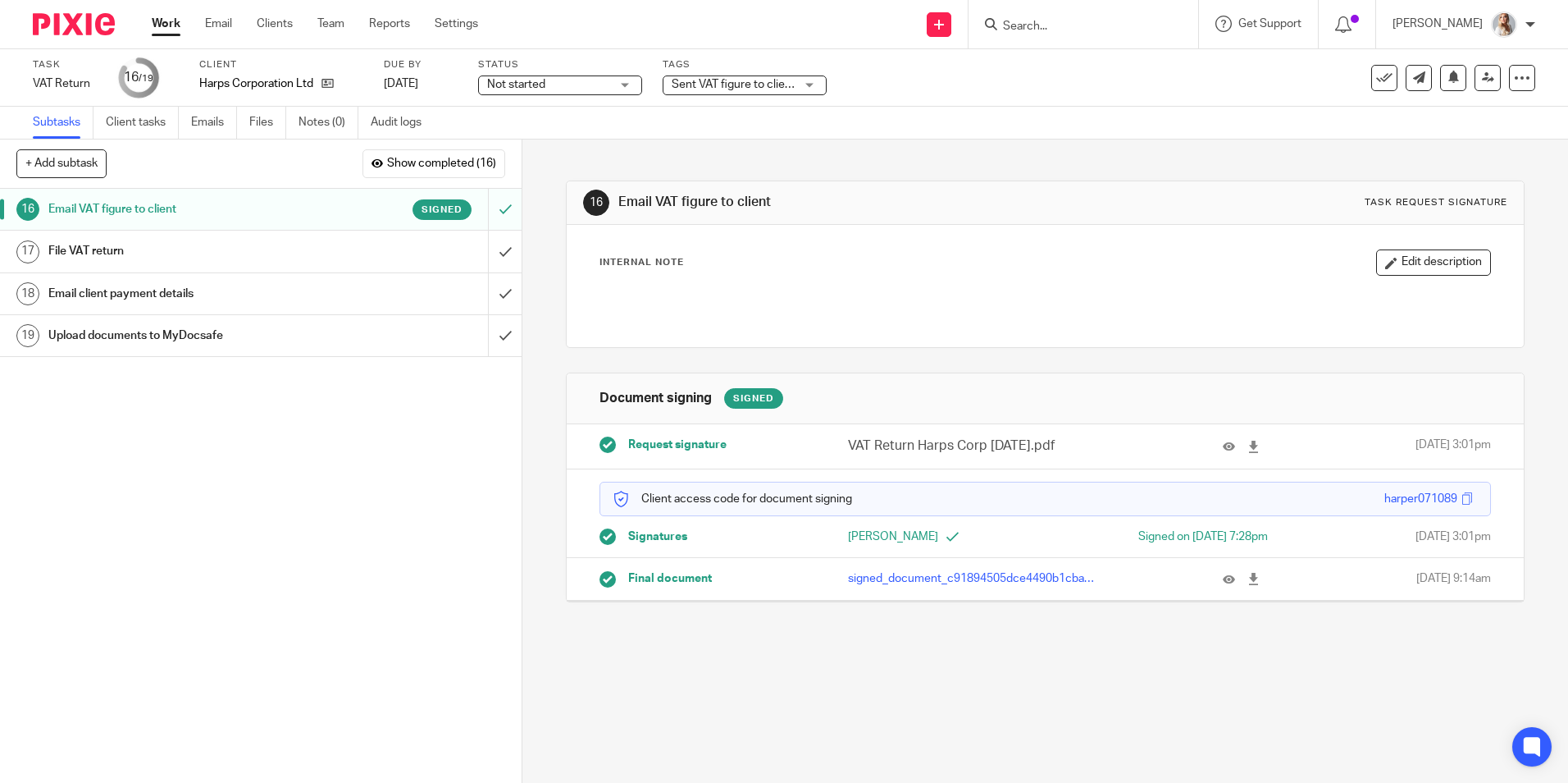
click at [711, 81] on span "Sent VAT figure to client" at bounding box center [733, 84] width 123 height 11
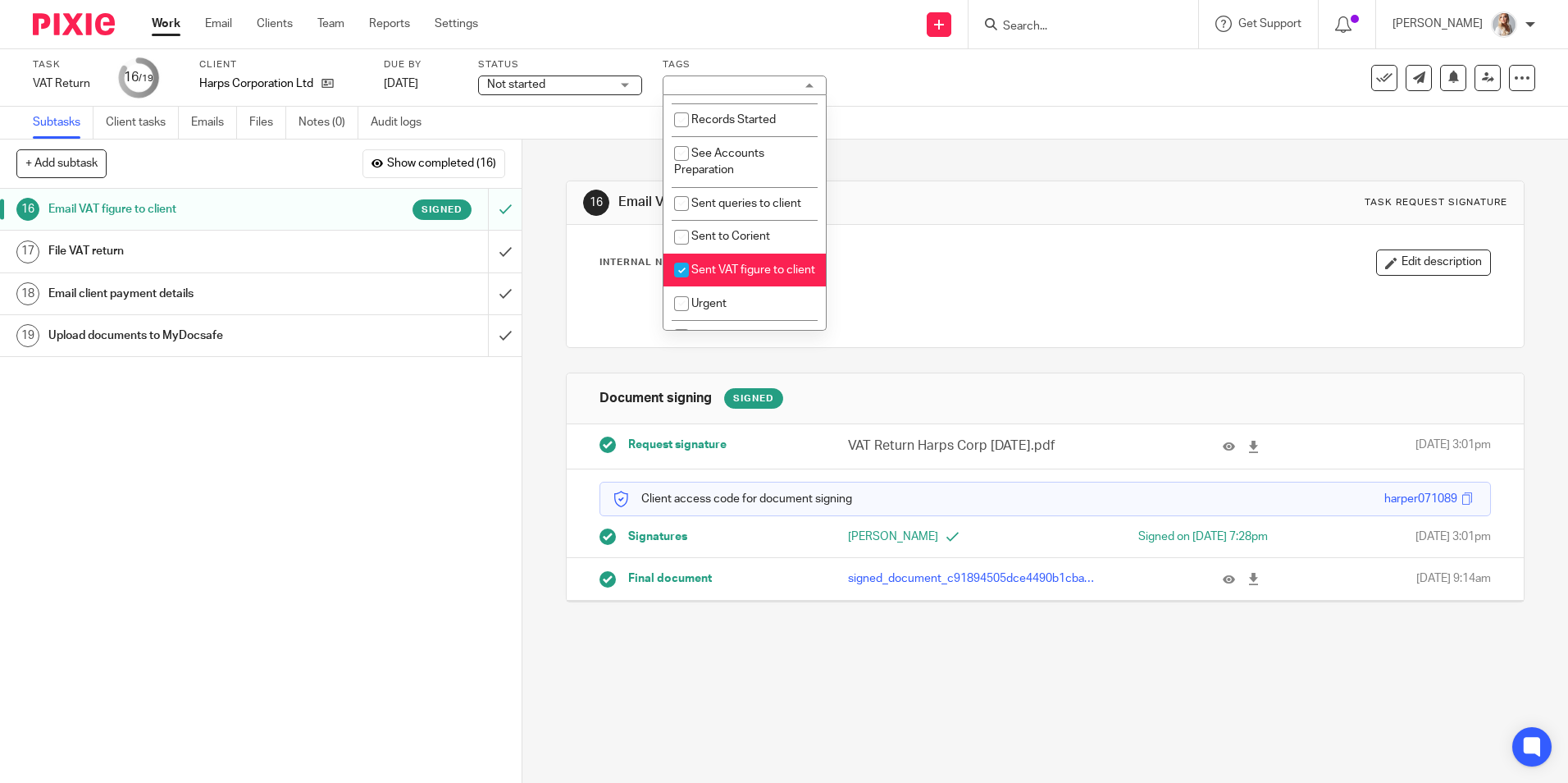
scroll to position [492, 0]
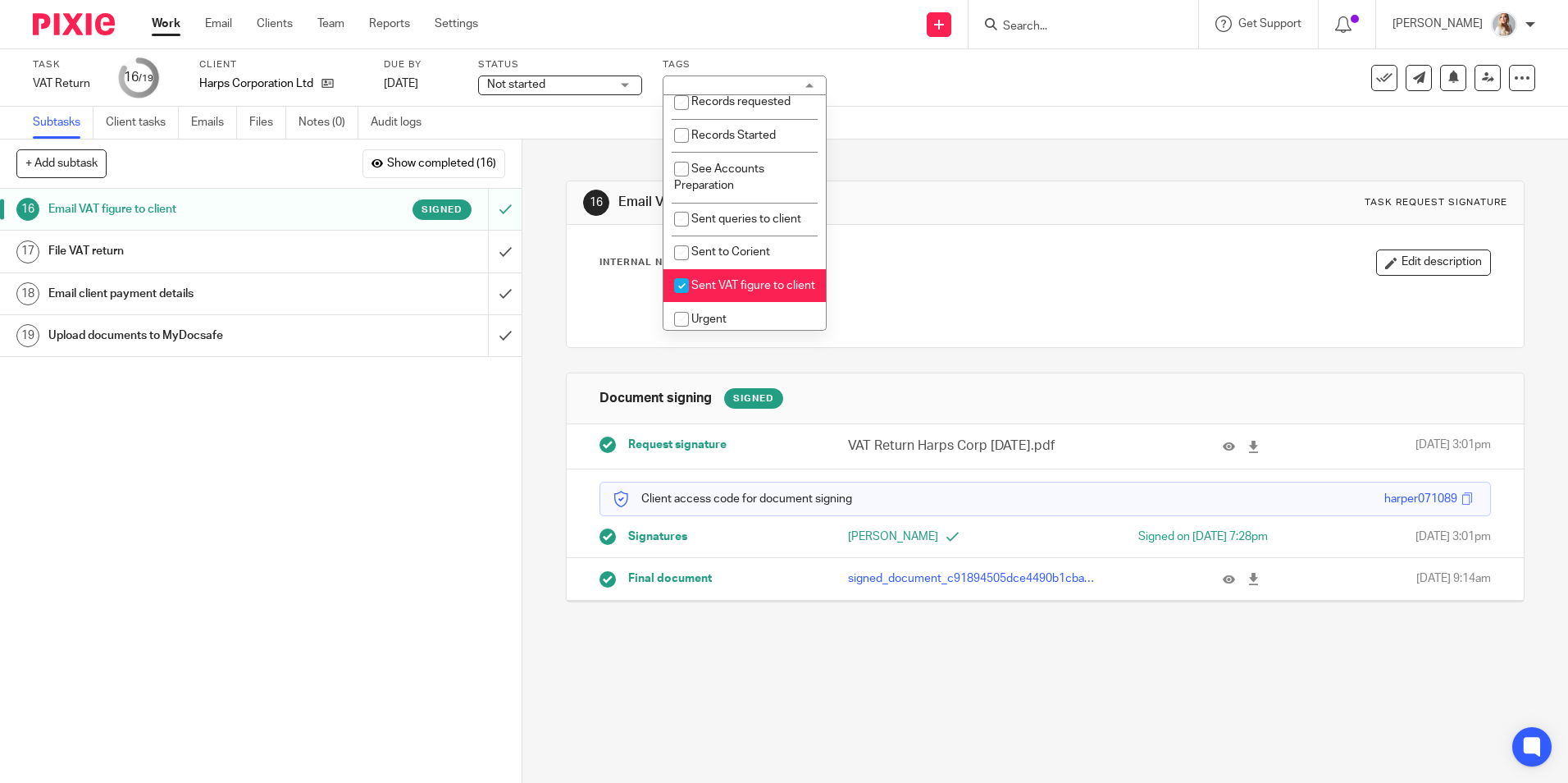
click at [714, 303] on li "Sent VAT figure to client" at bounding box center [744, 286] width 162 height 33
checkbox input "false"
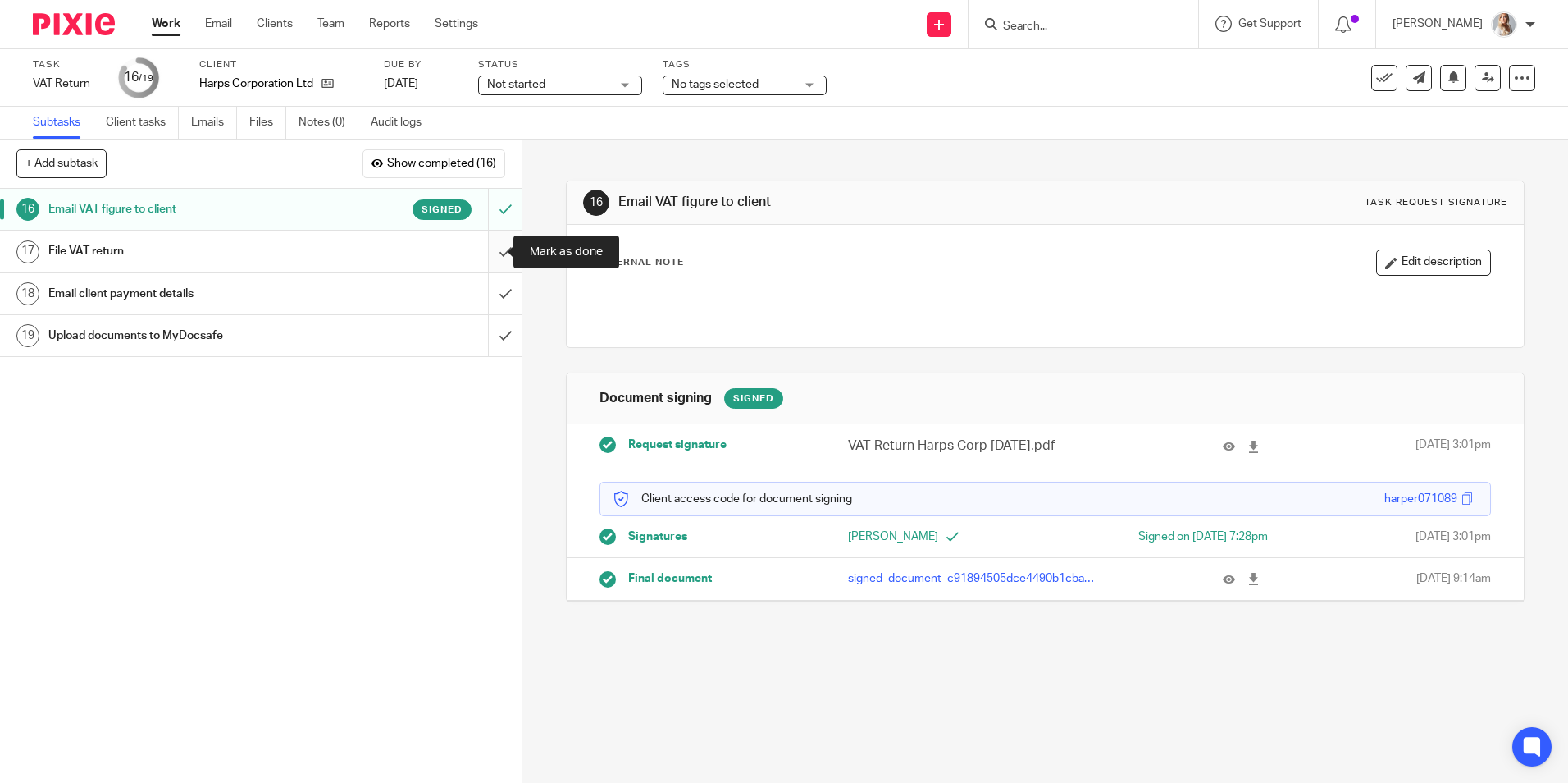
click at [491, 247] on input "submit" at bounding box center [261, 250] width 522 height 41
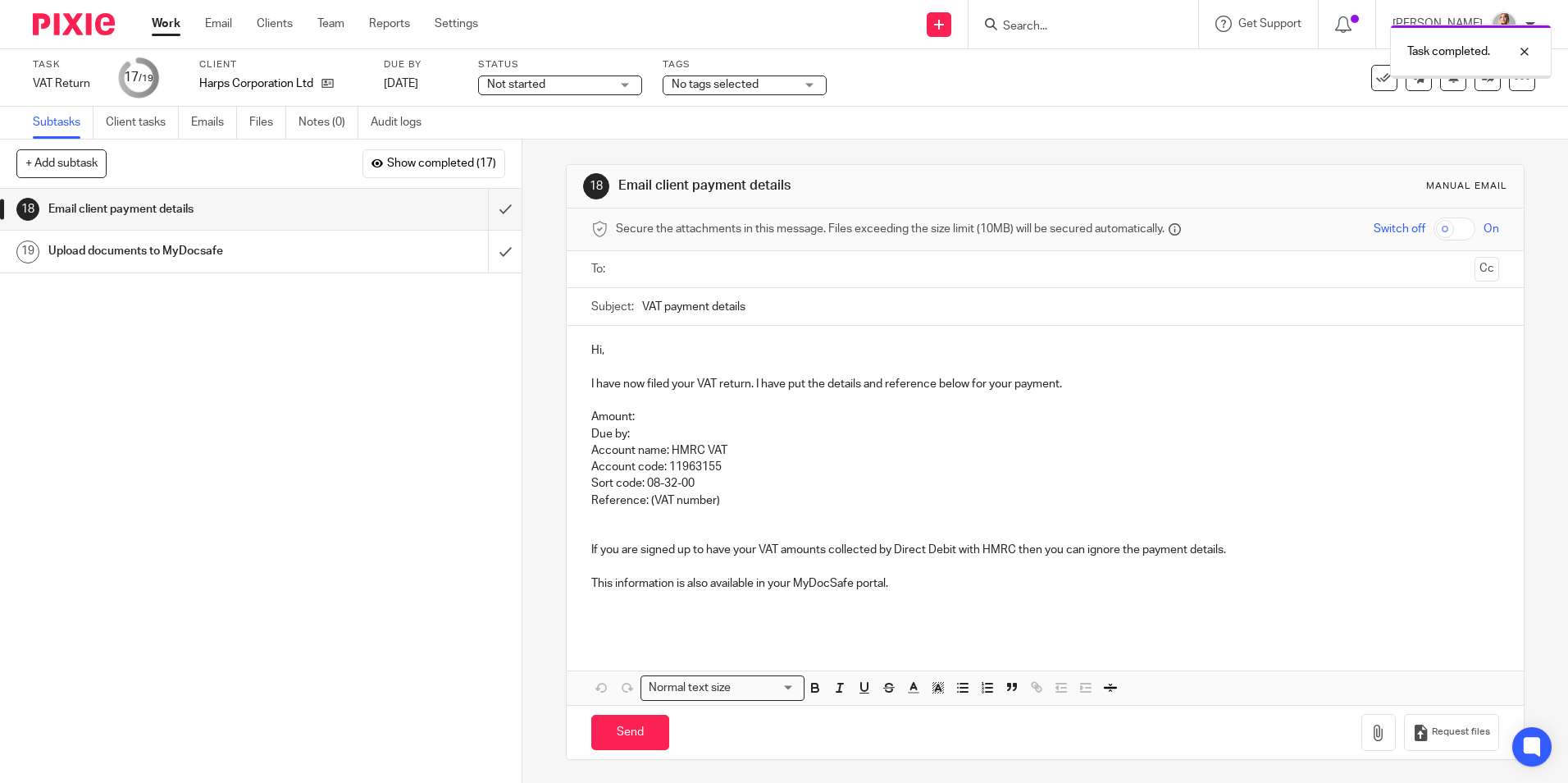
click at [633, 278] on input "text" at bounding box center [1044, 270] width 846 height 19
click at [643, 349] on p "Hi," at bounding box center [1044, 353] width 907 height 17
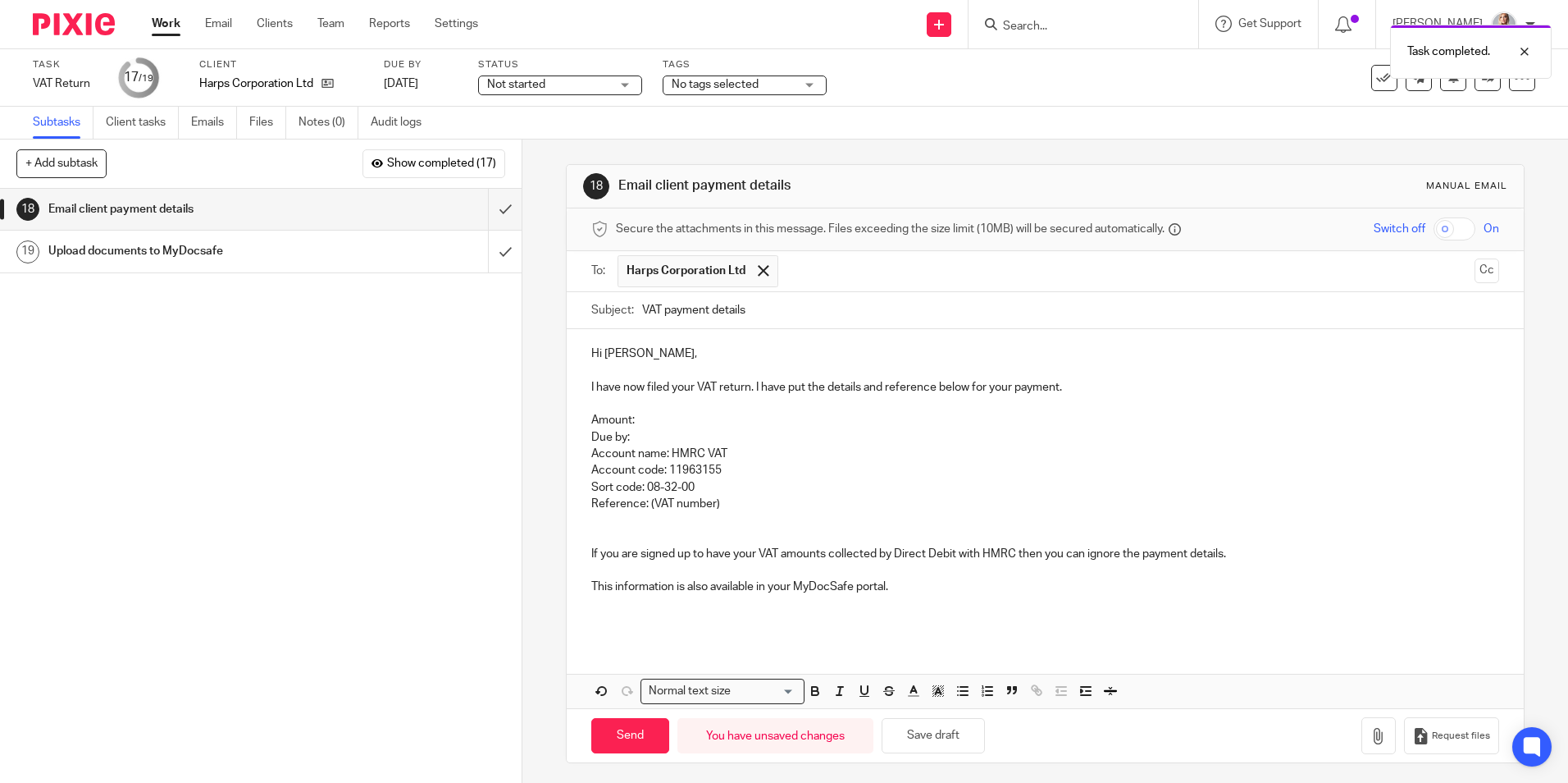
click at [646, 416] on p "Amount:" at bounding box center [1044, 420] width 907 height 17
click at [624, 727] on input "Send" at bounding box center [629, 736] width 78 height 35
type input "Sent"
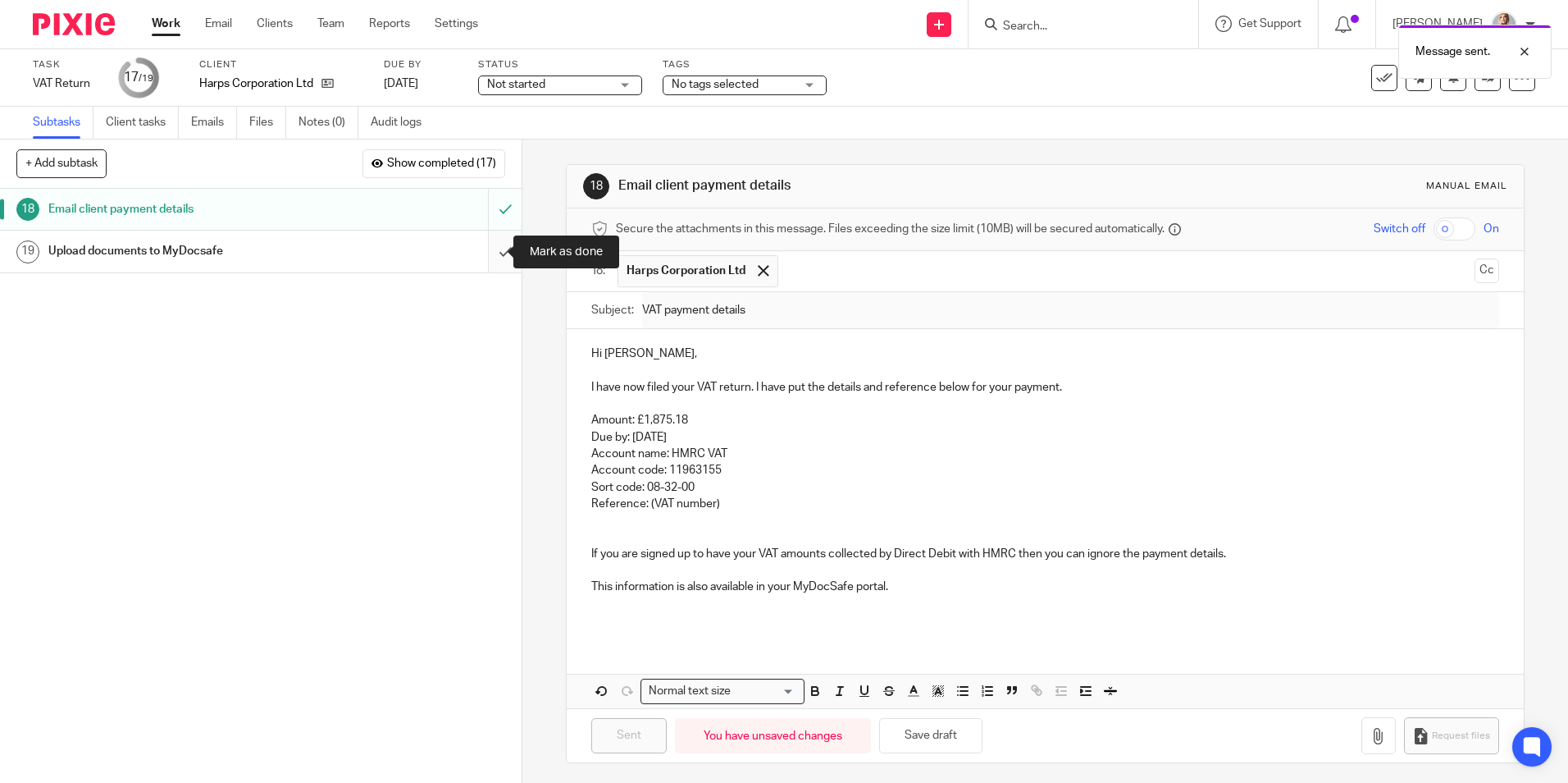
click at [496, 250] on input "submit" at bounding box center [261, 250] width 522 height 41
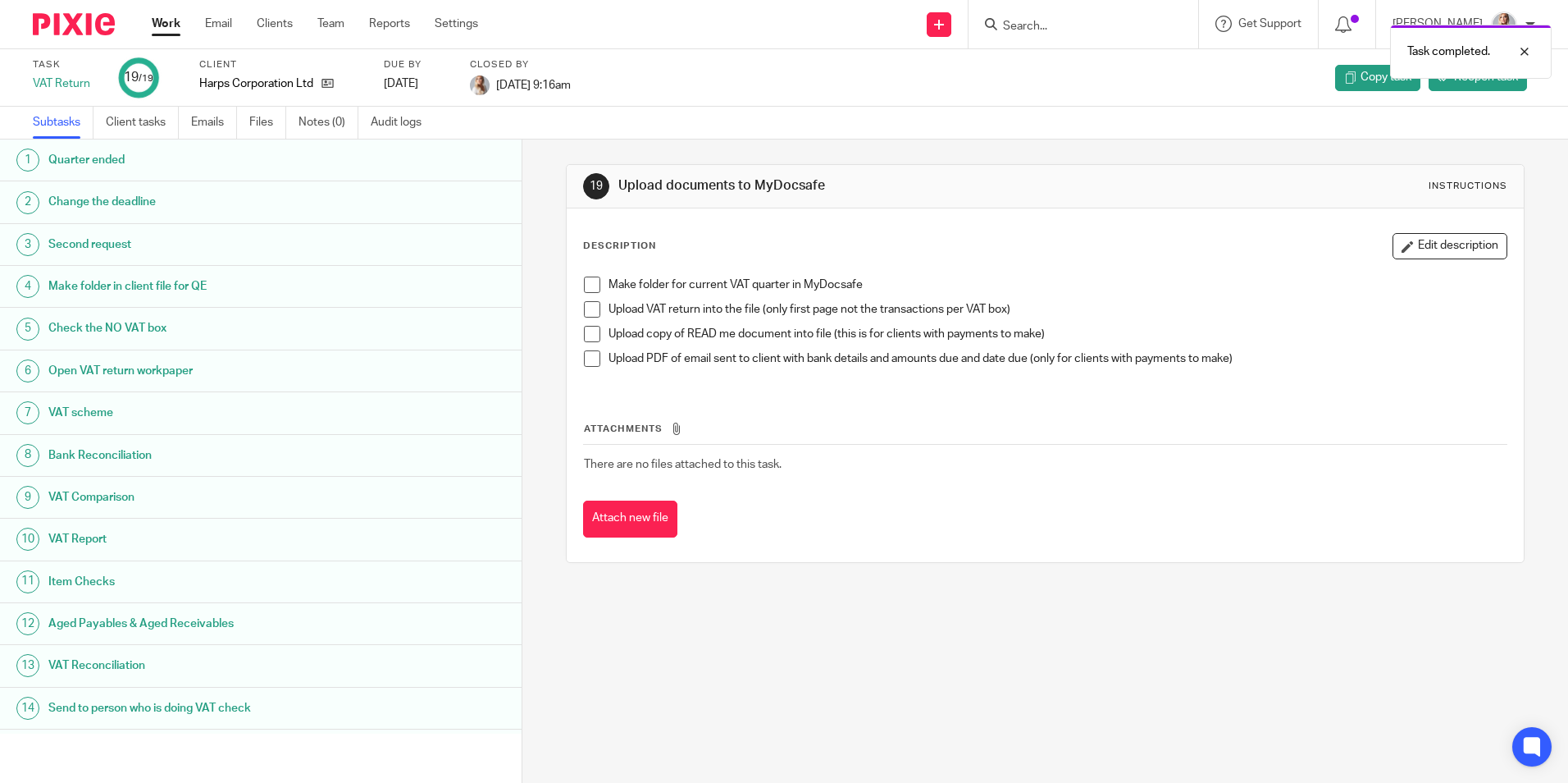
click at [162, 22] on link "Work" at bounding box center [165, 24] width 29 height 17
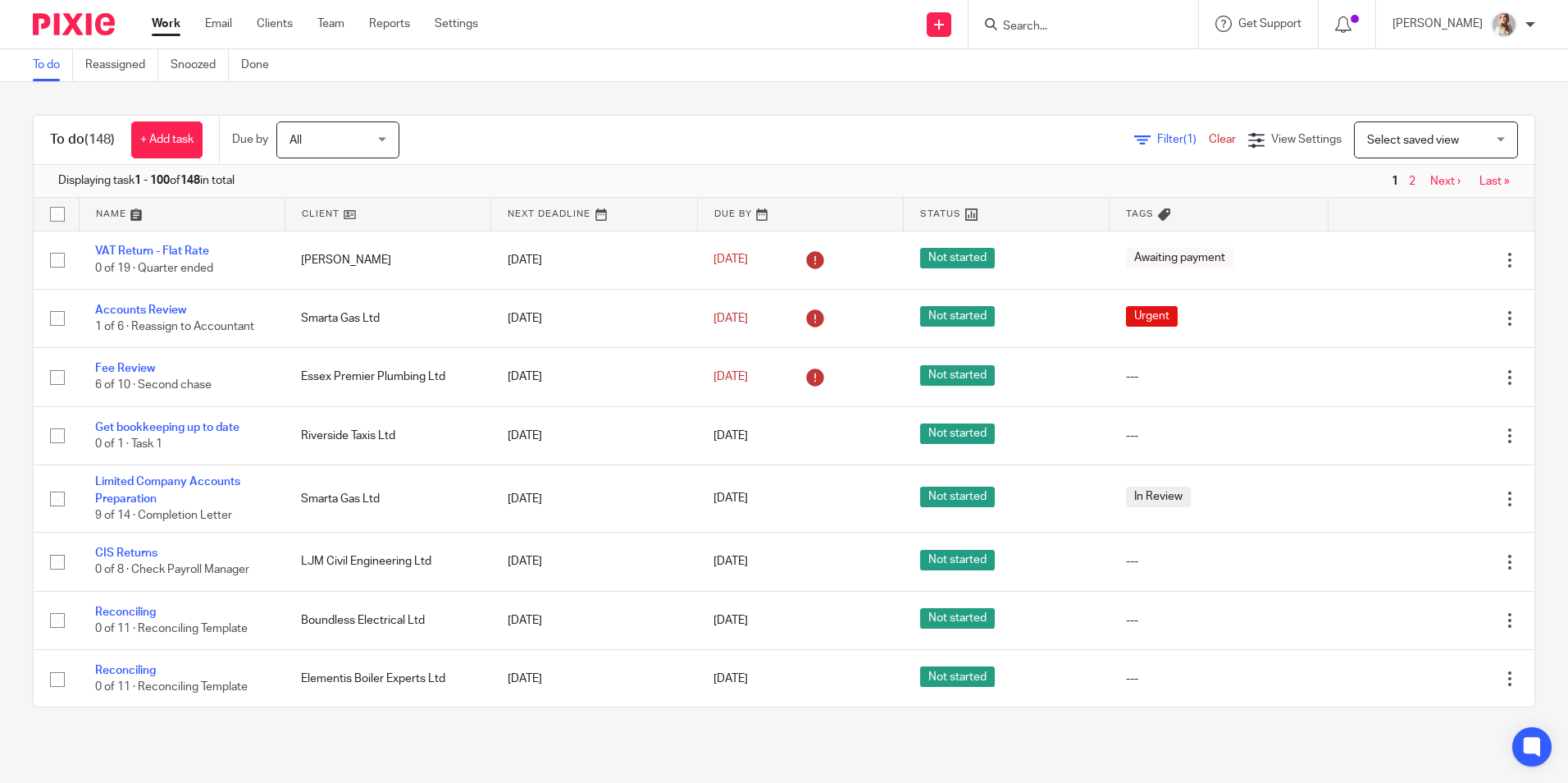
click at [1047, 37] on div at bounding box center [1083, 24] width 229 height 48
click at [1045, 26] on input "Search" at bounding box center [1075, 26] width 148 height 15
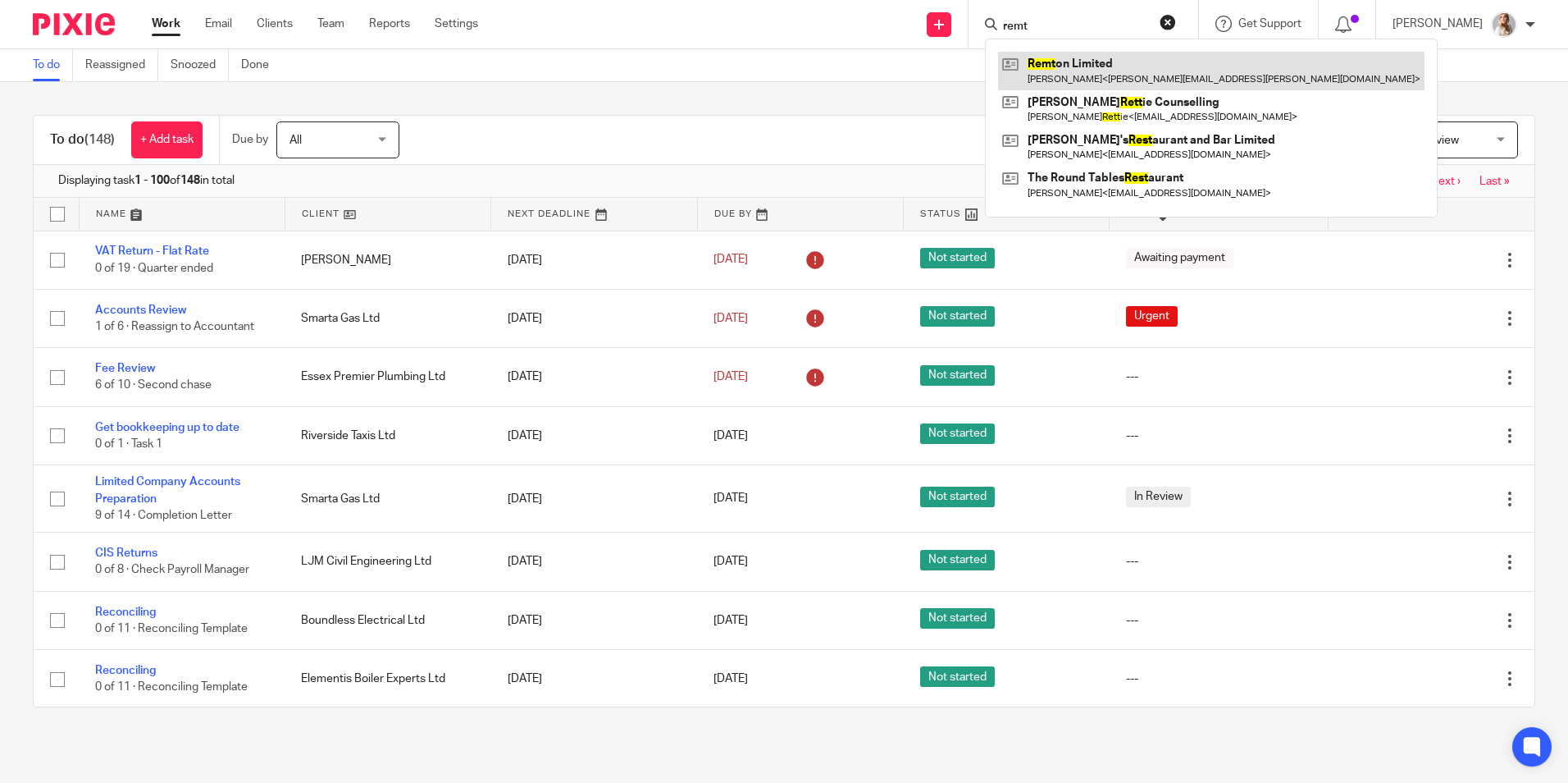
type input "remt"
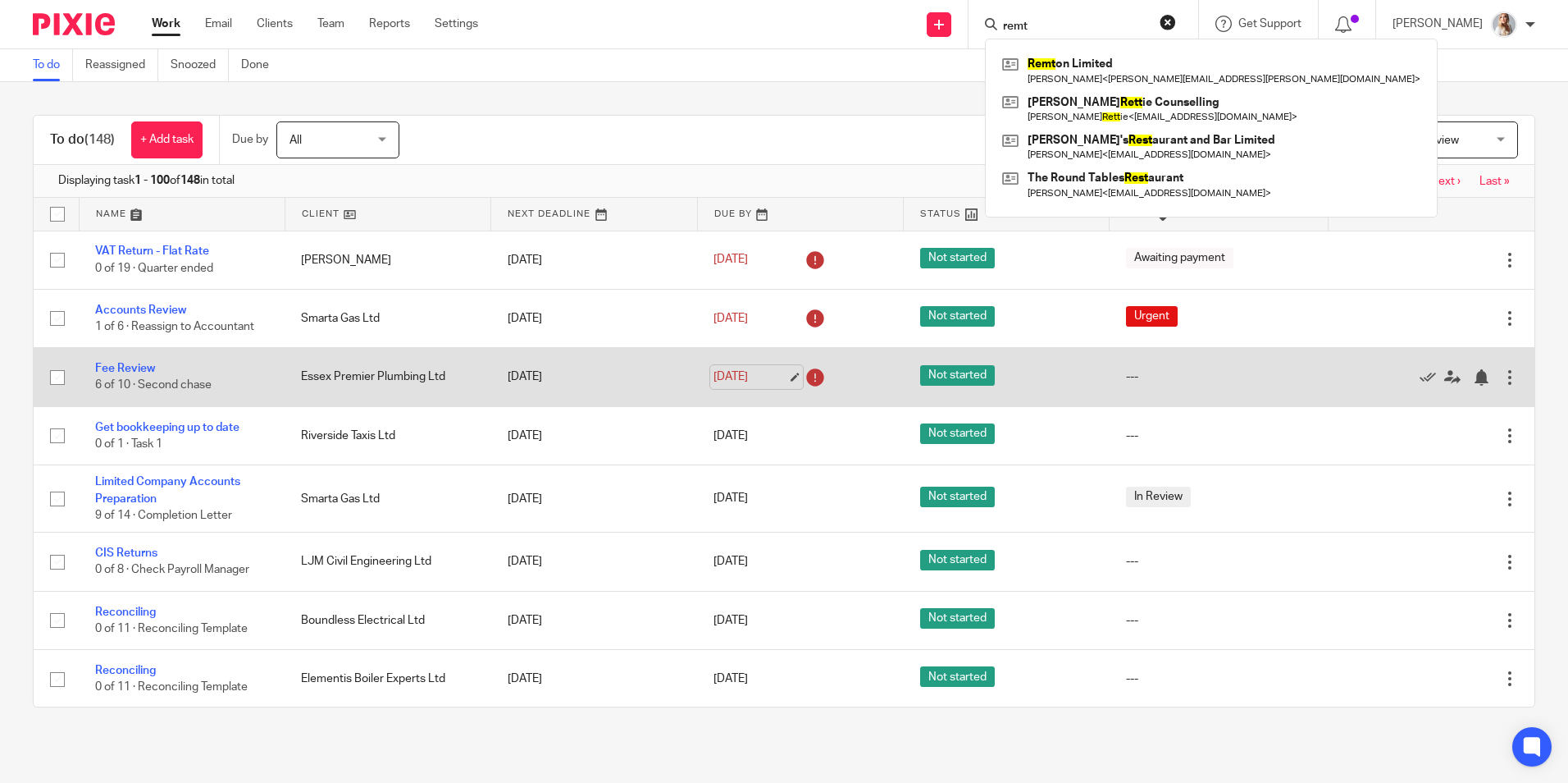
click at [754, 369] on link "13 Aug 2025" at bounding box center [750, 377] width 74 height 18
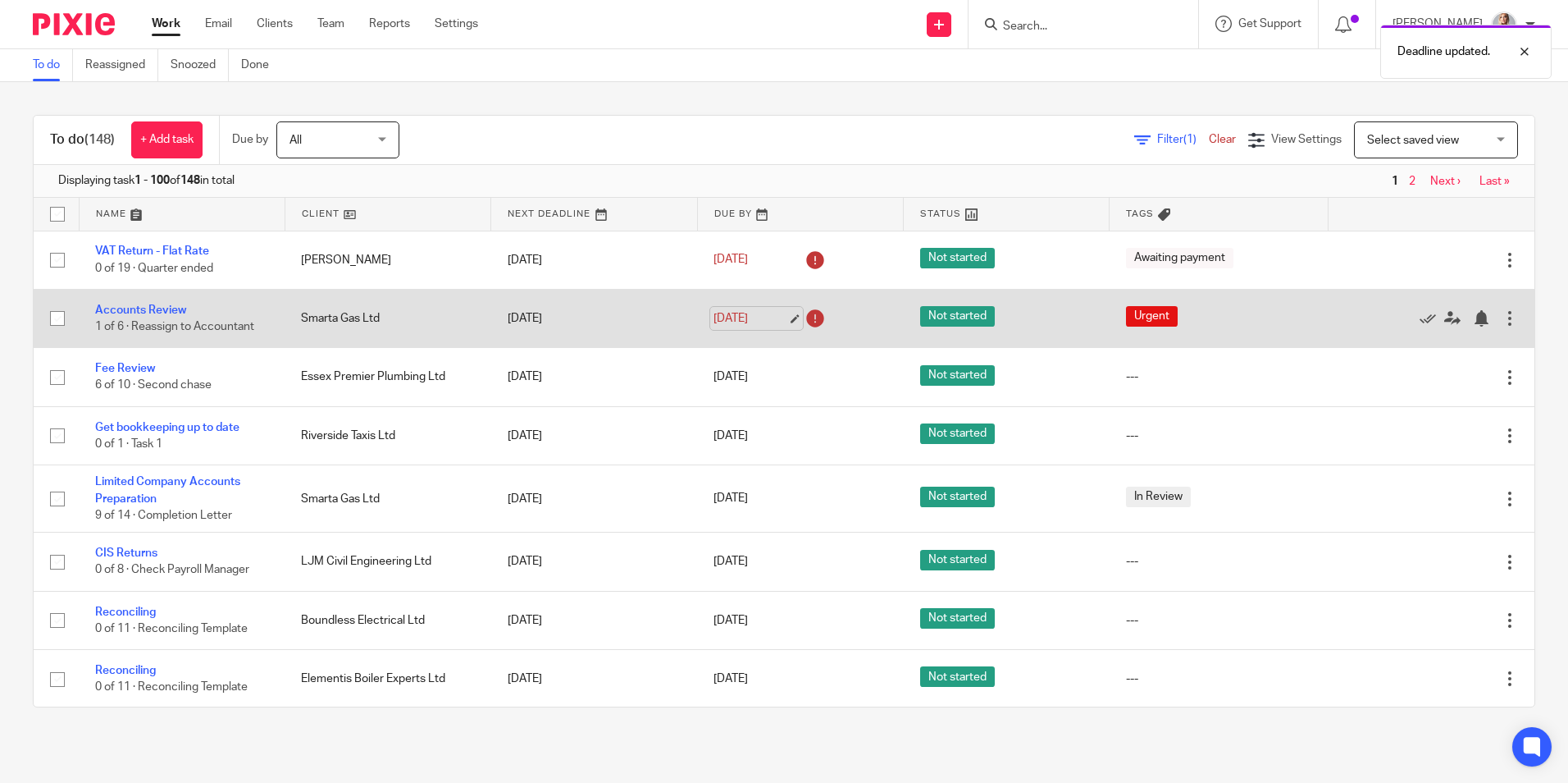
click at [735, 314] on link "13 Aug 2025" at bounding box center [750, 319] width 74 height 18
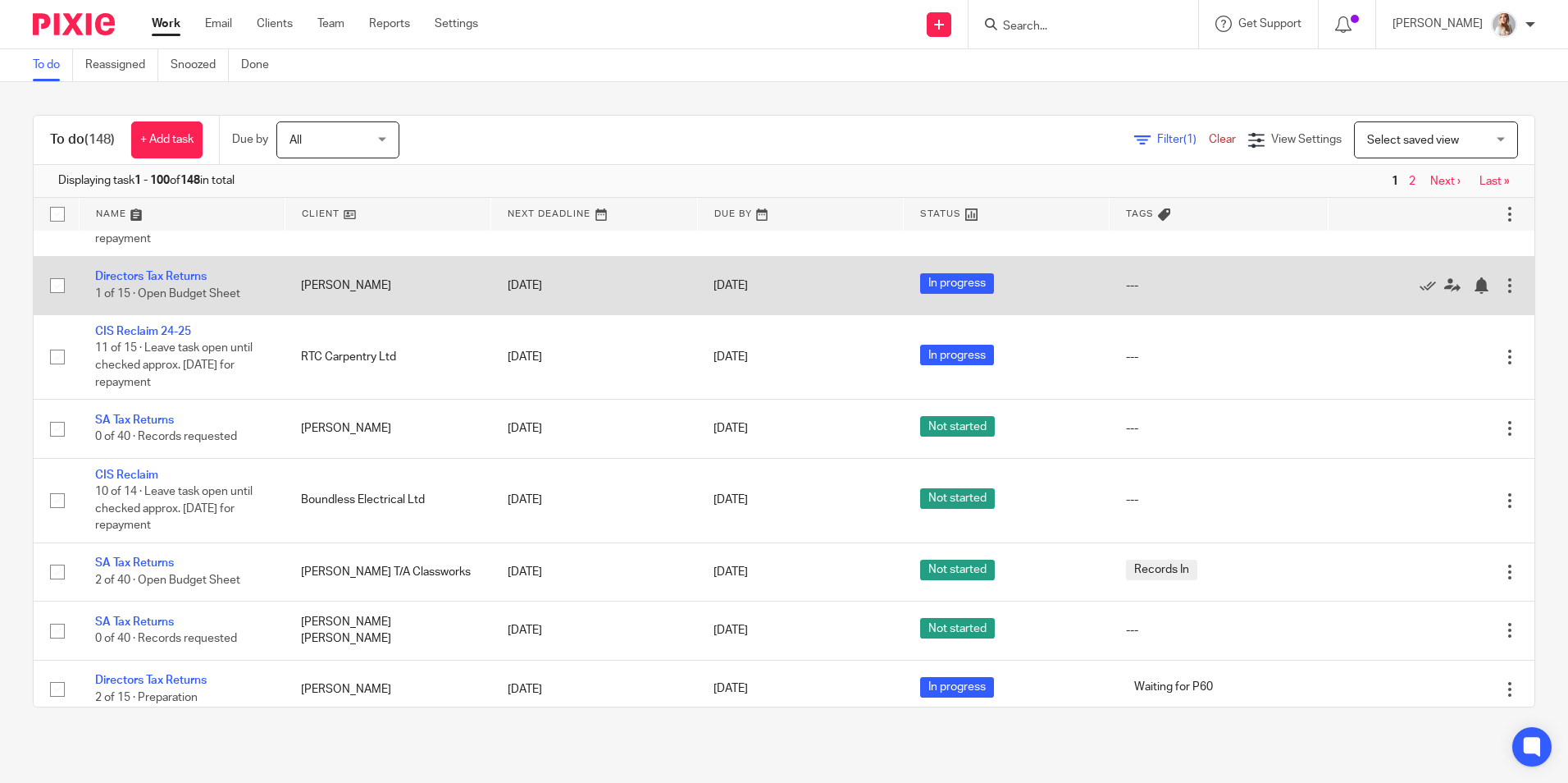
scroll to position [1887, 0]
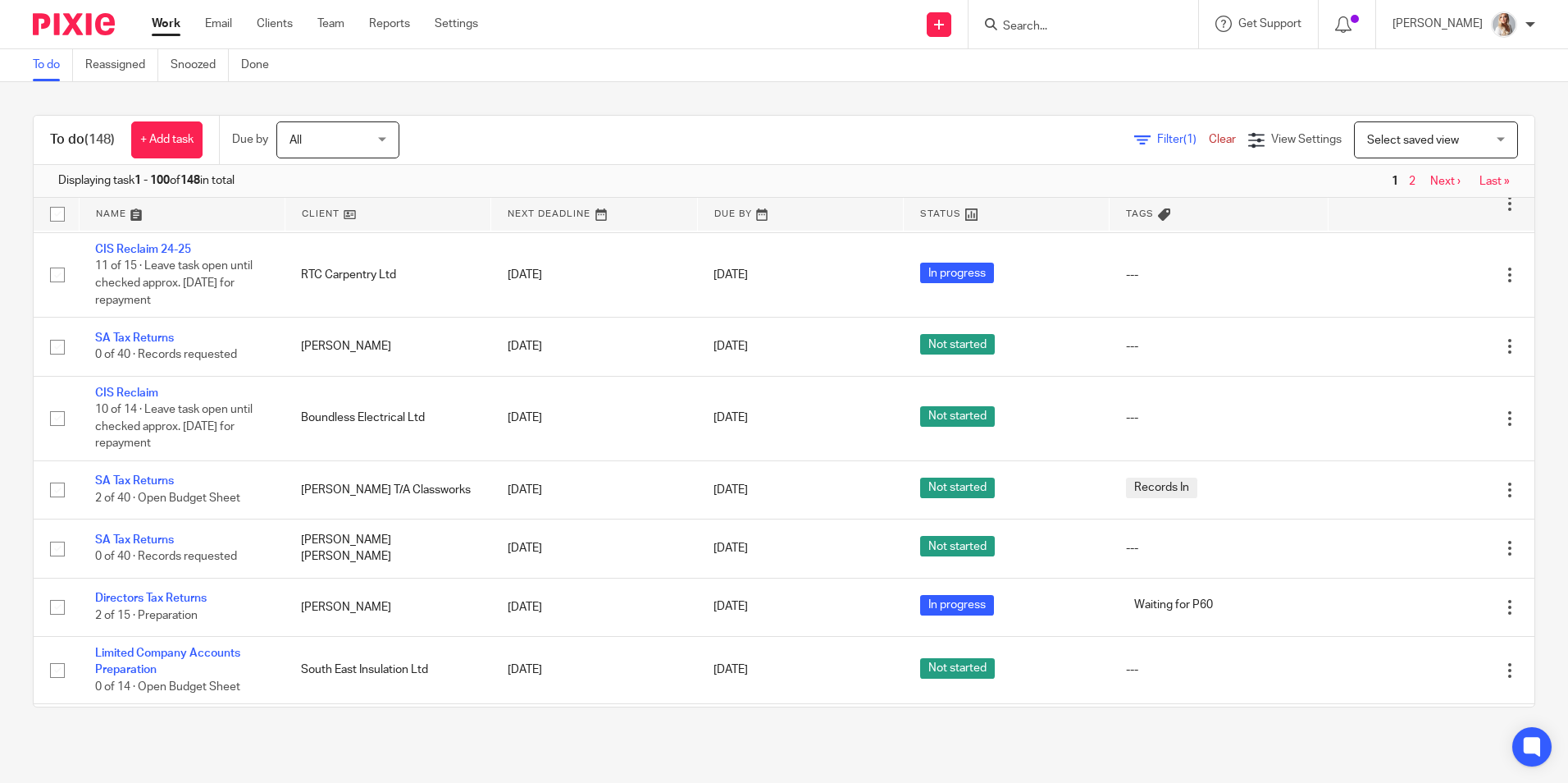
click at [1081, 25] on input "Search" at bounding box center [1075, 26] width 148 height 15
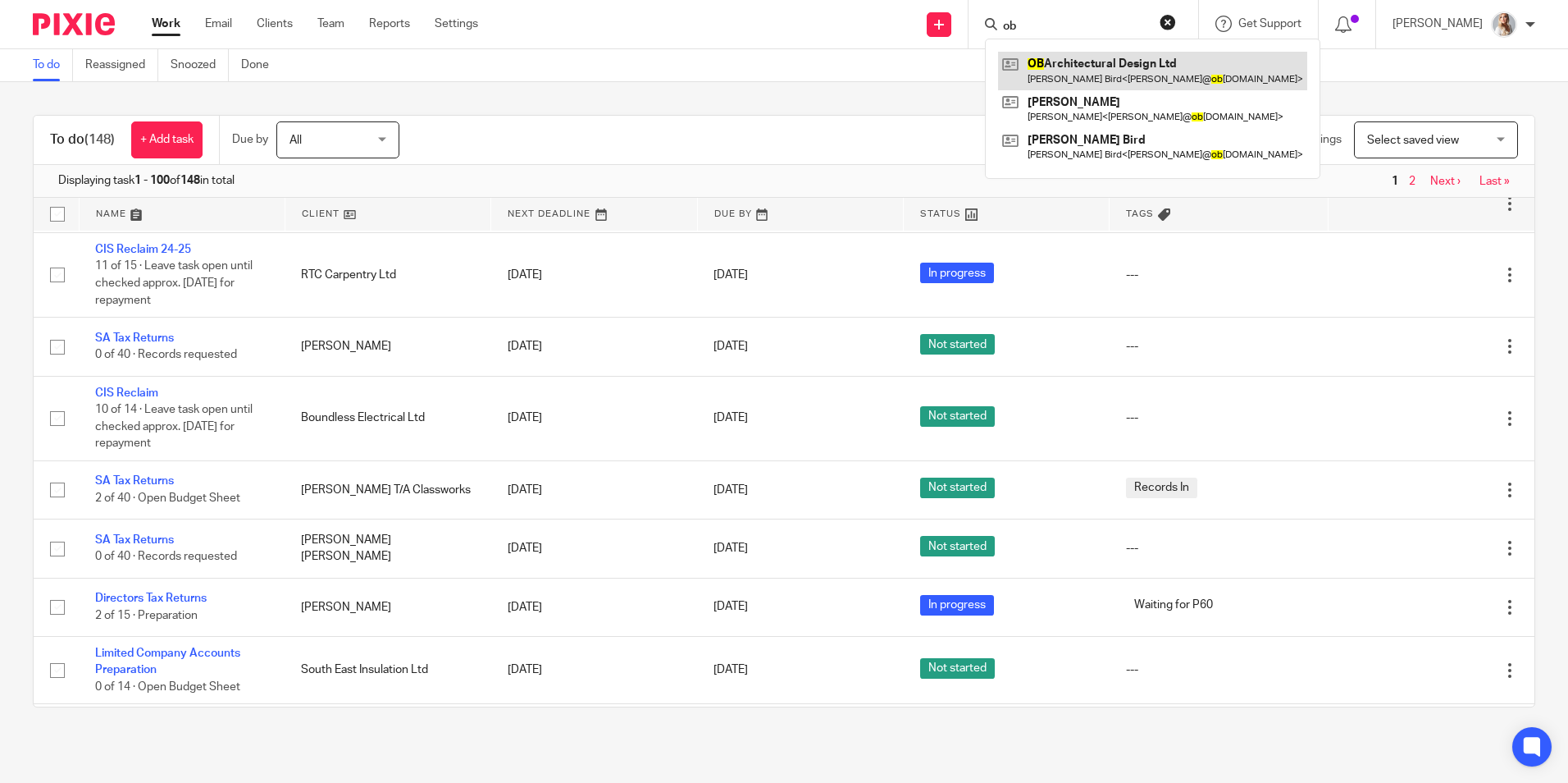
type input "ob"
click at [1071, 75] on link at bounding box center [1152, 70] width 309 height 38
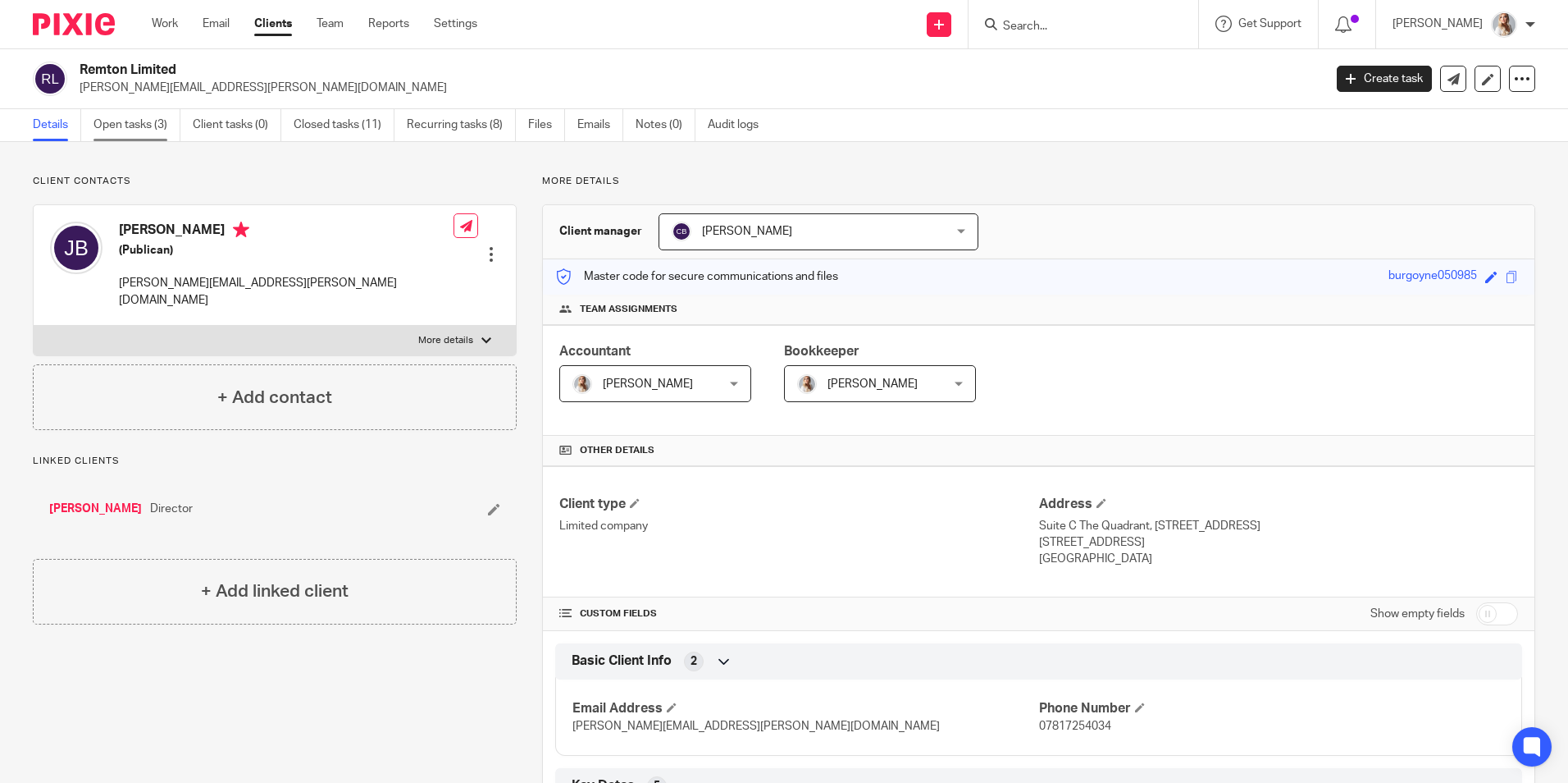
click at [125, 138] on link "Open tasks (3)" at bounding box center [137, 125] width 87 height 32
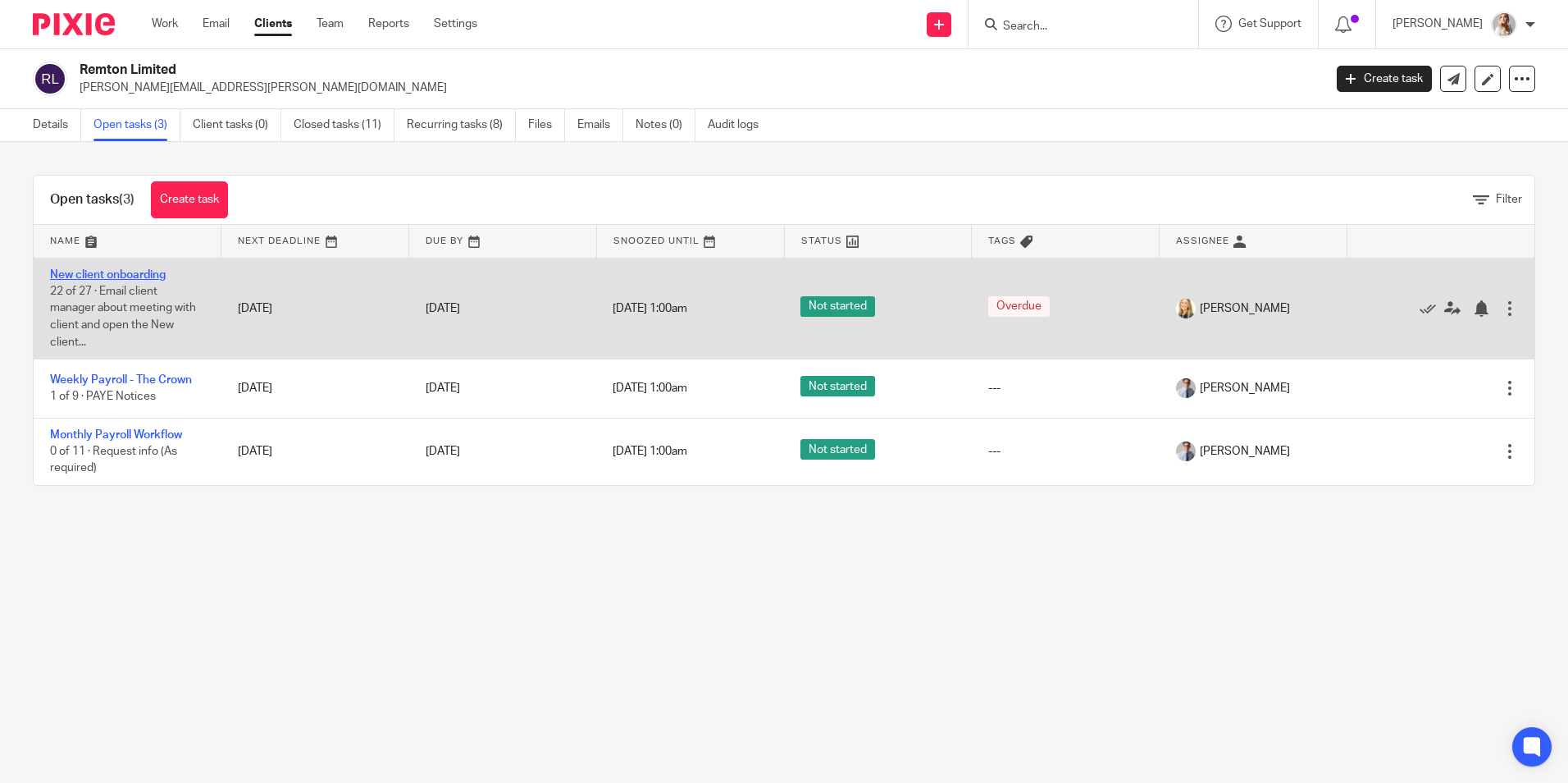
click at [89, 276] on link "New client onboarding" at bounding box center [108, 274] width 116 height 11
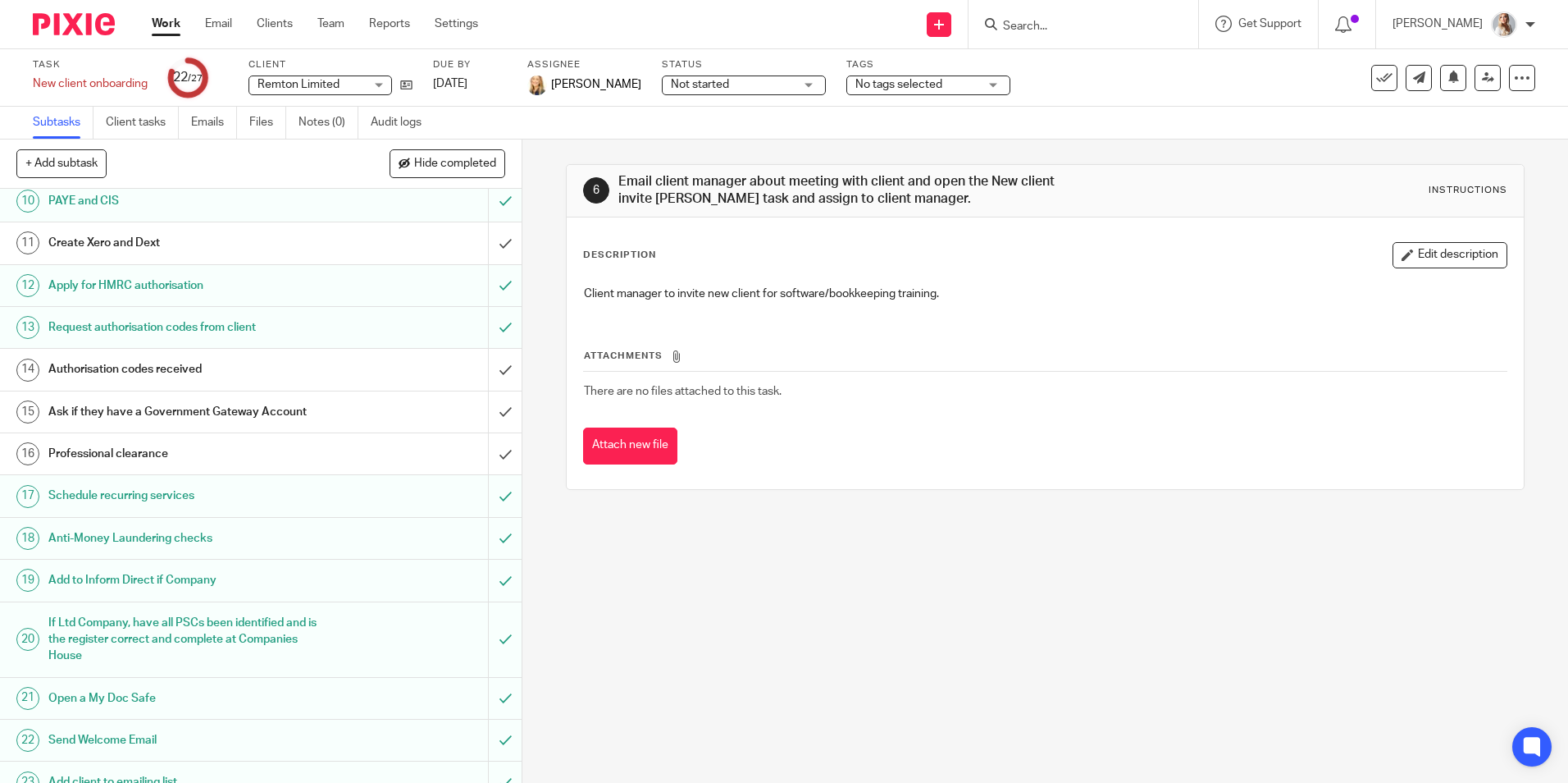
scroll to position [410, 0]
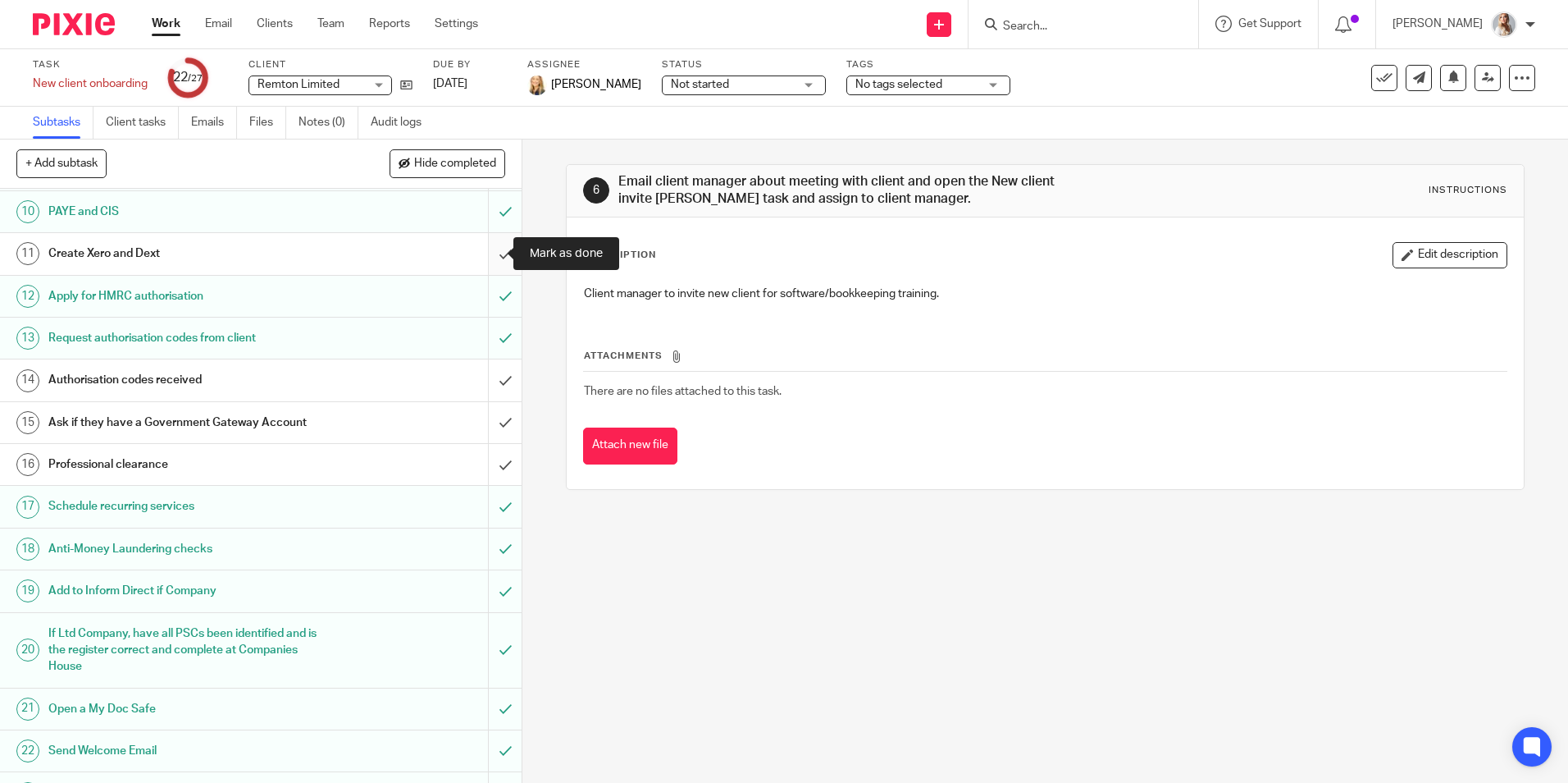
click at [490, 257] on input "submit" at bounding box center [261, 253] width 522 height 41
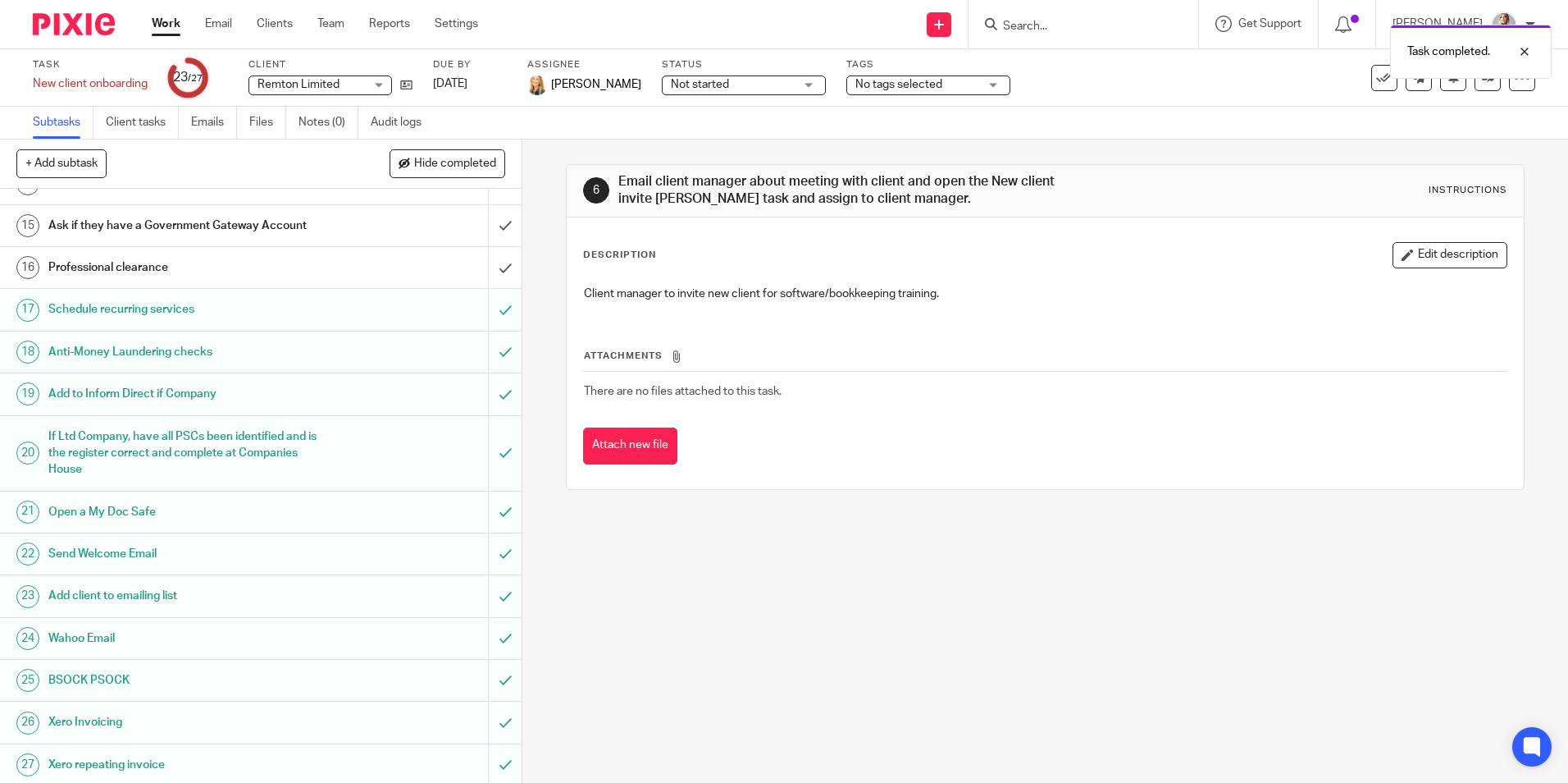
scroll to position [610, 0]
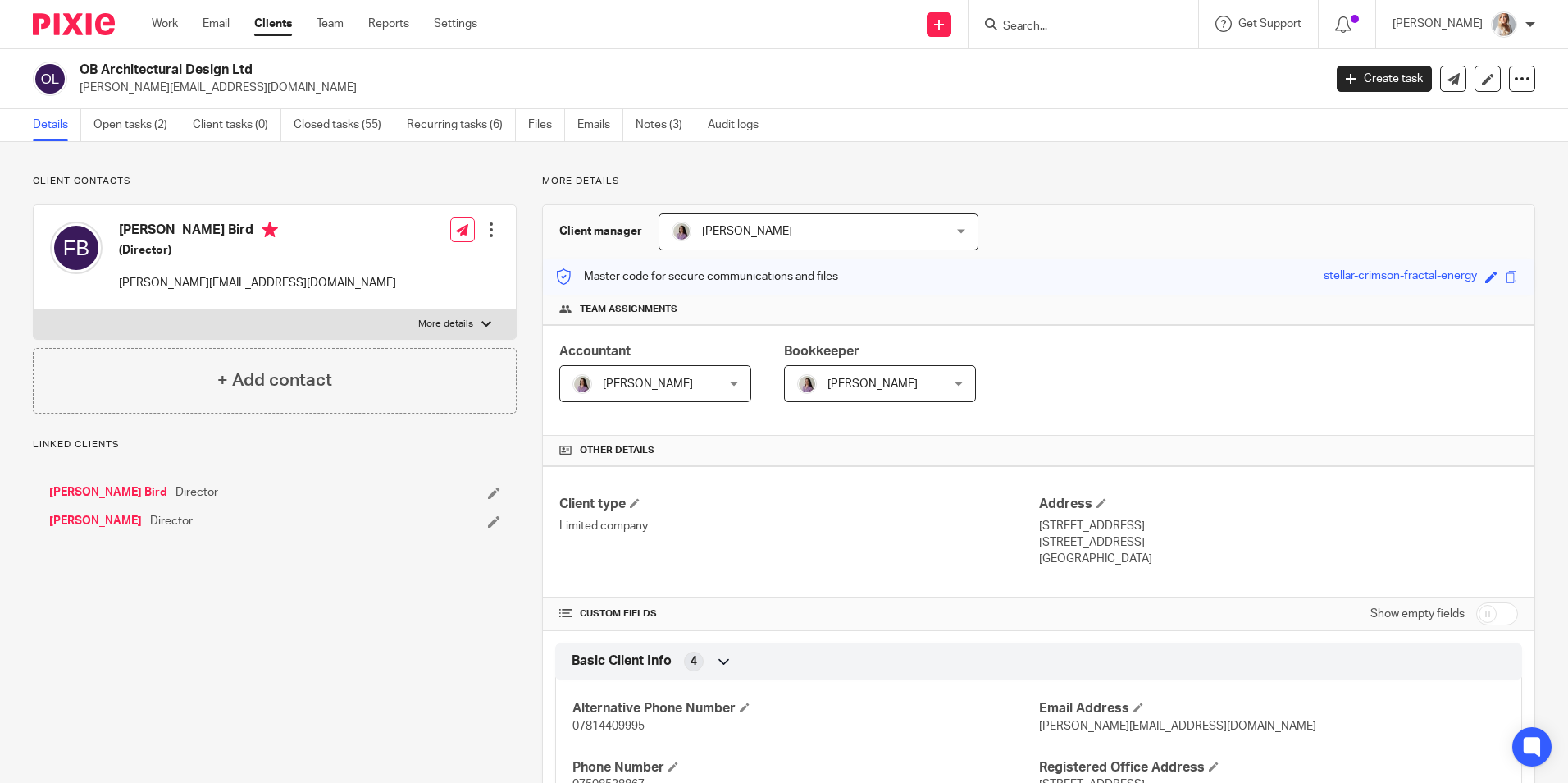
click at [118, 136] on link "Open tasks (2)" at bounding box center [137, 125] width 87 height 32
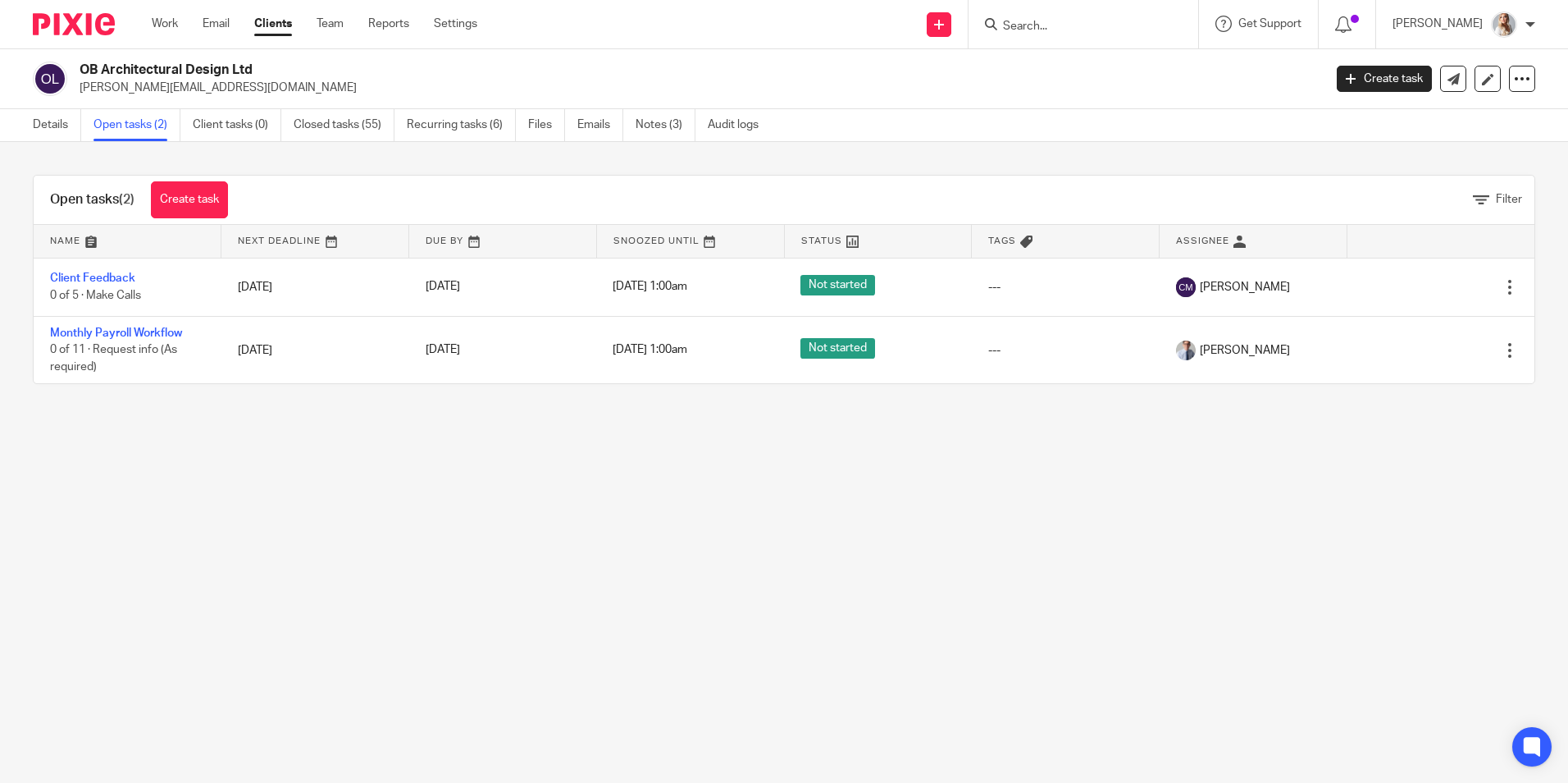
click at [149, 23] on div "Work Email Clients Team Reports Settings Work Email Clients Team Reports Settin…" at bounding box center [319, 24] width 367 height 48
click at [160, 22] on link "Work" at bounding box center [165, 24] width 26 height 17
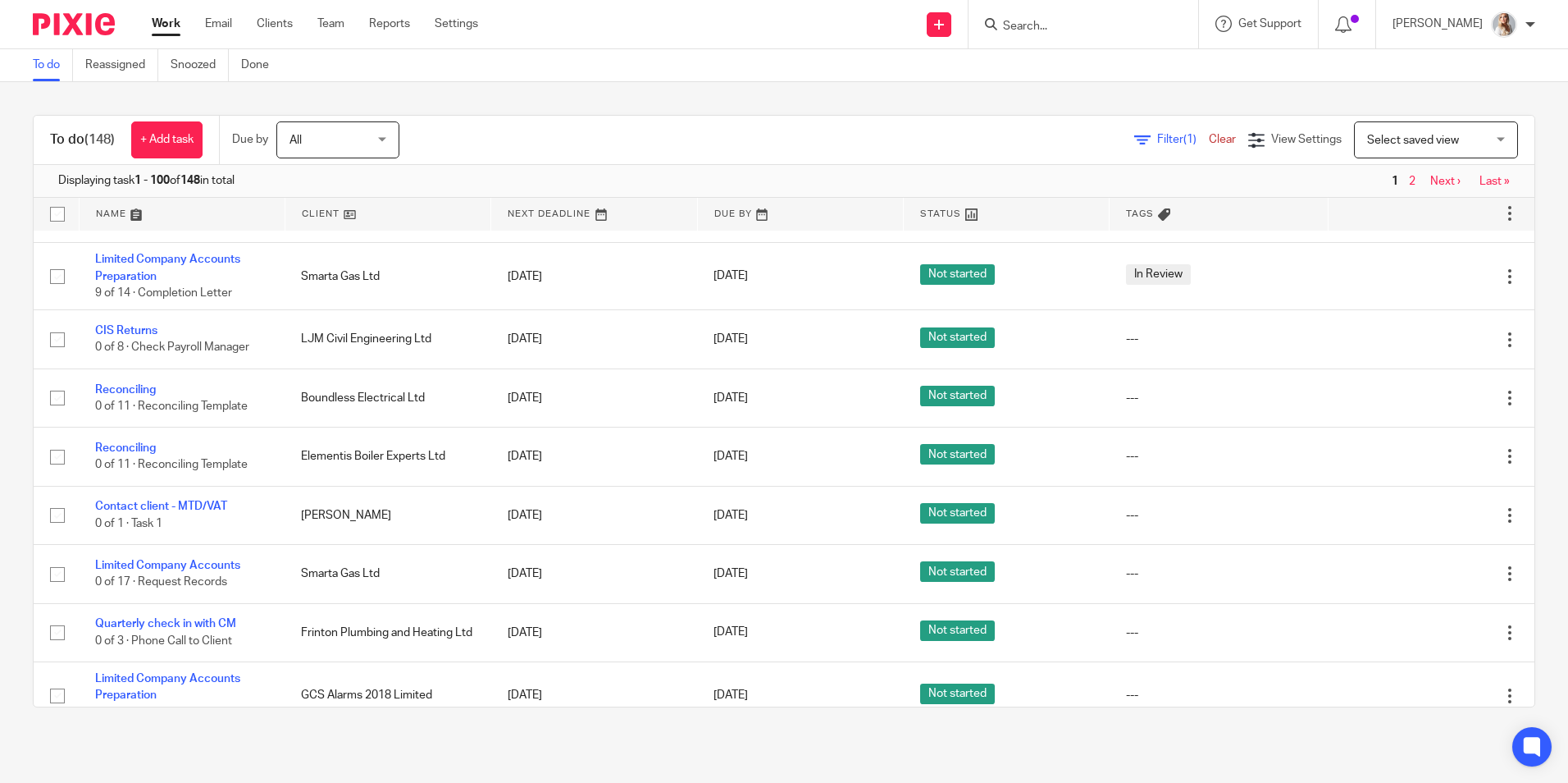
scroll to position [246, 0]
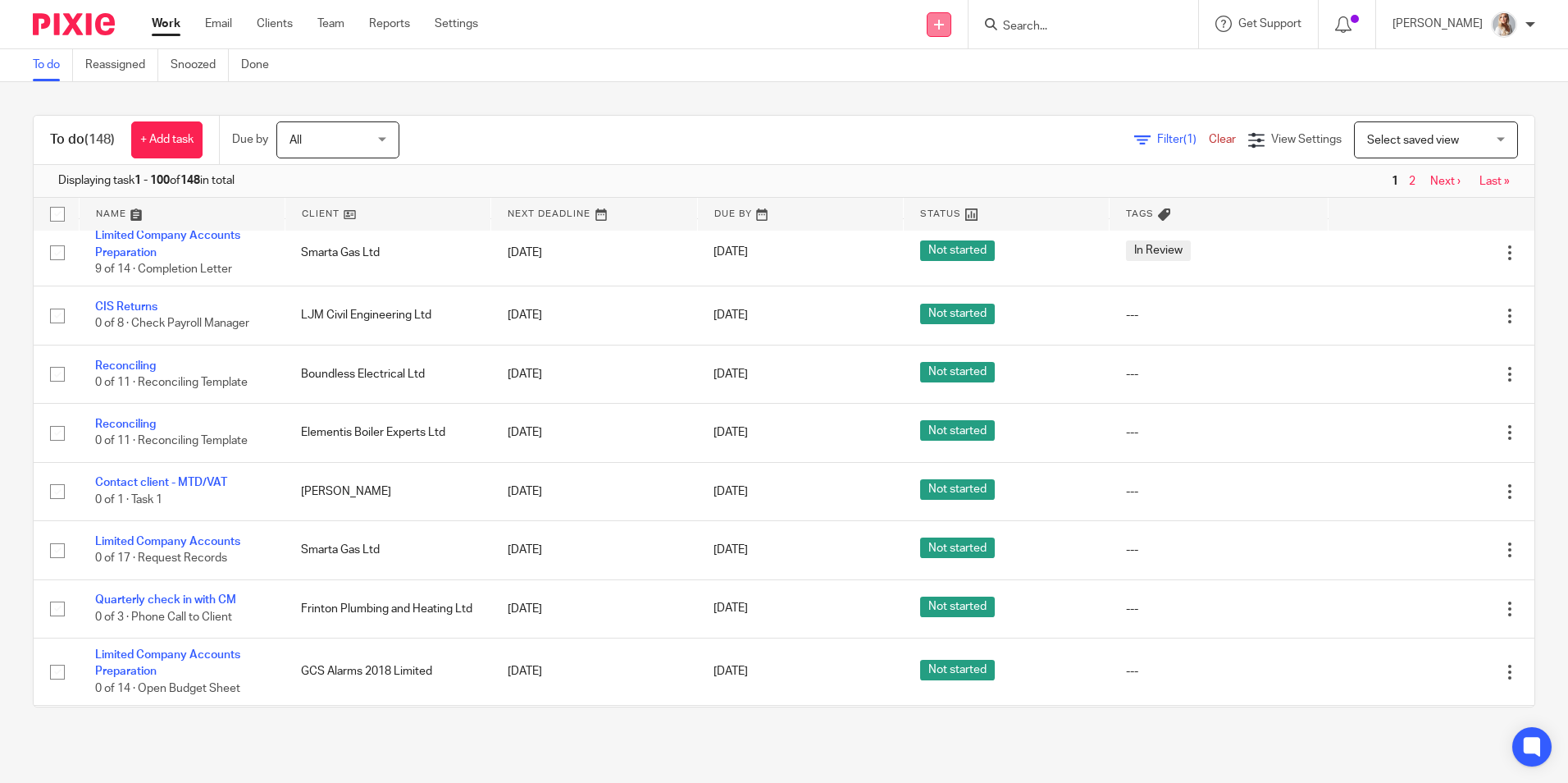
click at [952, 23] on link at bounding box center [939, 25] width 25 height 25
click at [952, 102] on link "Create task" at bounding box center [958, 100] width 115 height 24
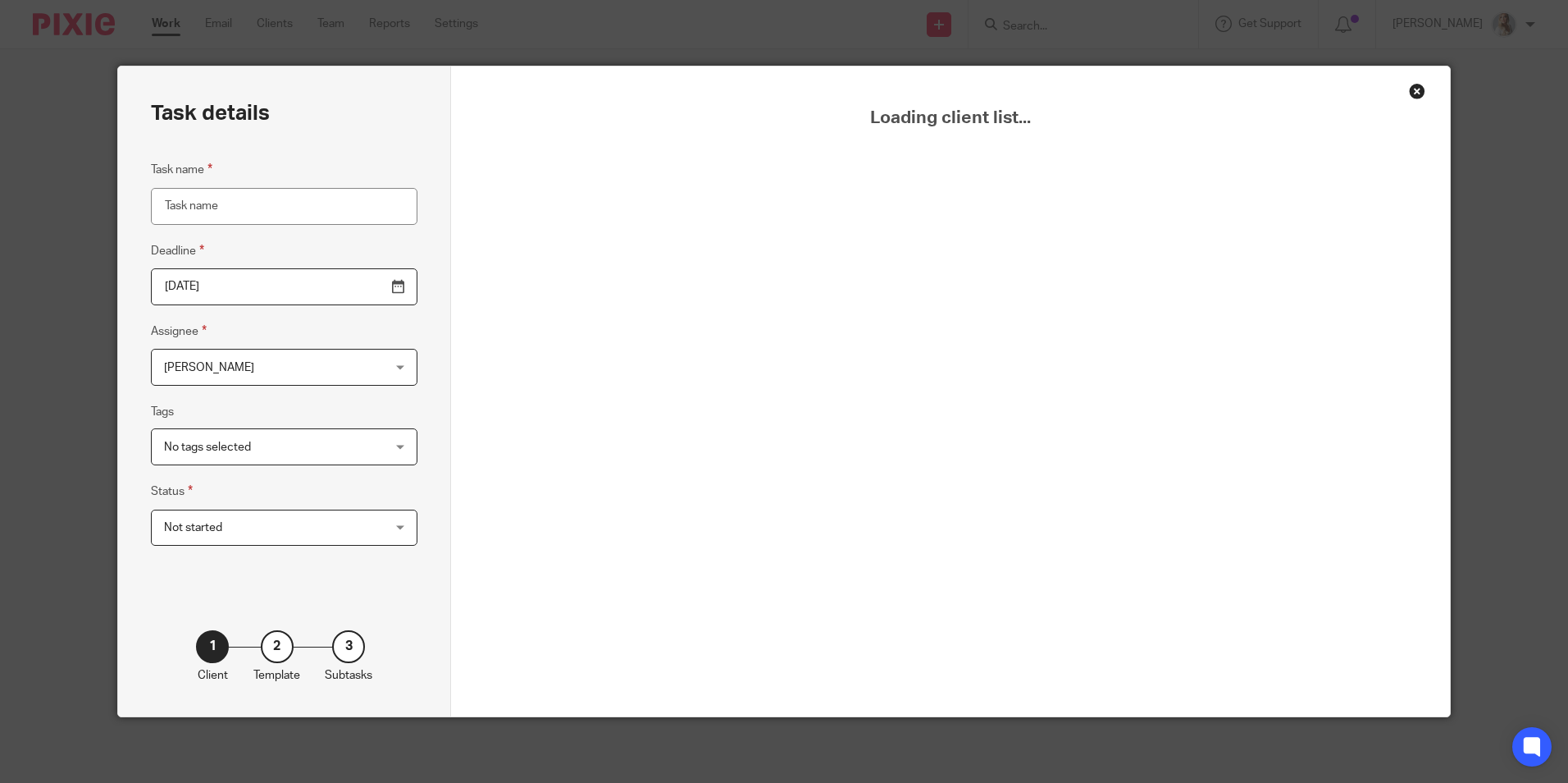
click at [310, 208] on input "Task name" at bounding box center [284, 207] width 266 height 37
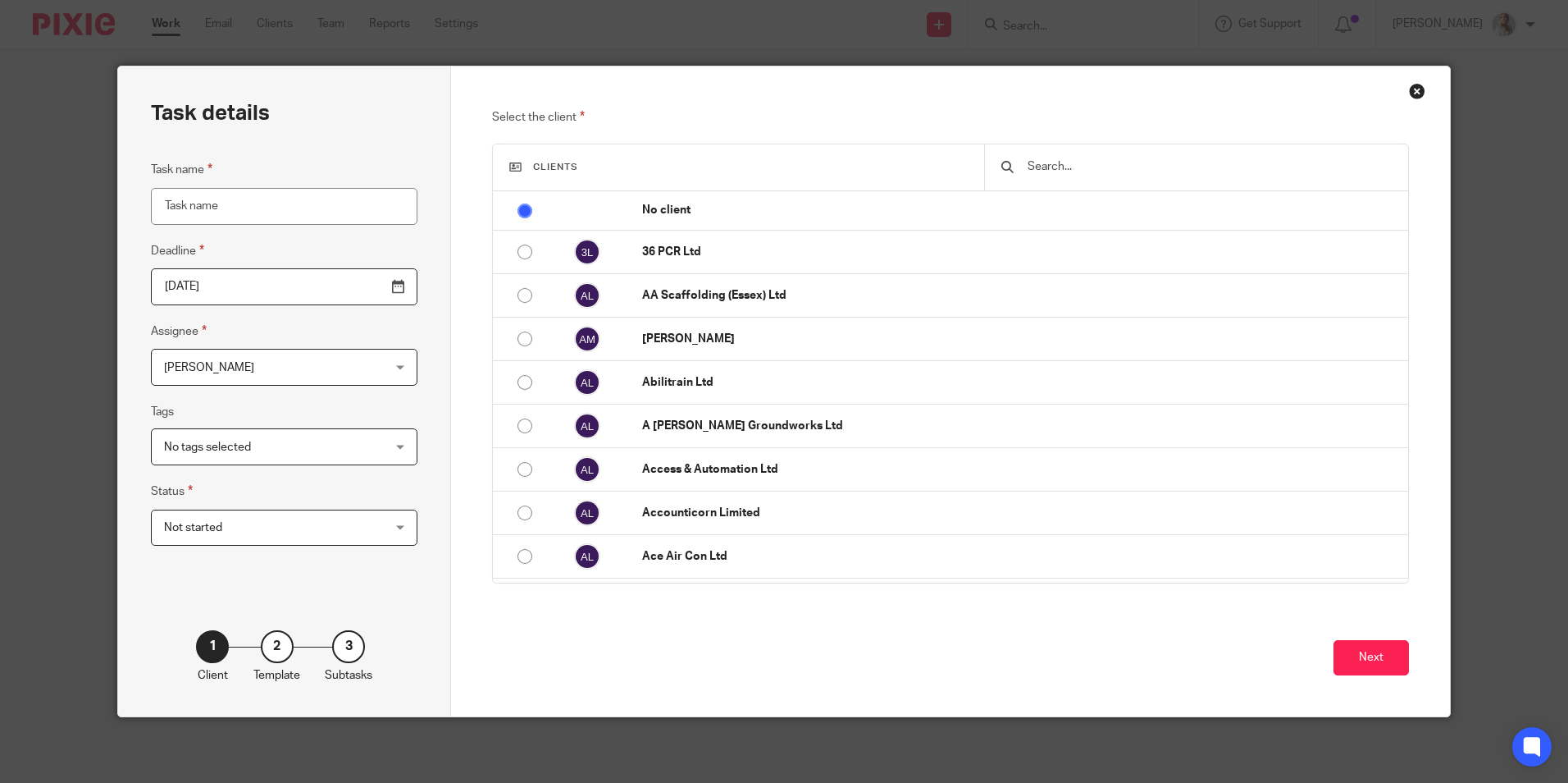
type input "E"
type input "Contact client about reminding to pay tax"
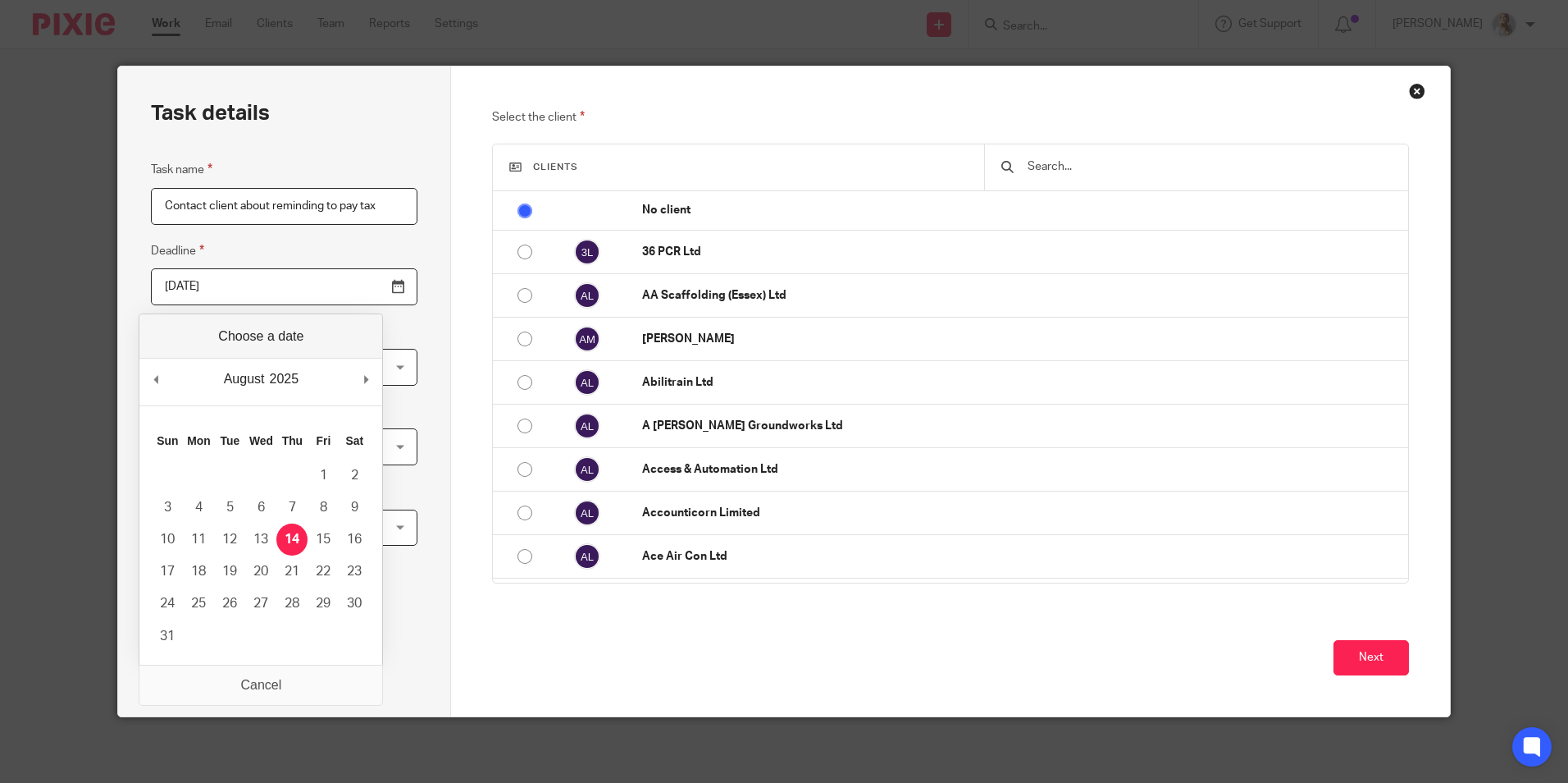
click at [360, 288] on input "[DATE]" at bounding box center [284, 286] width 266 height 37
type input "2025-10-01"
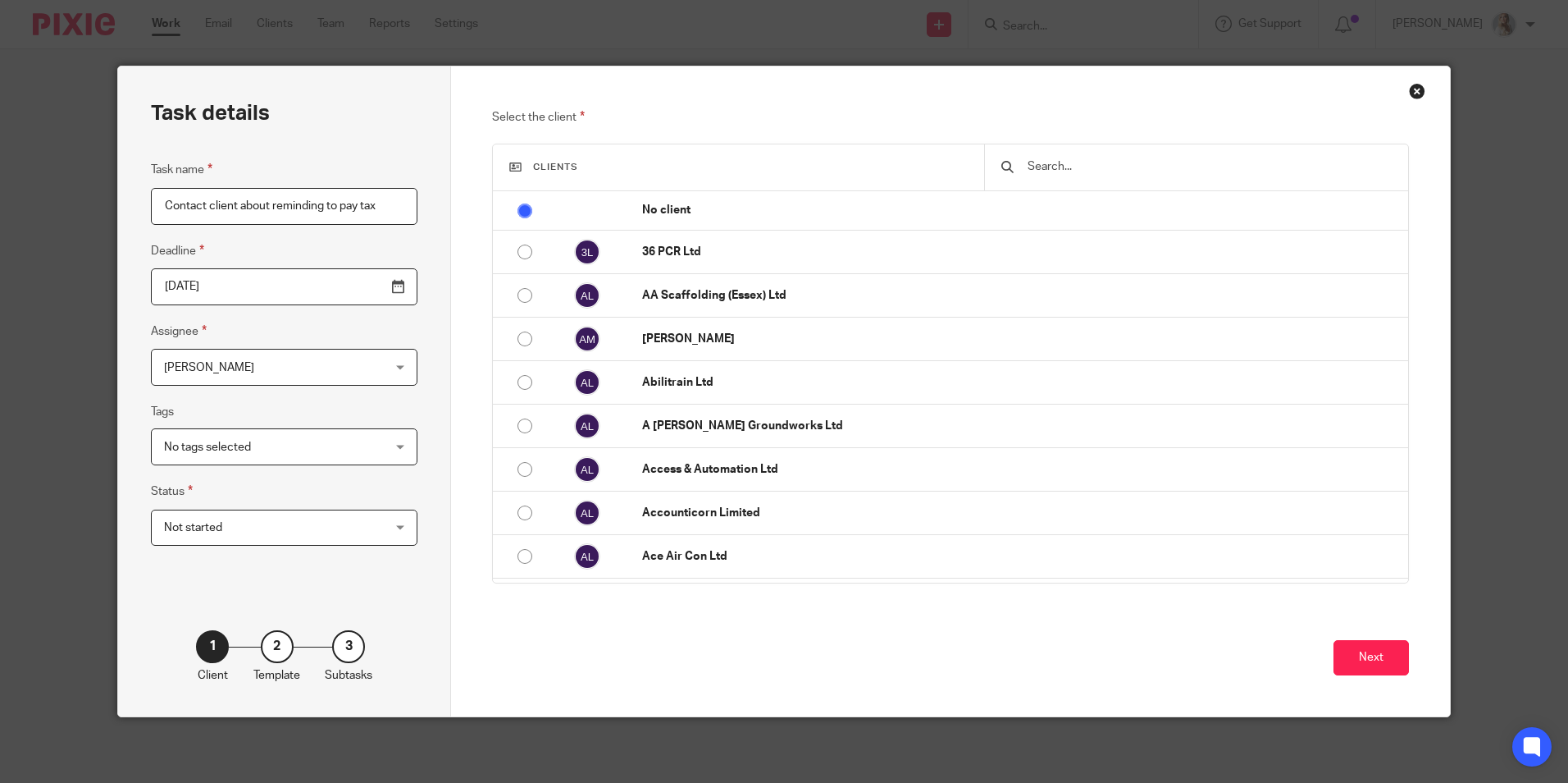
click at [1079, 173] on input "text" at bounding box center [1208, 166] width 365 height 18
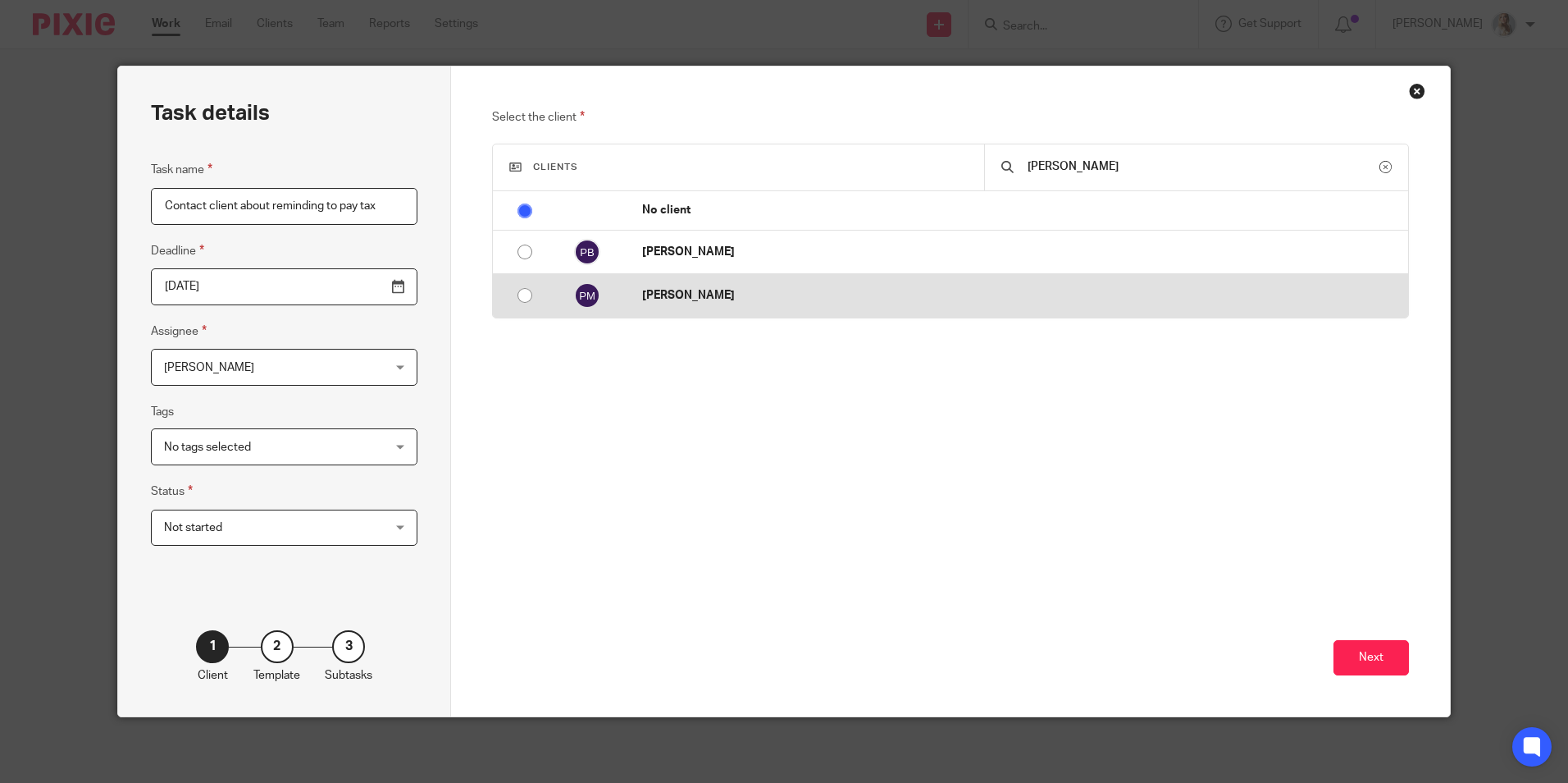
type input "peter"
drag, startPoint x: 749, startPoint y: 286, endPoint x: 951, endPoint y: 397, distance: 230.5
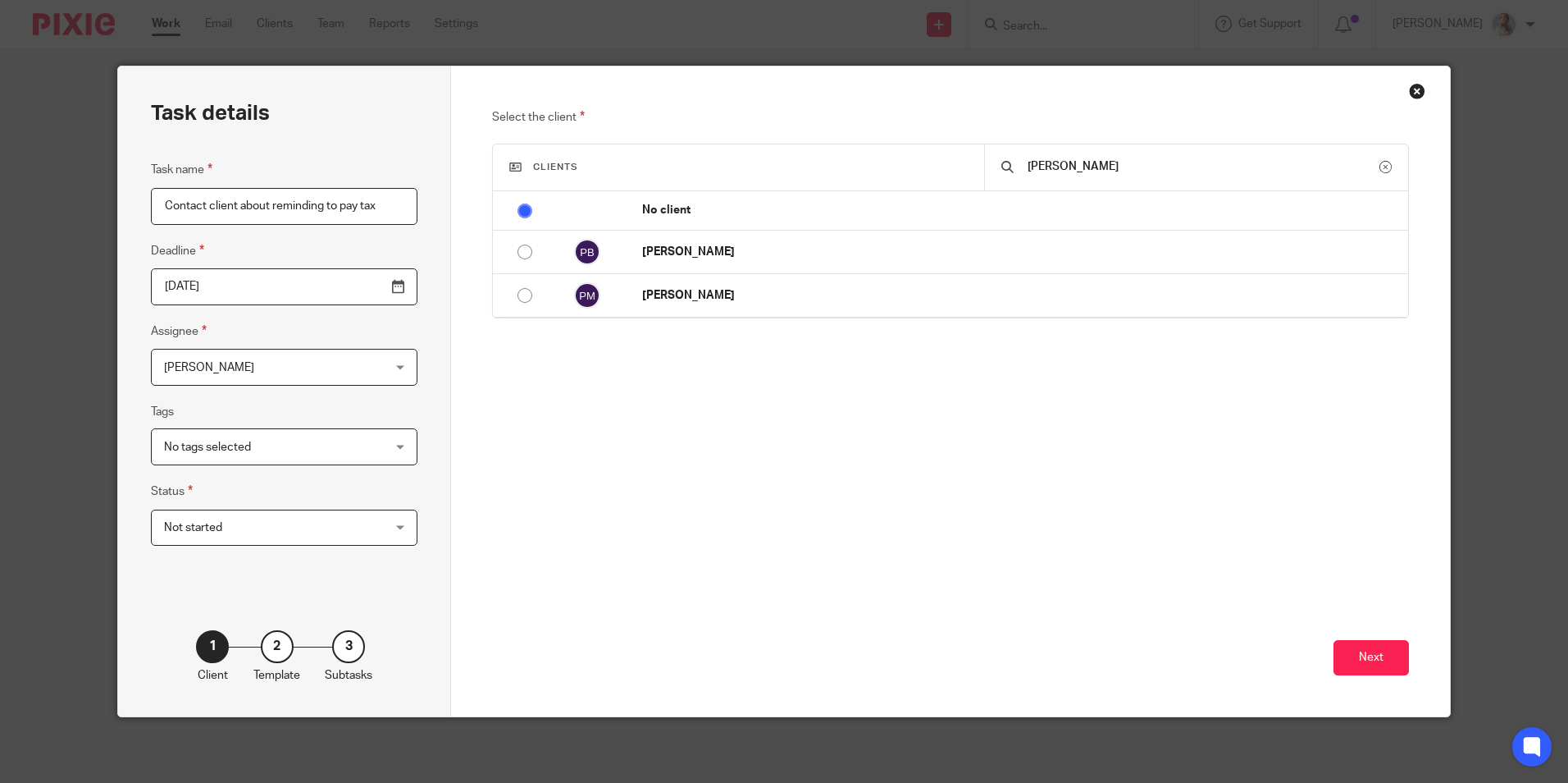
click at [749, 286] on td "[PERSON_NAME]" at bounding box center [1017, 296] width 783 height 44
radio input "false"
radio input "true"
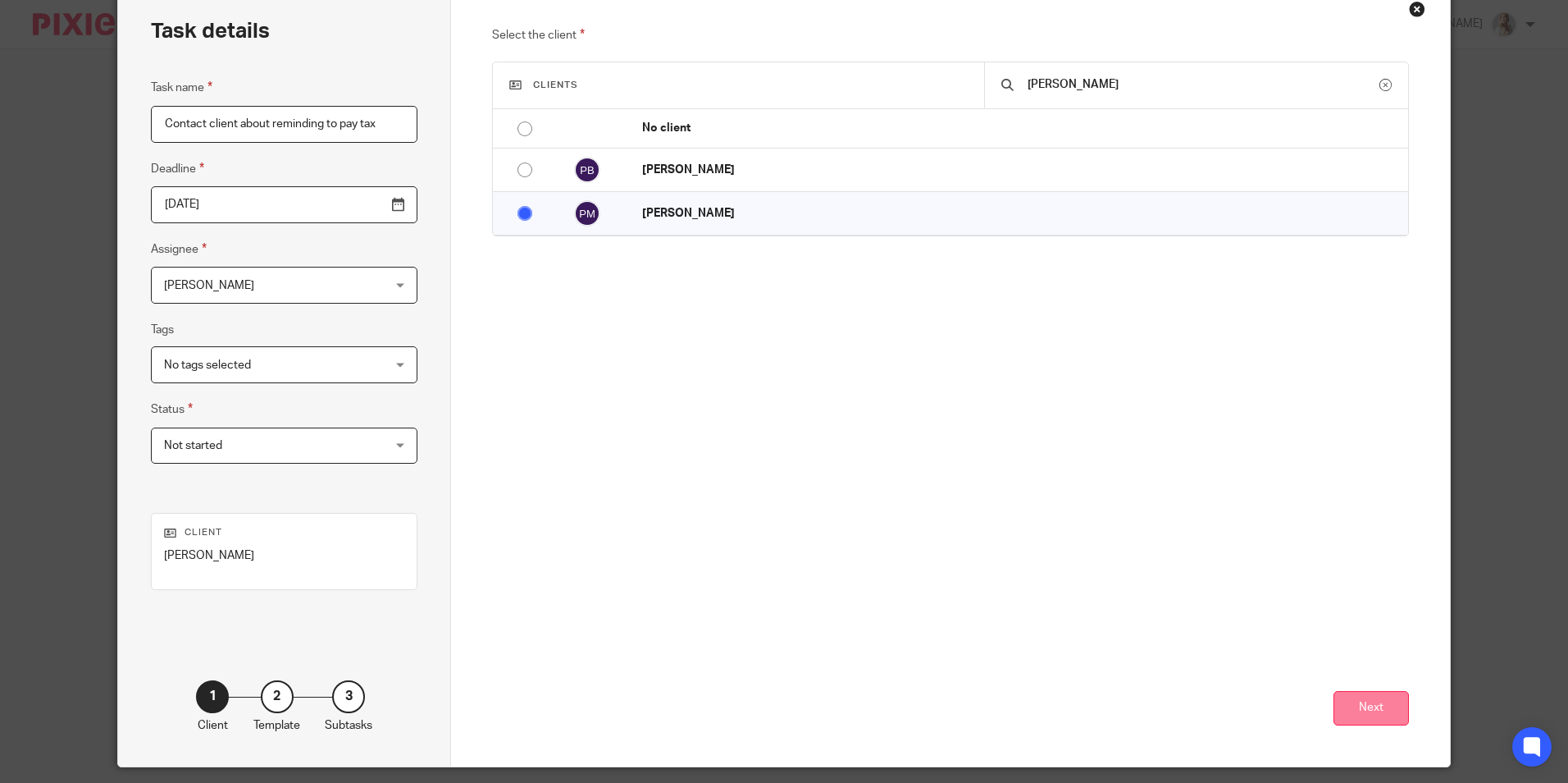
click at [1366, 695] on button "Next" at bounding box center [1371, 709] width 75 height 35
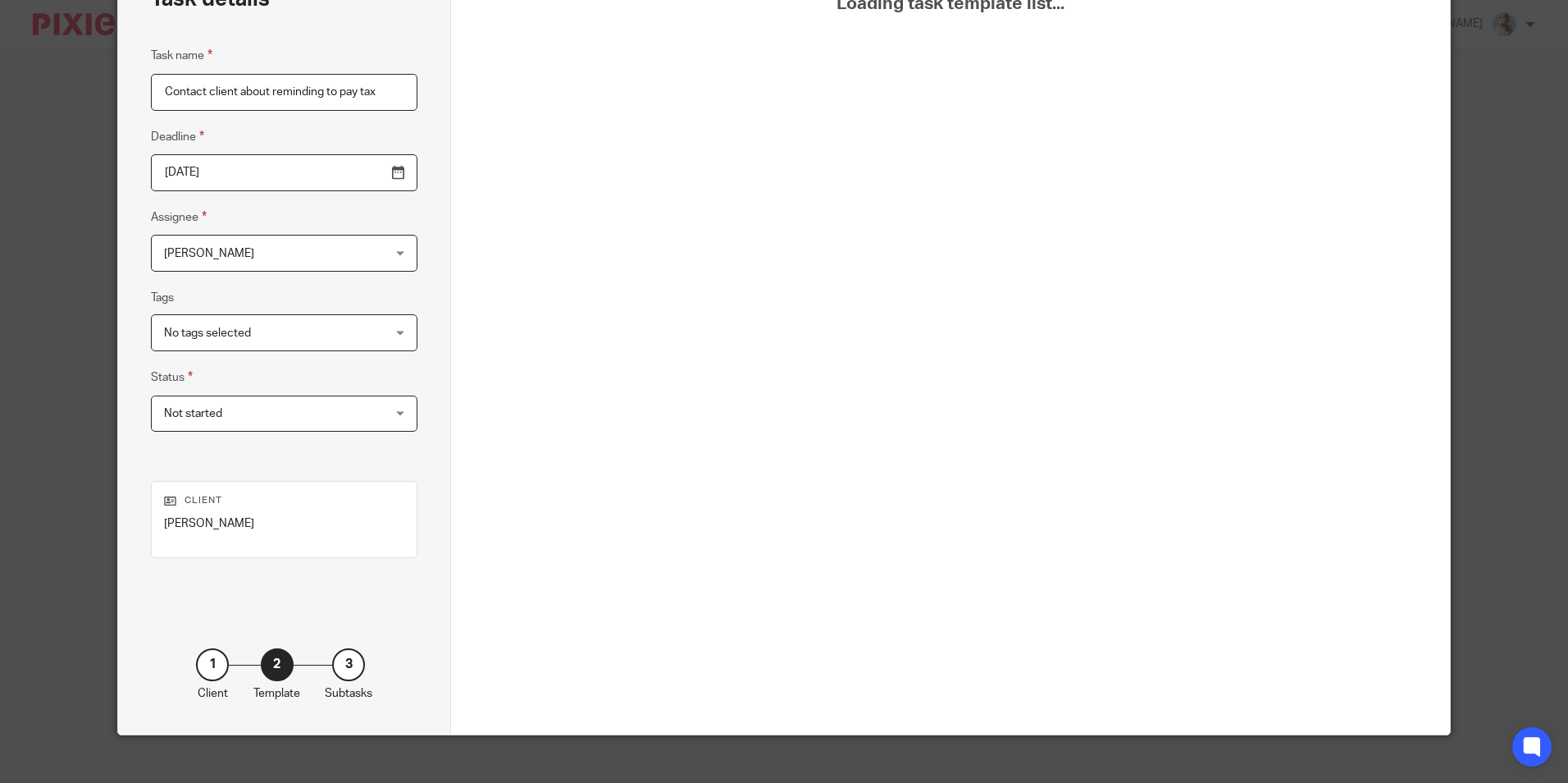
scroll to position [132, 0]
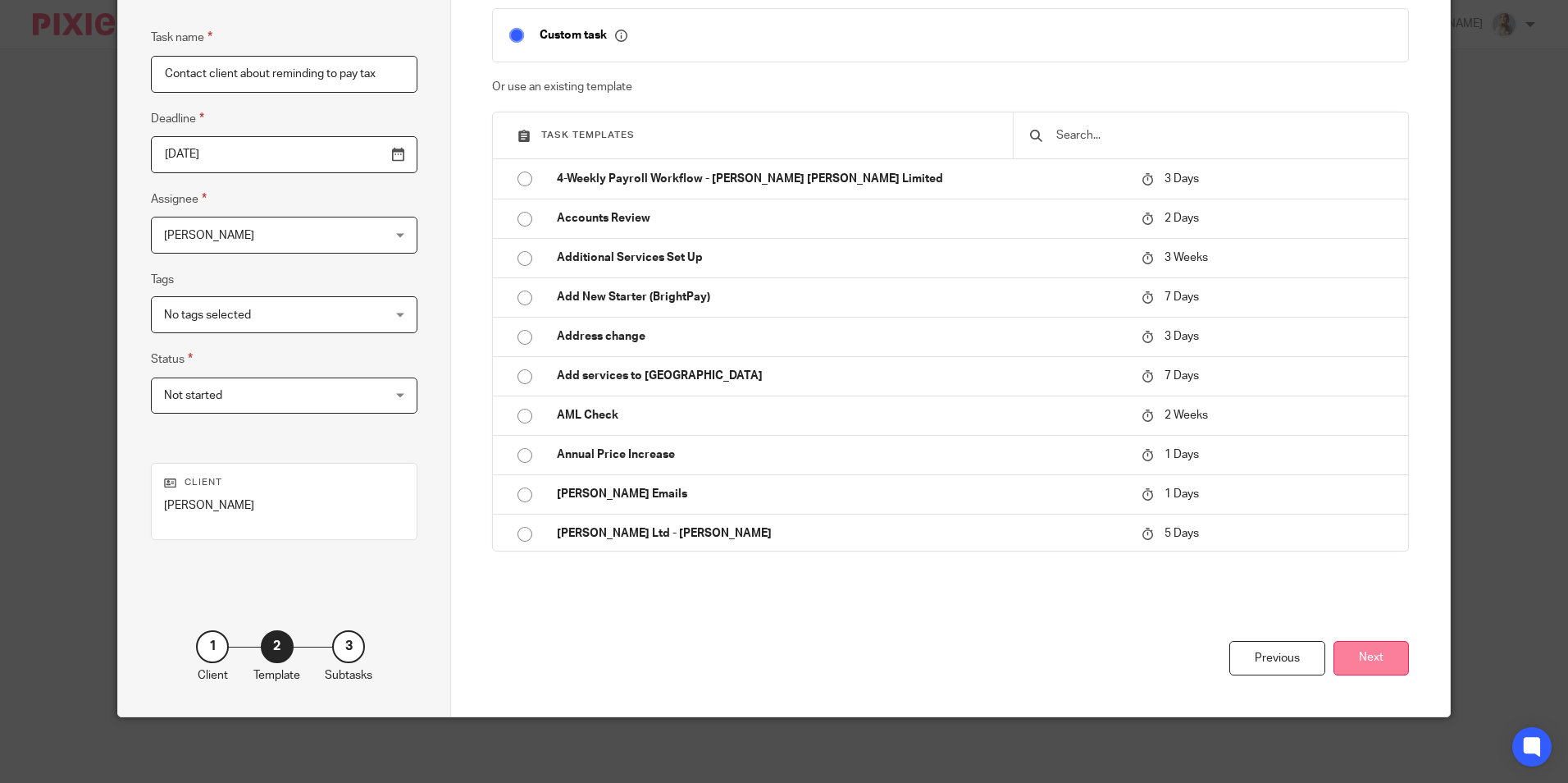
click at [1362, 664] on button "Next" at bounding box center [1371, 659] width 75 height 35
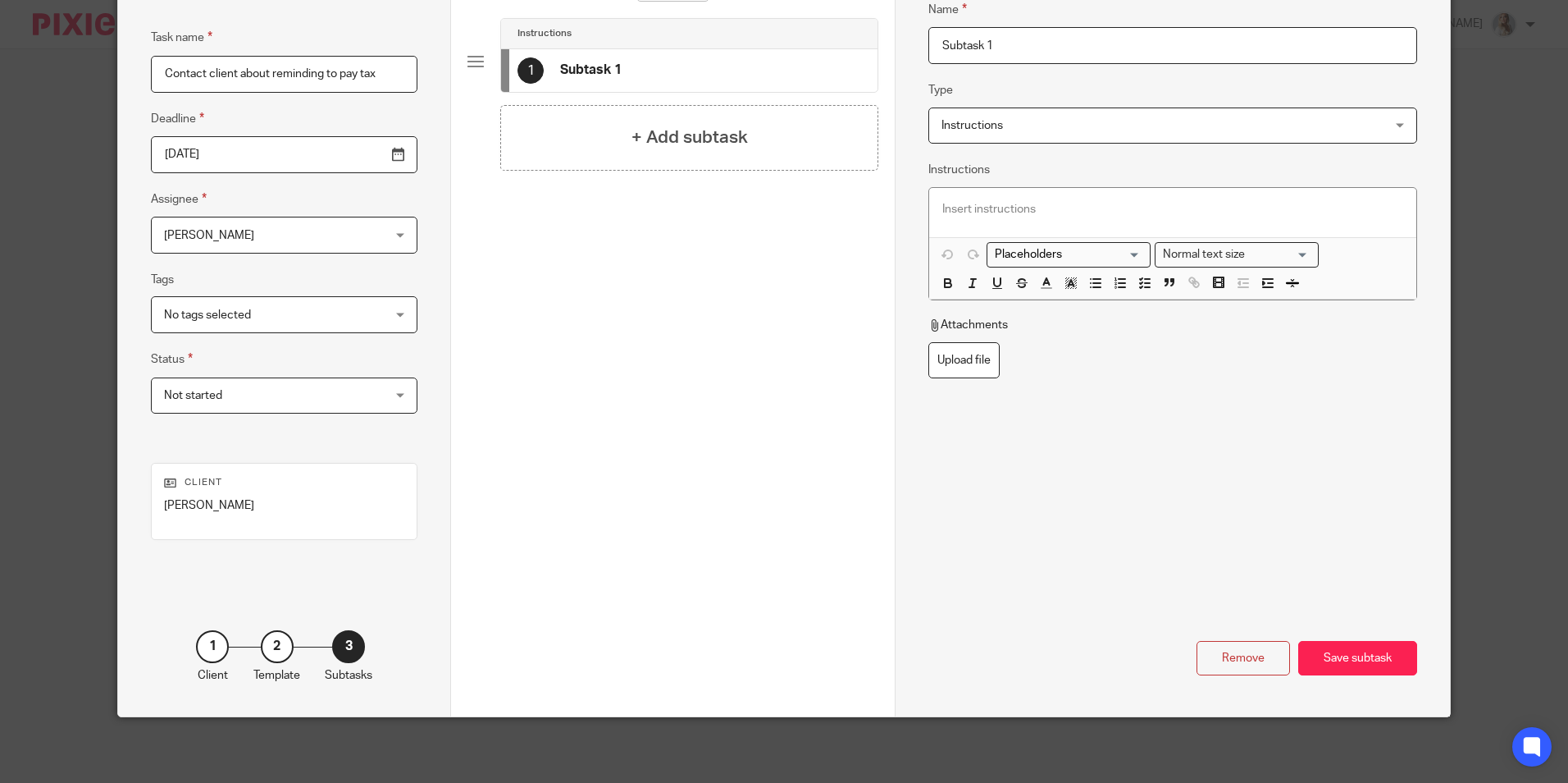
click at [1362, 664] on div "Save subtask" at bounding box center [1358, 659] width 119 height 35
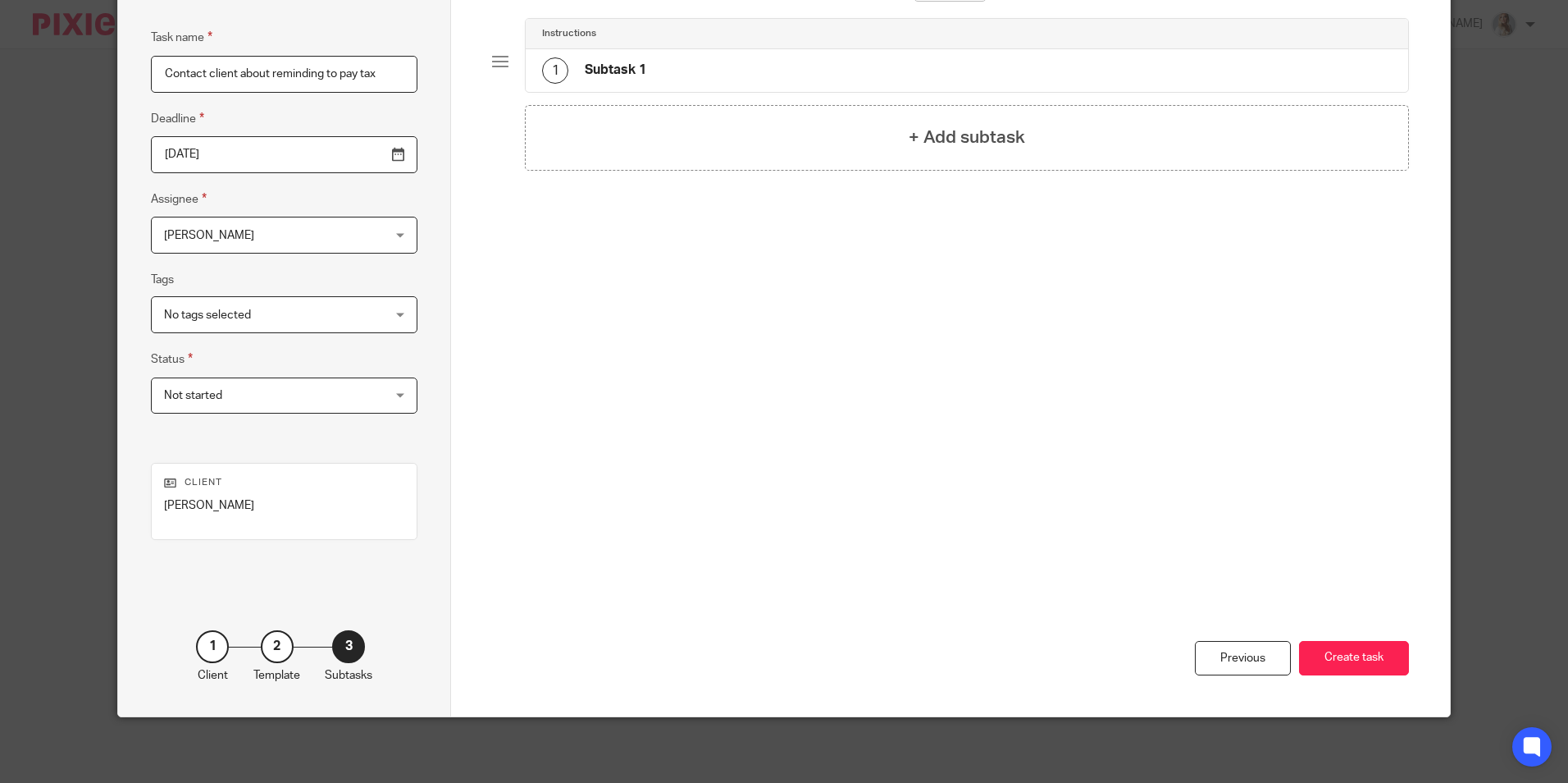
click at [1362, 664] on button "Create task" at bounding box center [1354, 659] width 110 height 35
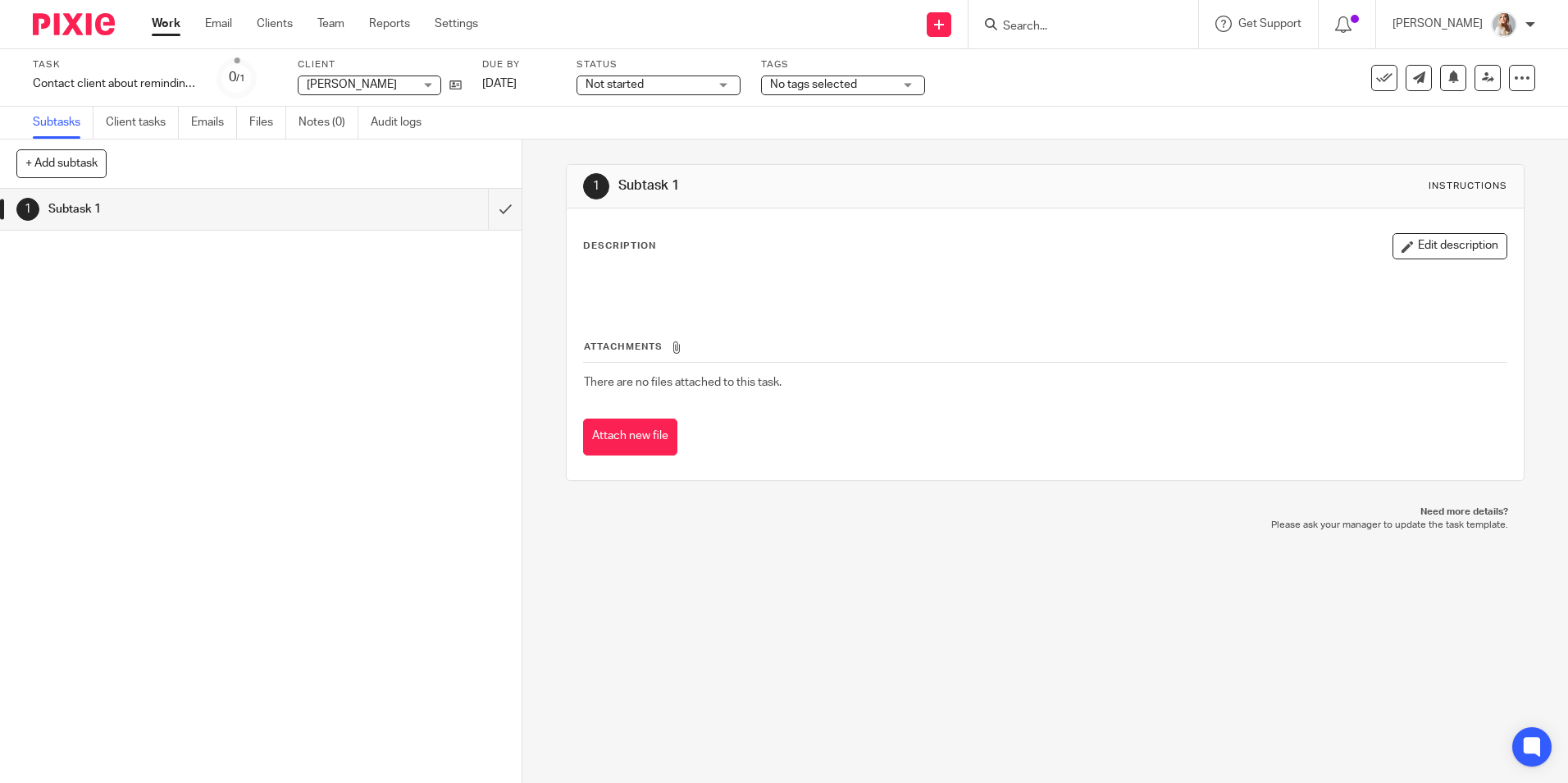
click at [175, 24] on link "Work" at bounding box center [165, 24] width 29 height 17
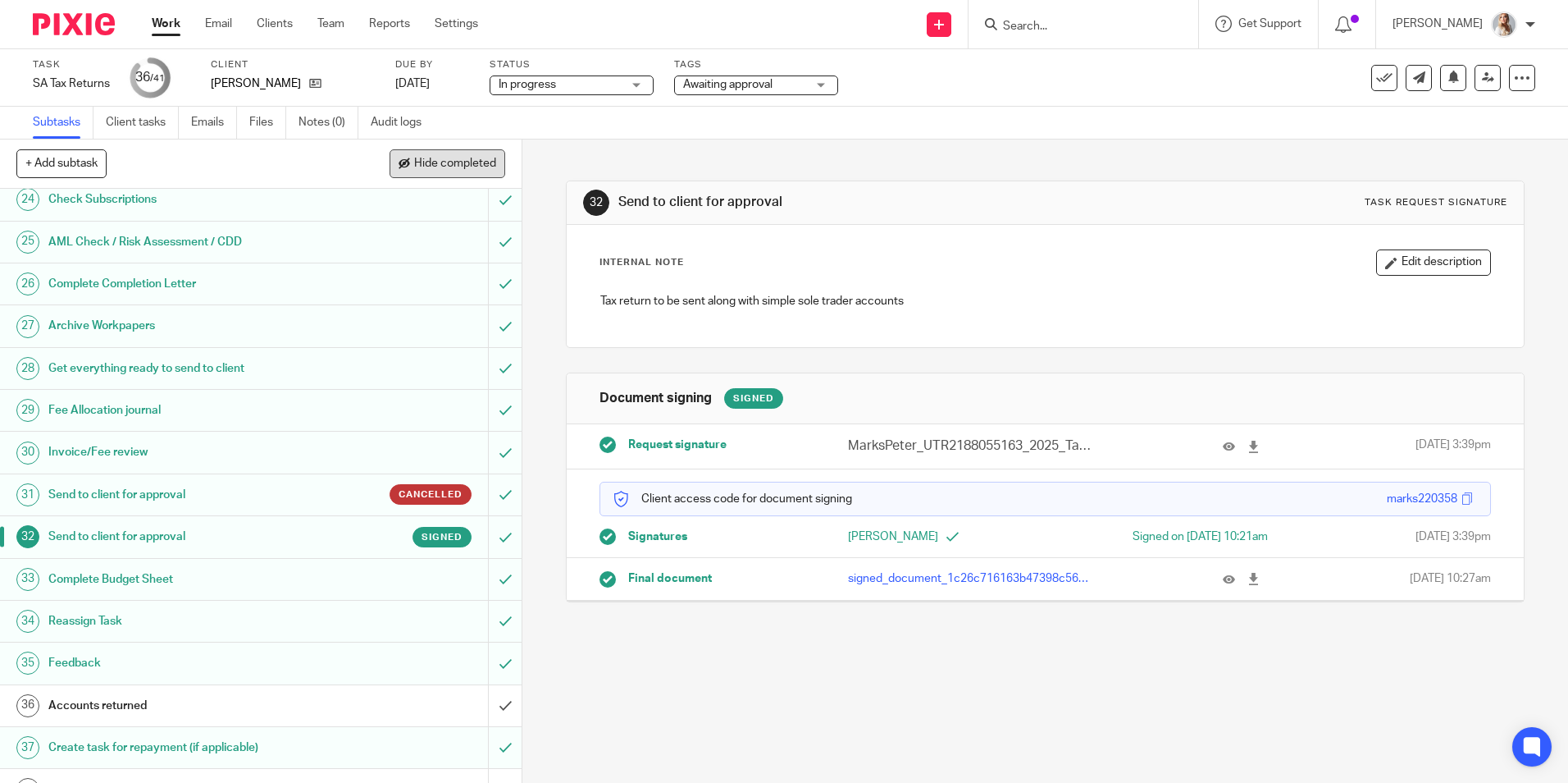
scroll to position [984, 0]
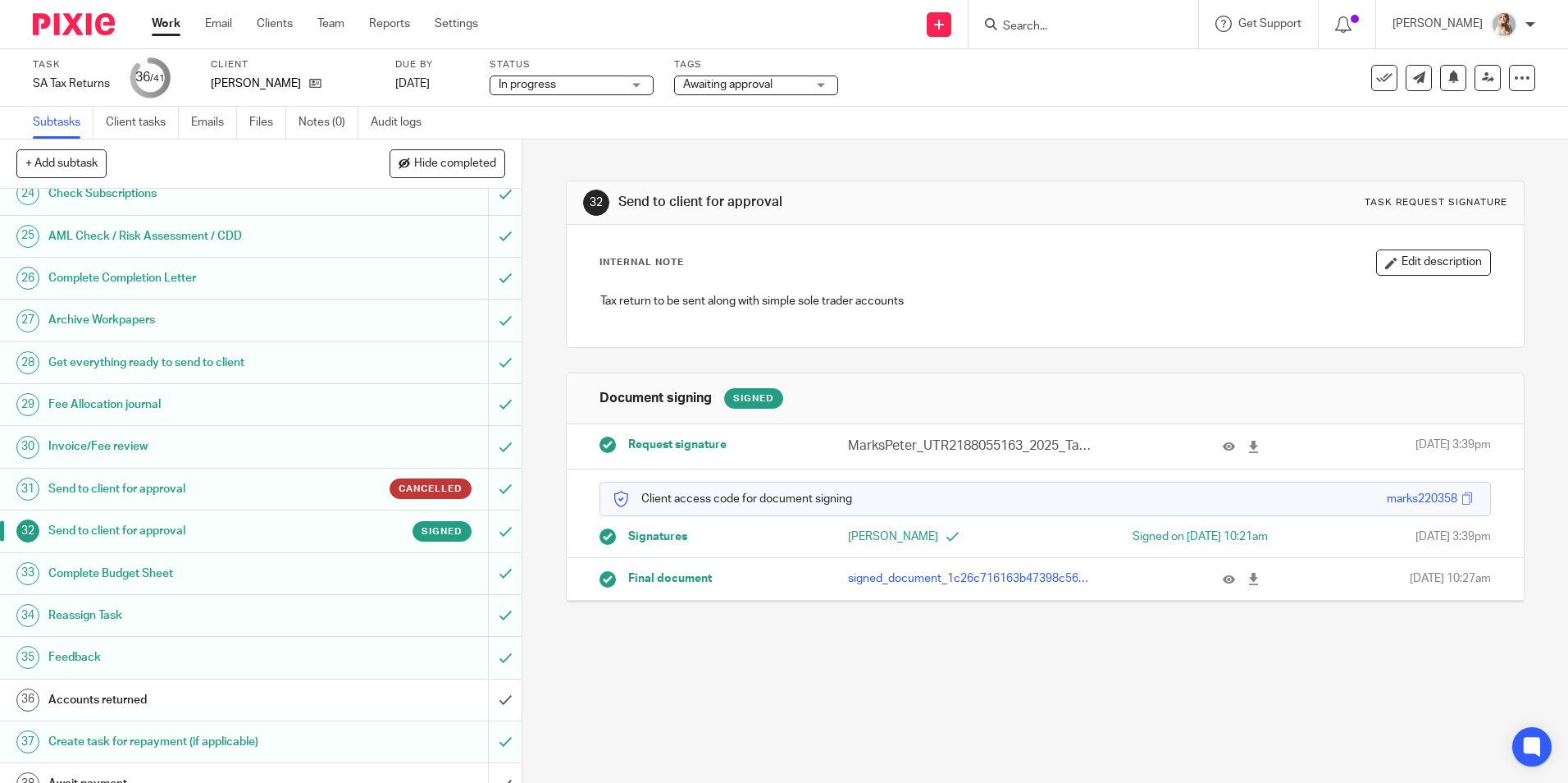
click at [1070, 37] on div at bounding box center [1083, 24] width 229 height 48
click at [1075, 27] on input "Search" at bounding box center [1075, 26] width 148 height 15
type input "c"
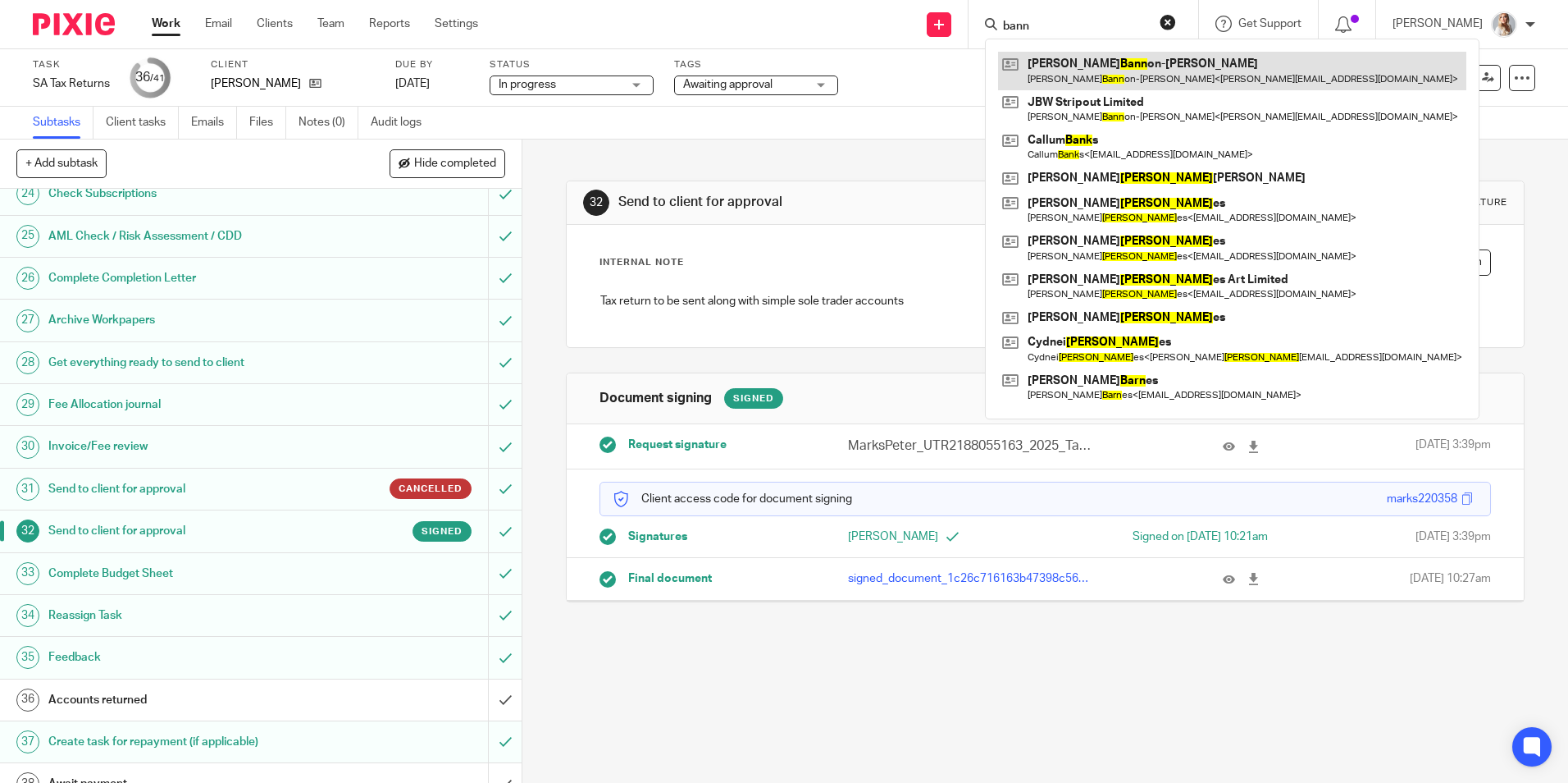
type input "bann"
click at [1070, 79] on link at bounding box center [1232, 70] width 468 height 38
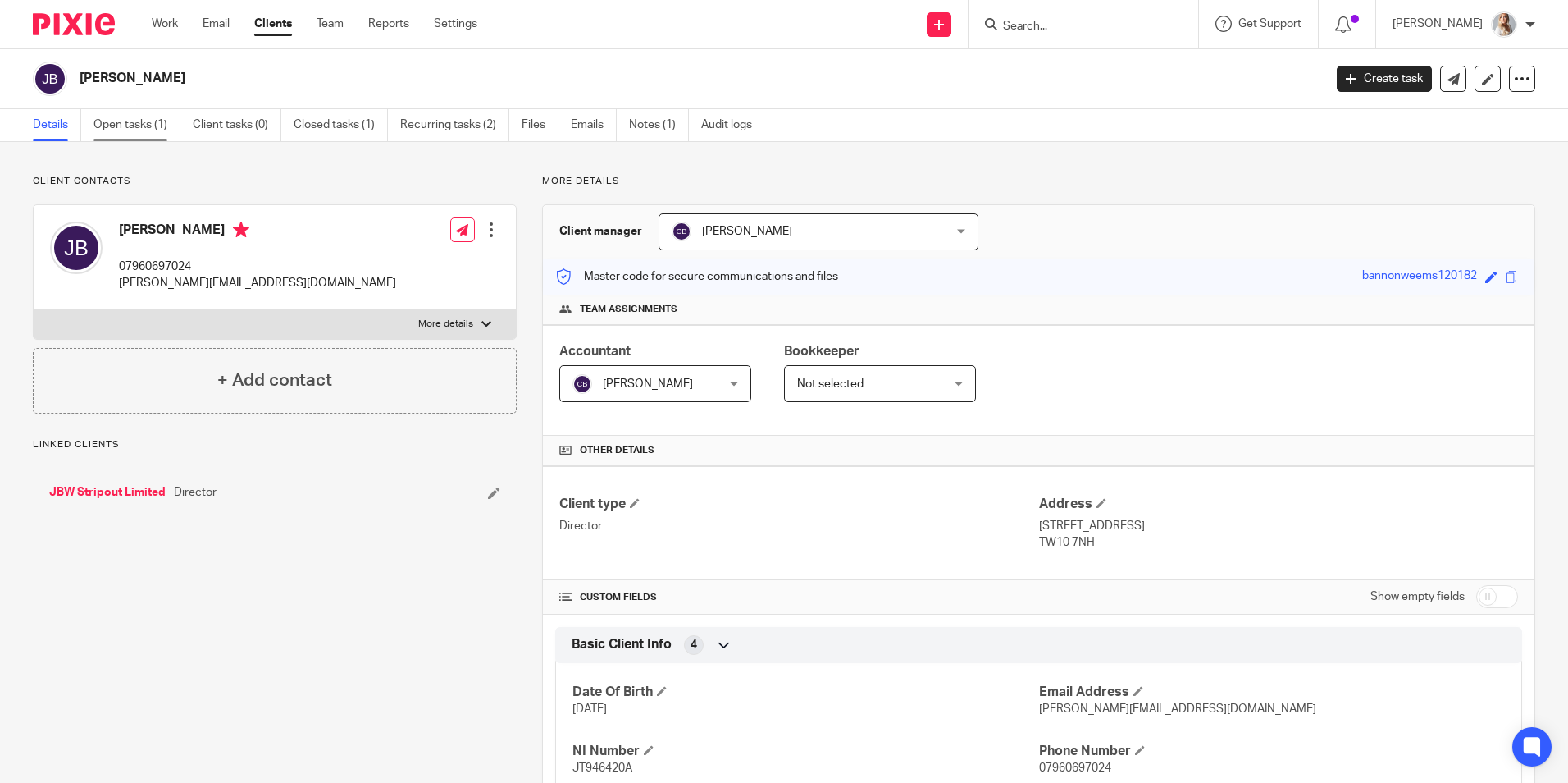
click at [145, 136] on link "Open tasks (1)" at bounding box center [137, 125] width 87 height 32
